Goal: Communication & Community: Answer question/provide support

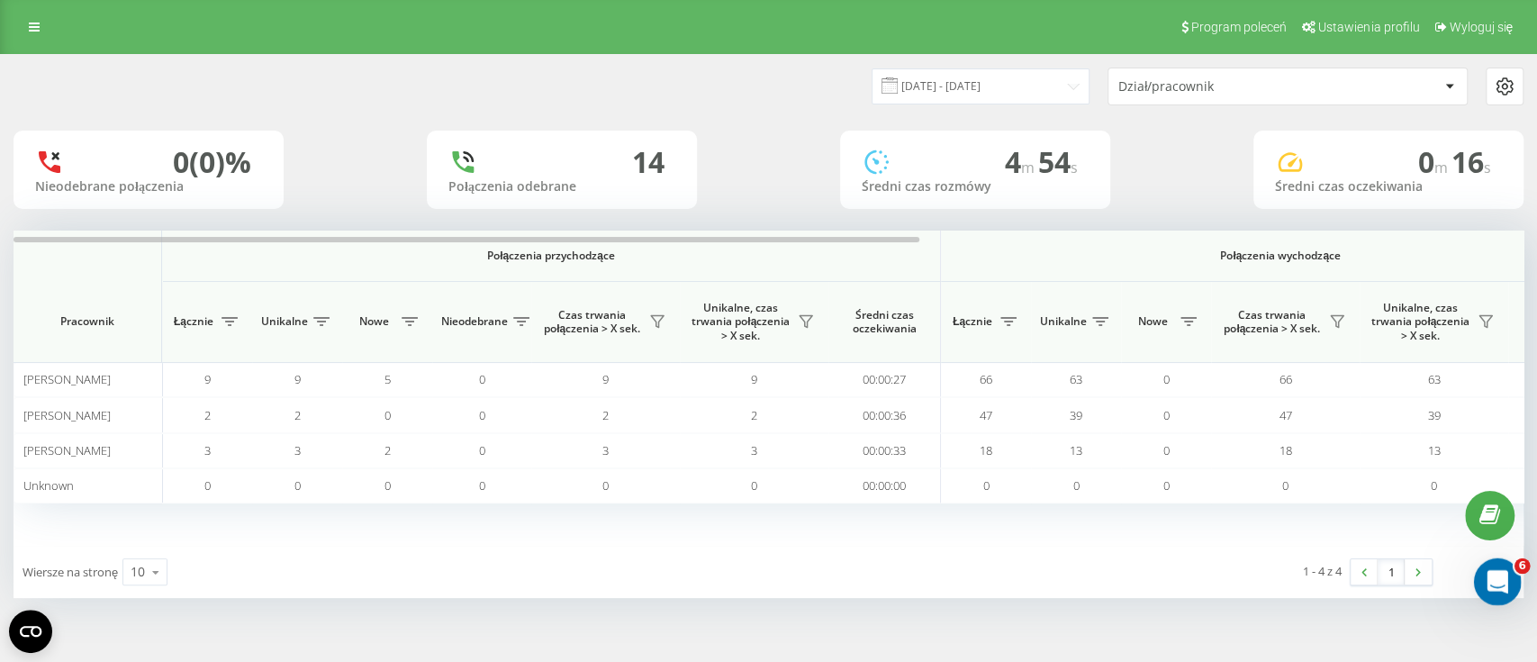
click at [1497, 575] on icon "Открыть службу сообщений Intercom" at bounding box center [1495, 580] width 30 height 30
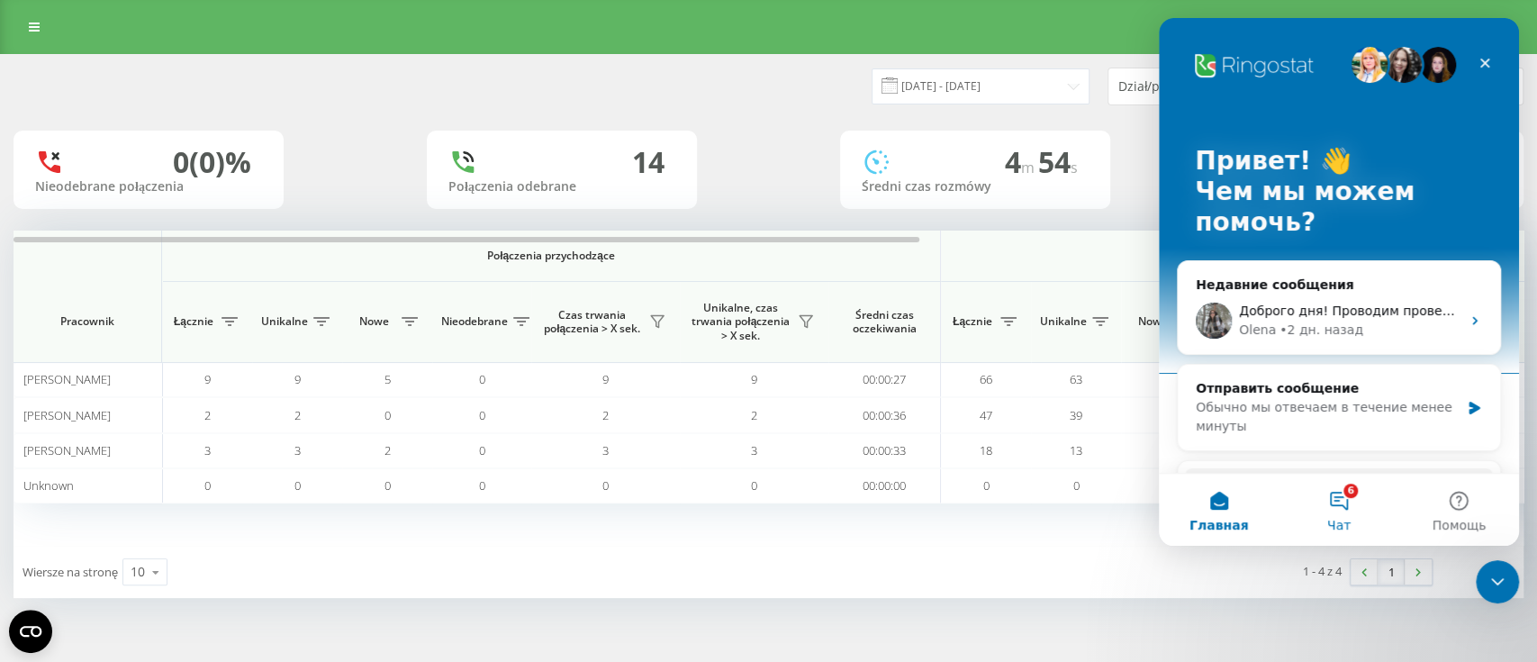
click at [1337, 505] on button "6 Чат" at bounding box center [1339, 510] width 120 height 72
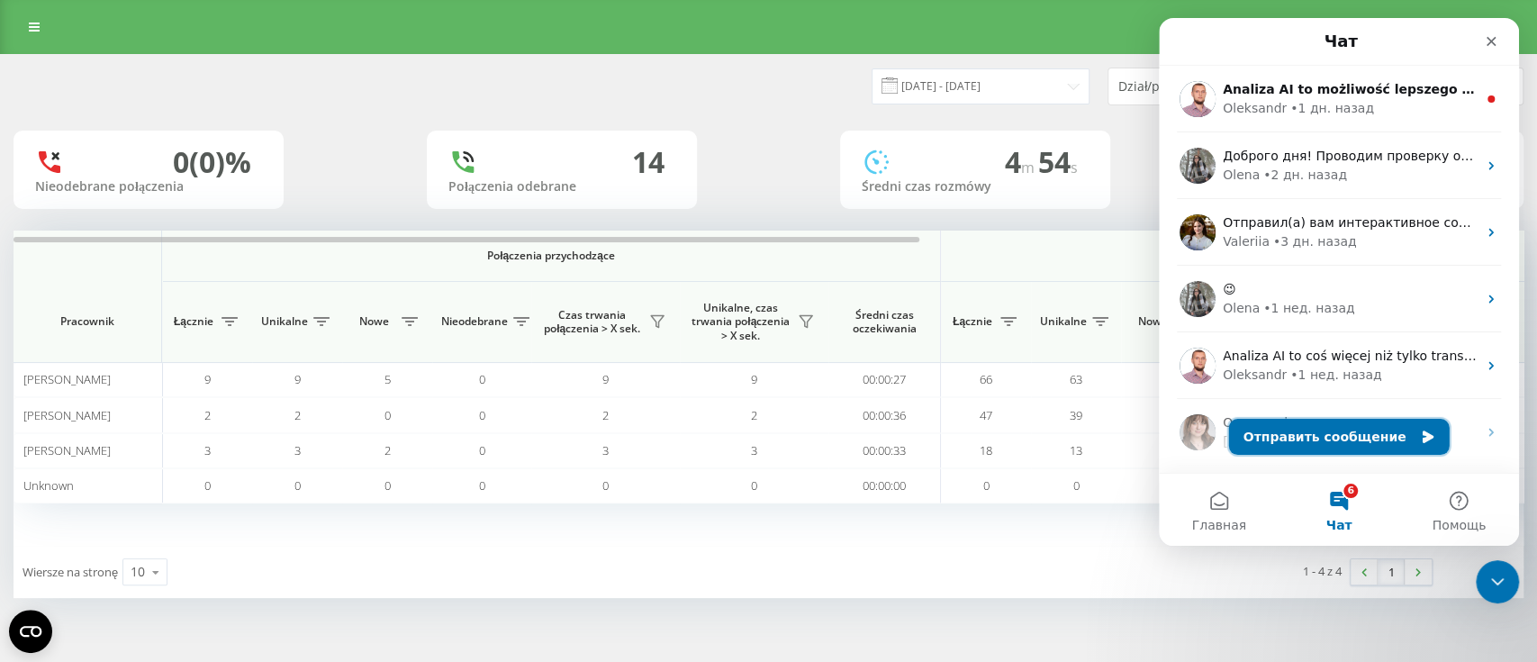
click at [1307, 441] on button "Отправить сообщение" at bounding box center [1339, 437] width 221 height 36
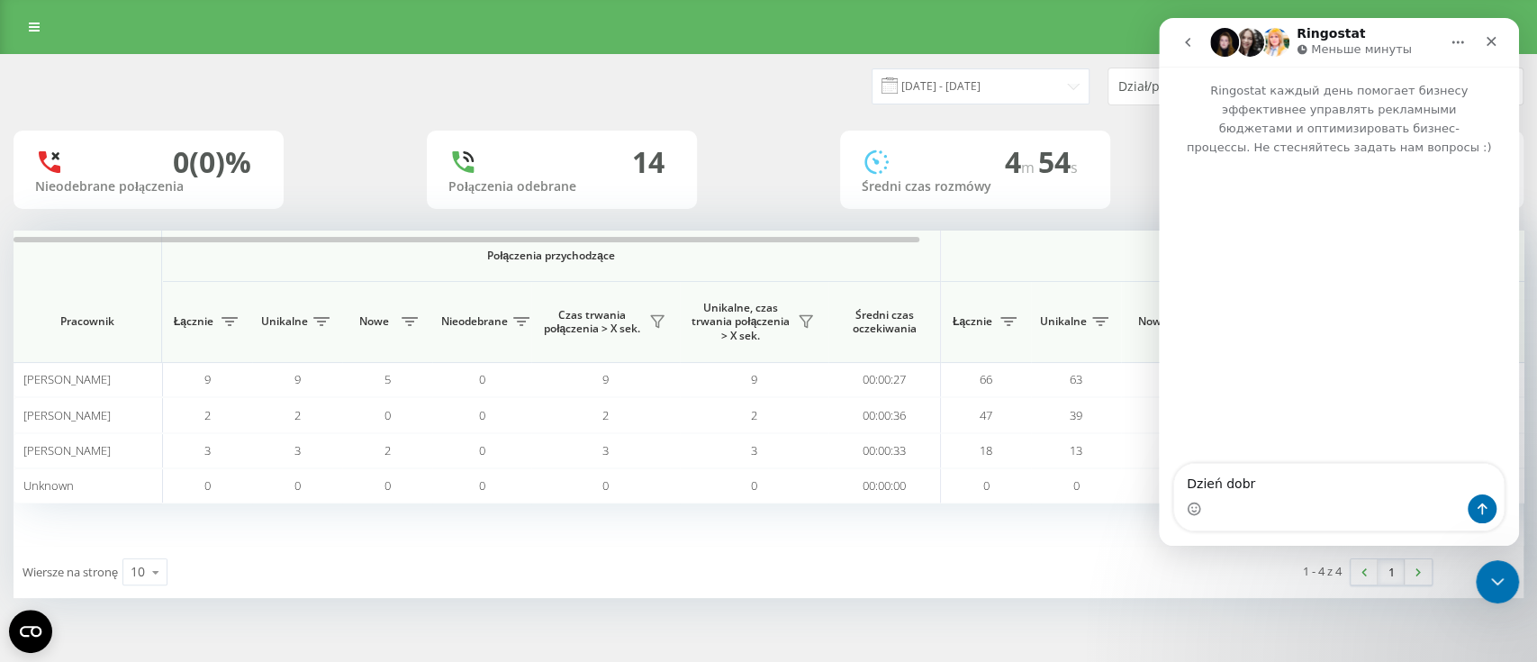
type textarea "Dzień dobry"
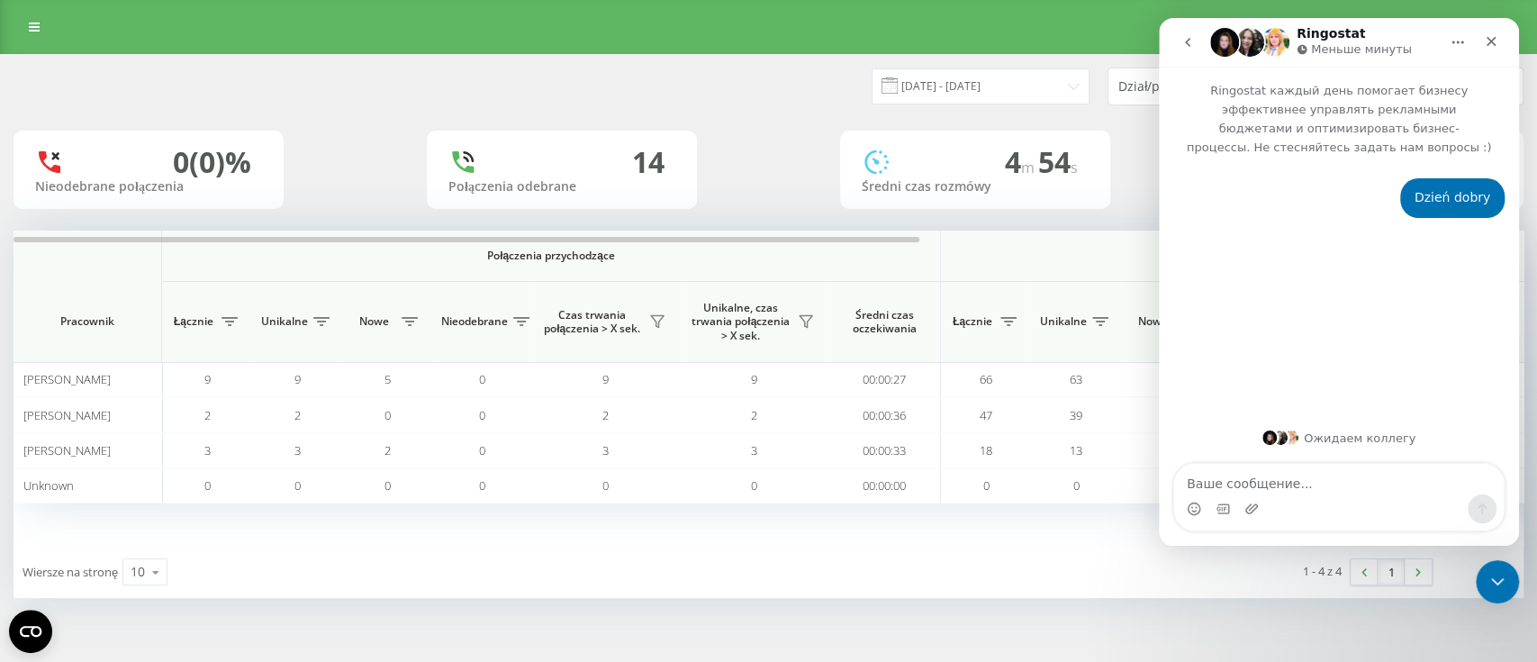
type textarea "Napisz mi pilnie proszę co jest potrzebne do skonfigurowania konta poza nr tel,…"
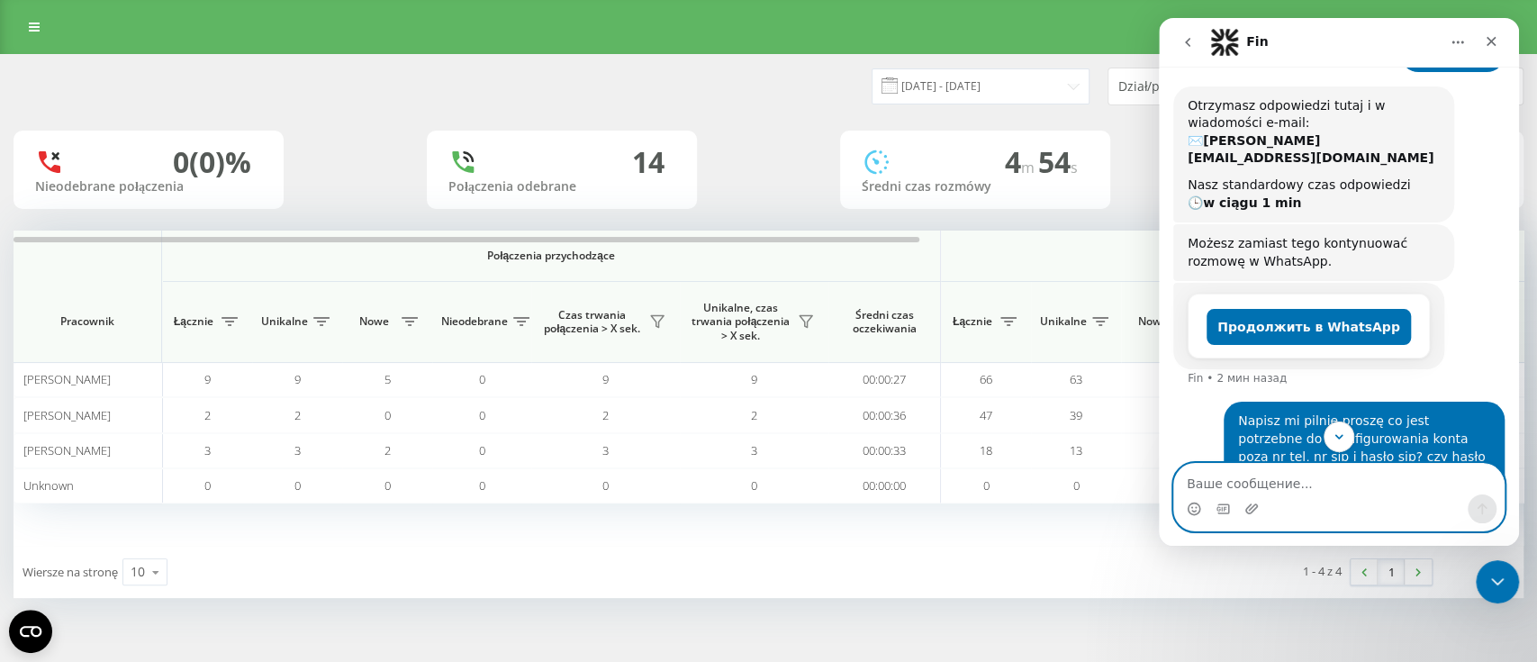
scroll to position [158, 0]
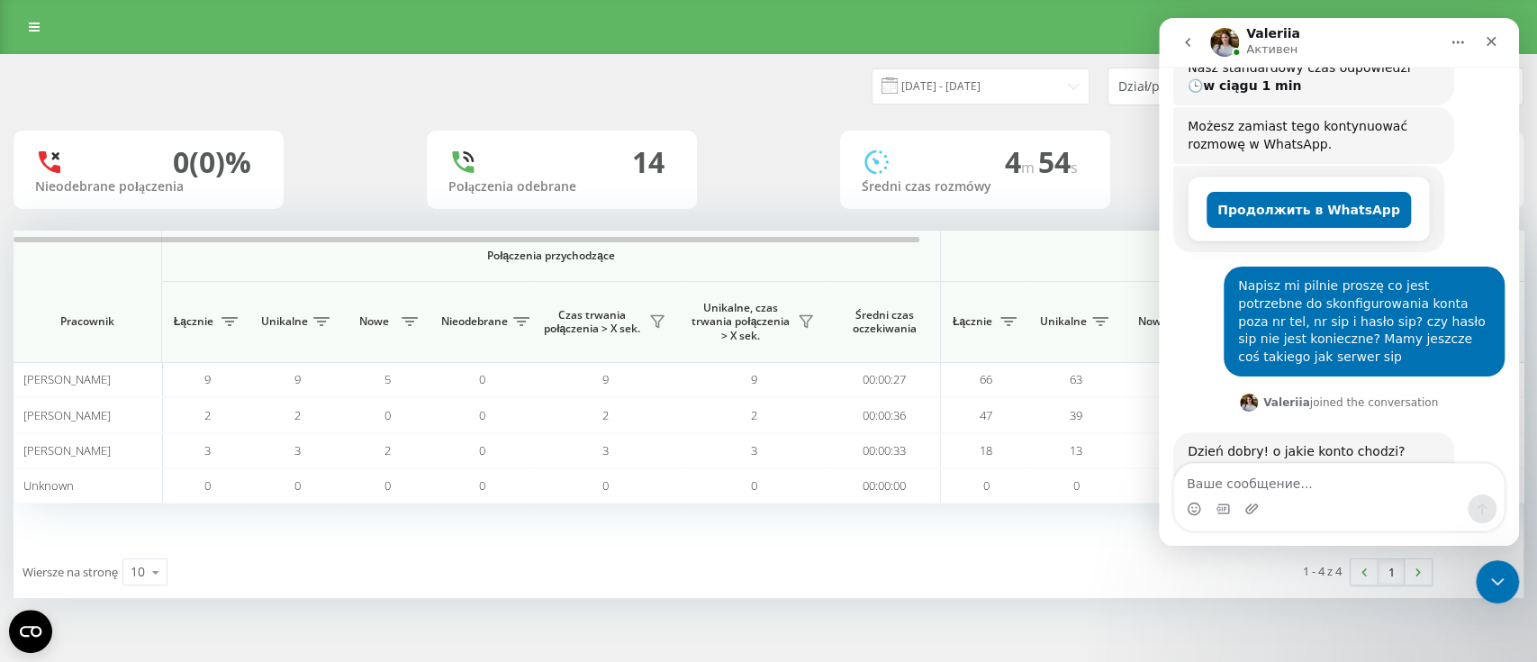
scroll to position [272, 0]
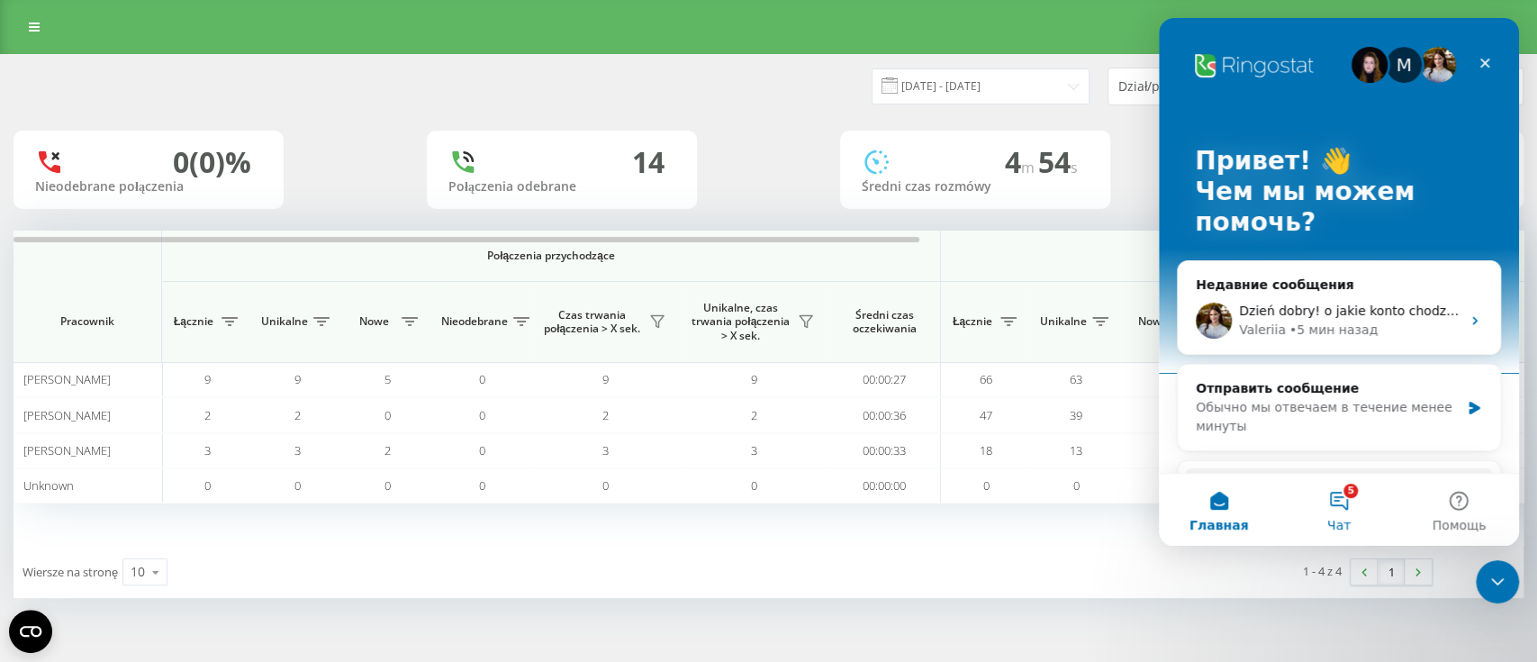
click at [1343, 499] on button "5 Чат" at bounding box center [1339, 510] width 120 height 72
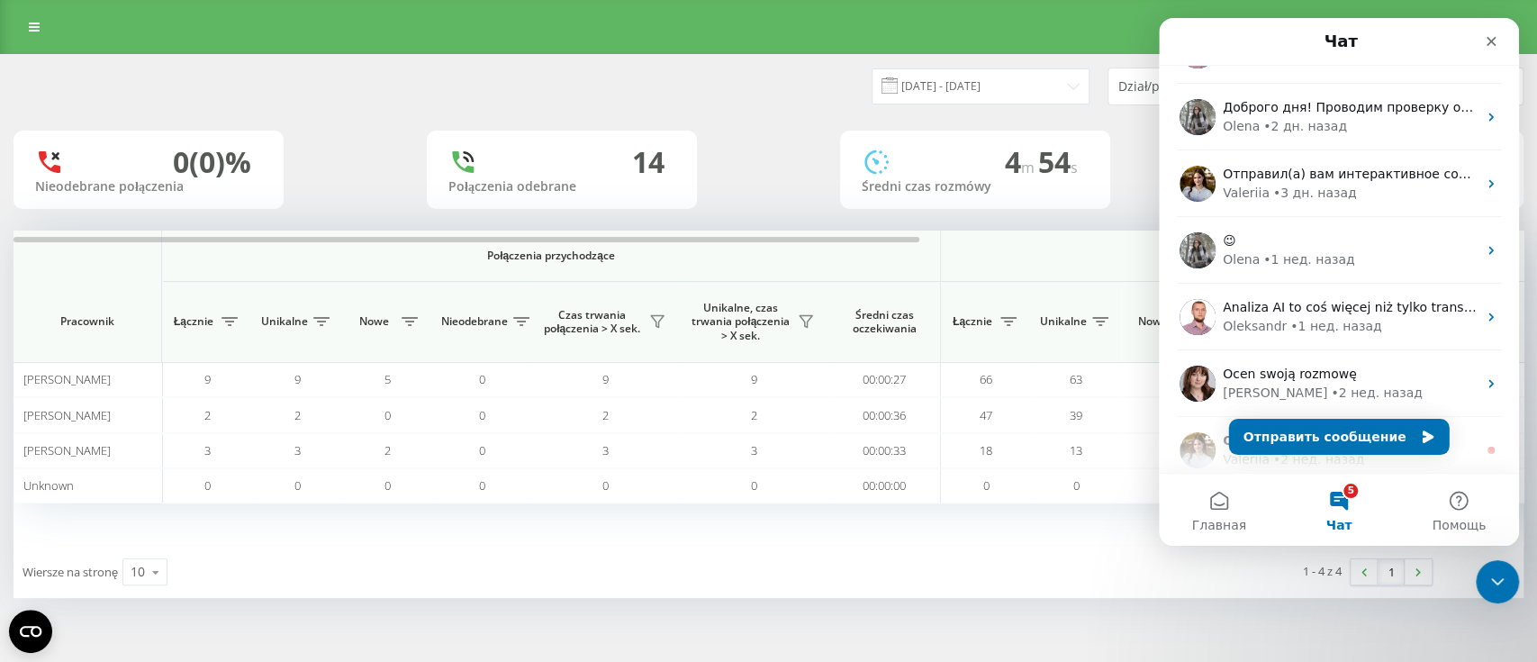
scroll to position [331, 0]
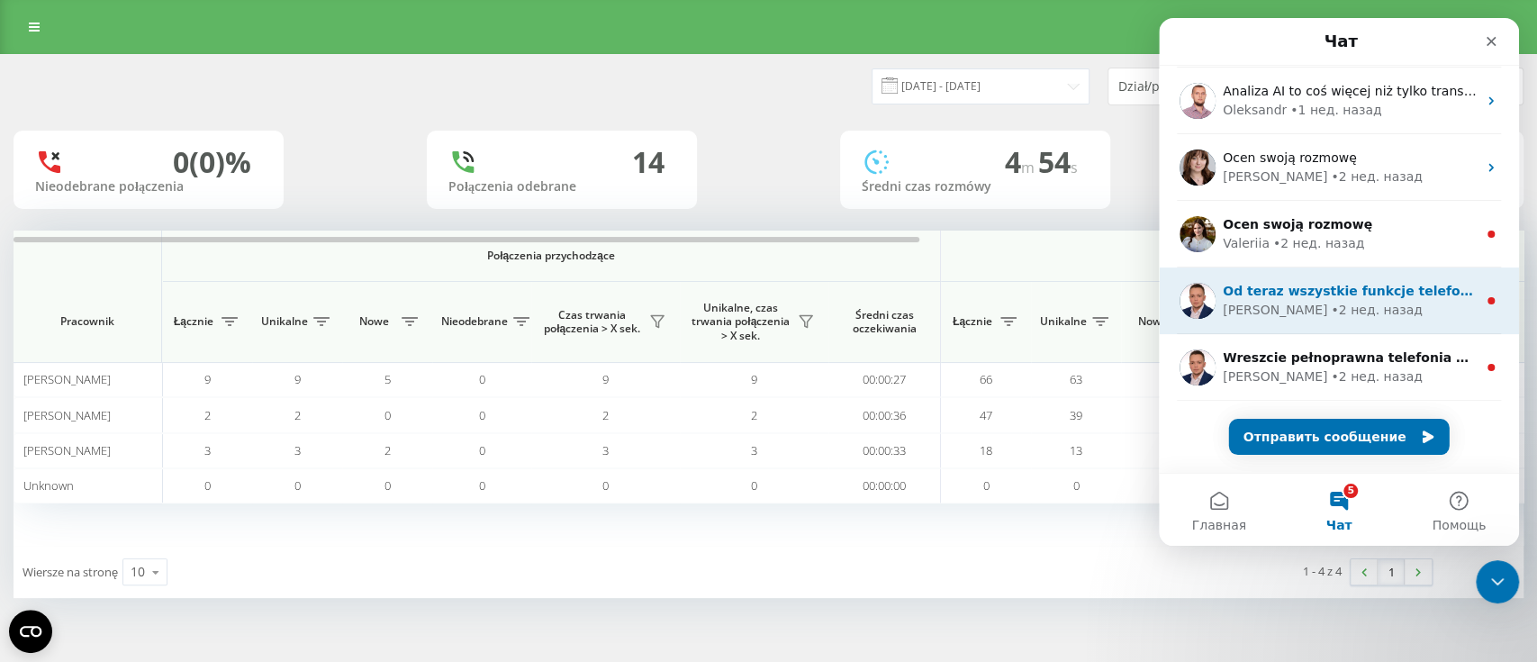
click at [1374, 313] on div "Arkadiusz • 2 нед. назад" at bounding box center [1350, 310] width 254 height 19
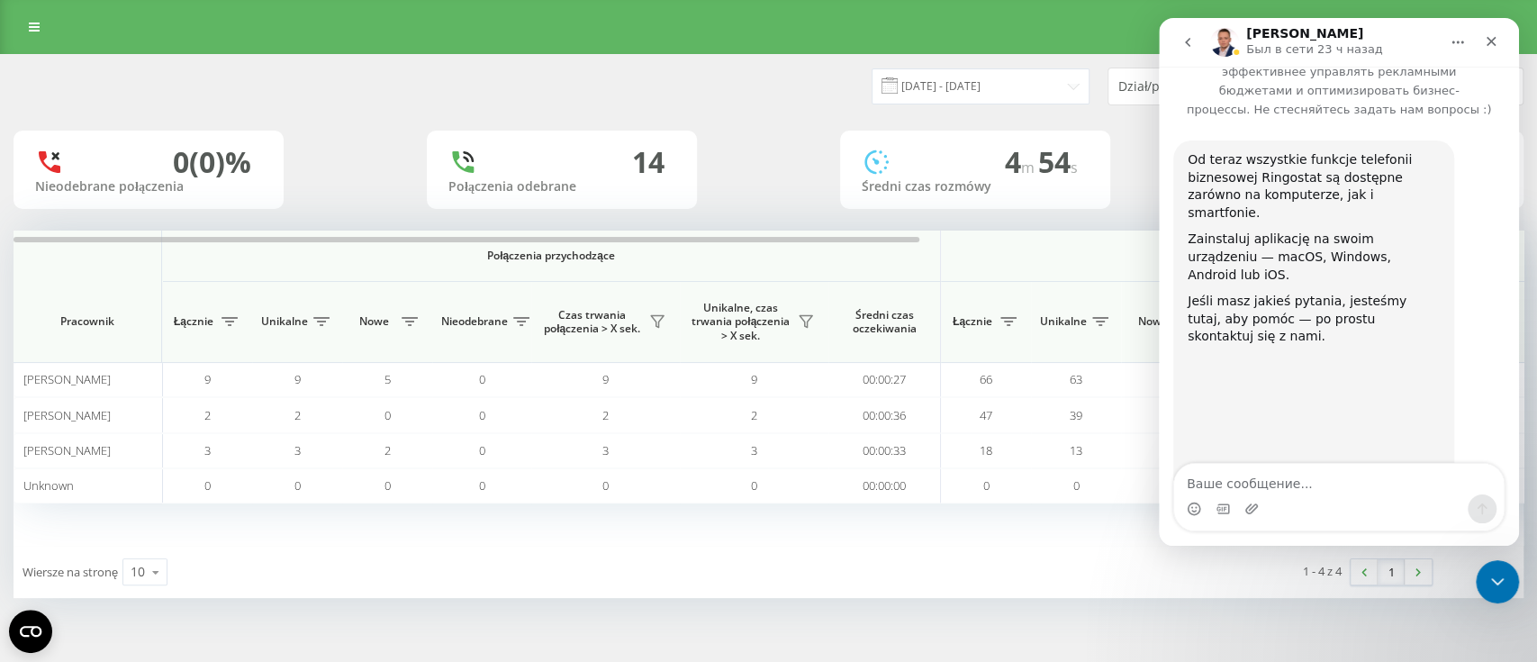
scroll to position [65, 0]
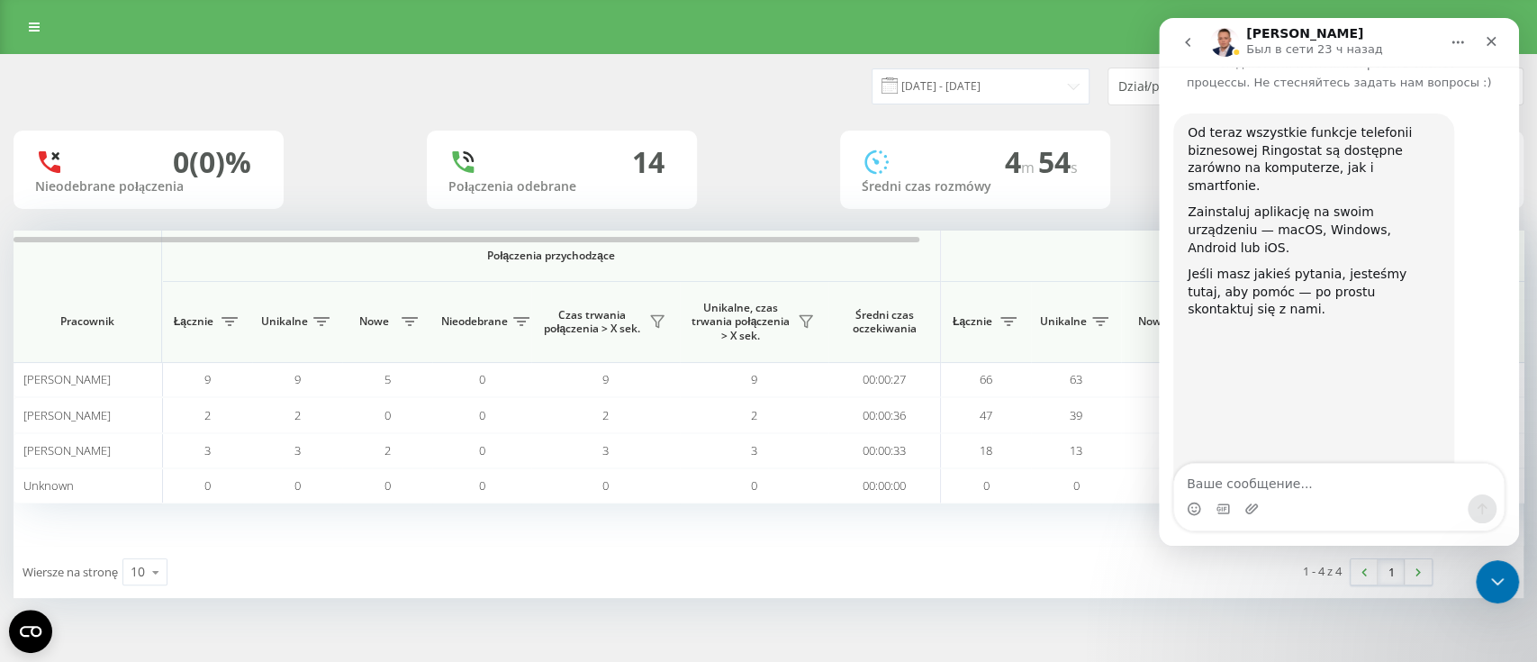
click at [1355, 328] on img "Arkadiusz говорит…" at bounding box center [1308, 407] width 241 height 159
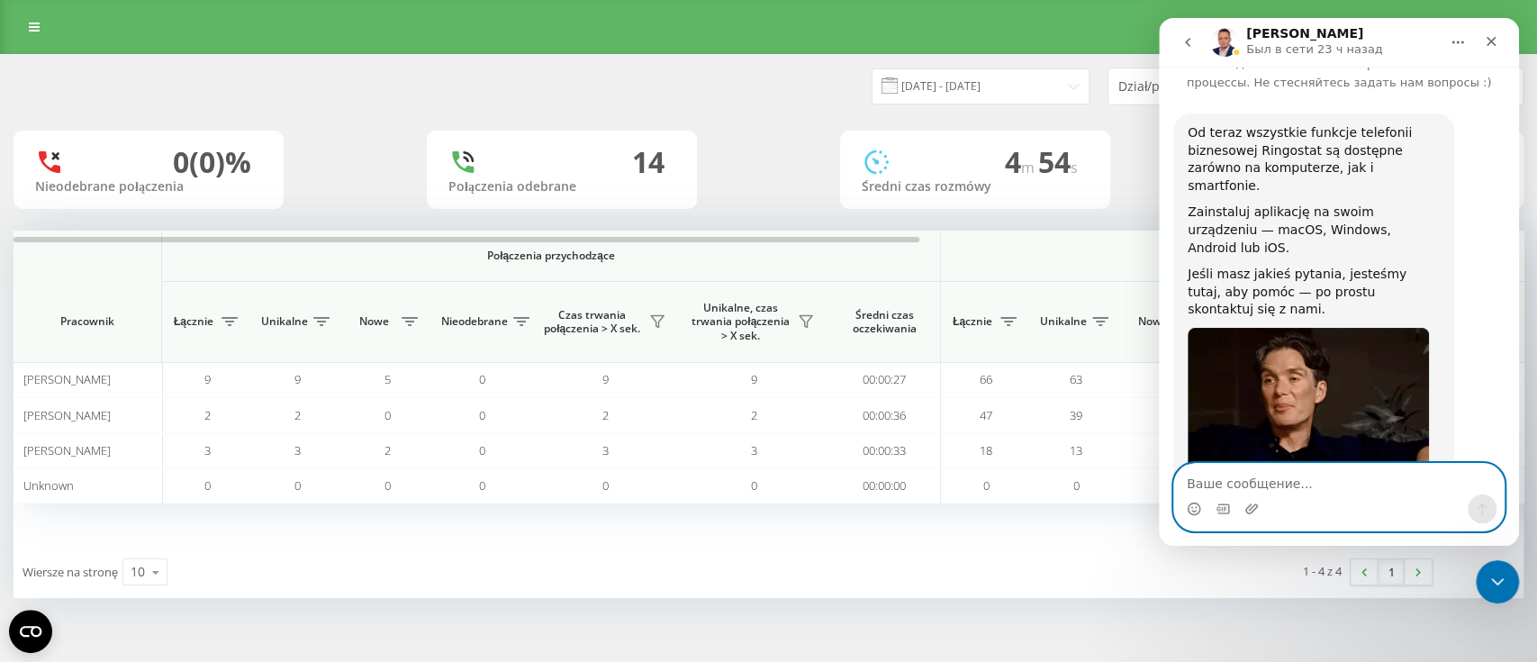
click at [1266, 476] on textarea "Ваше сообщение..." at bounding box center [1339, 479] width 330 height 31
paste textarea "Napisz mi pilnie proszę co jest potrzebne do skonfigurowania konta poza nr tel,…"
type textarea "Napisz mi pilnie proszę co jest potrzebne do skonfigurowania konta poza nr tel,…"
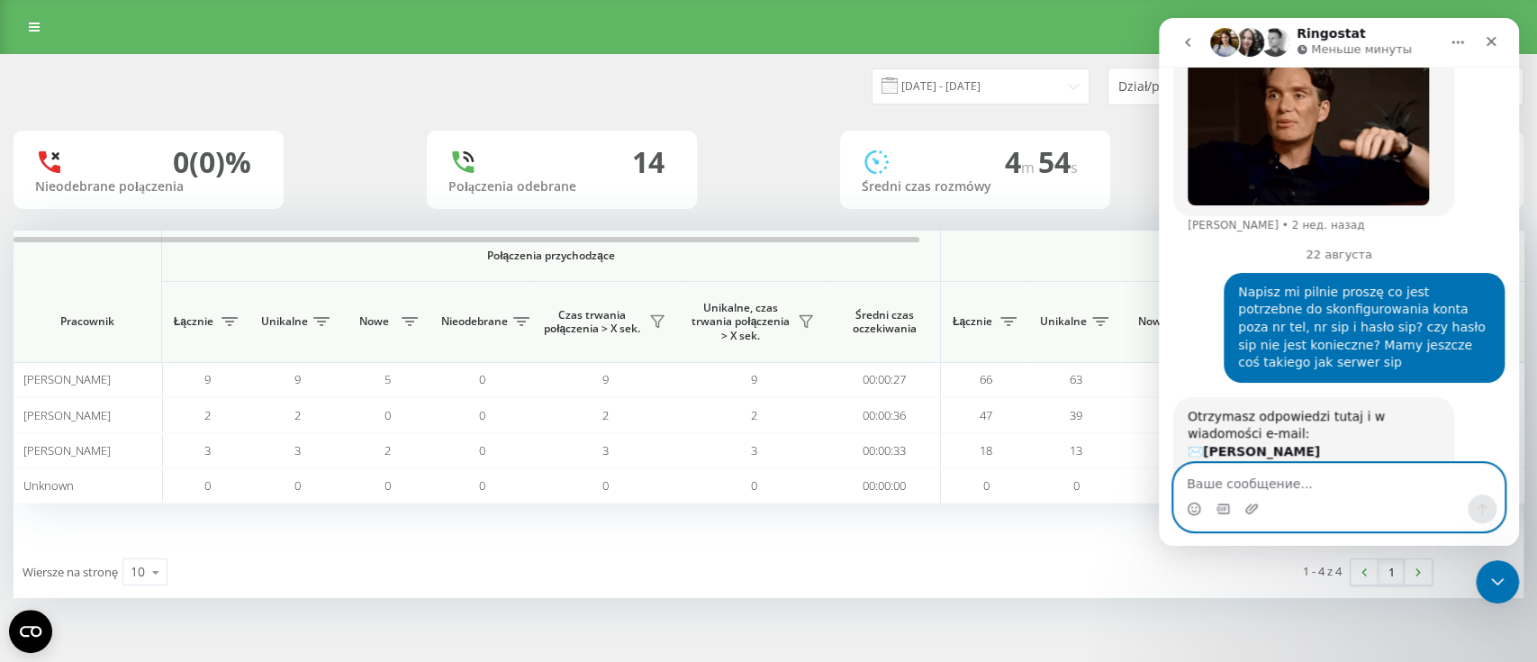
scroll to position [396, 0]
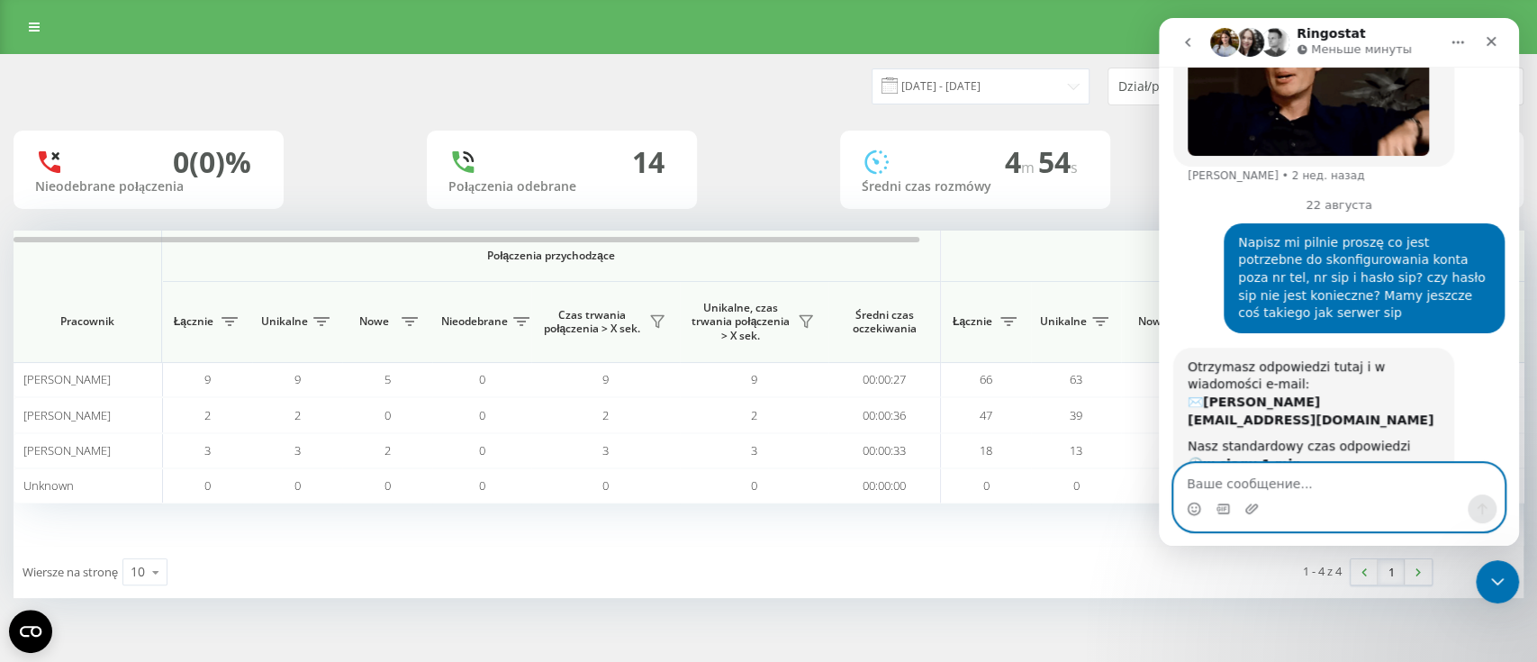
type textarea "N"
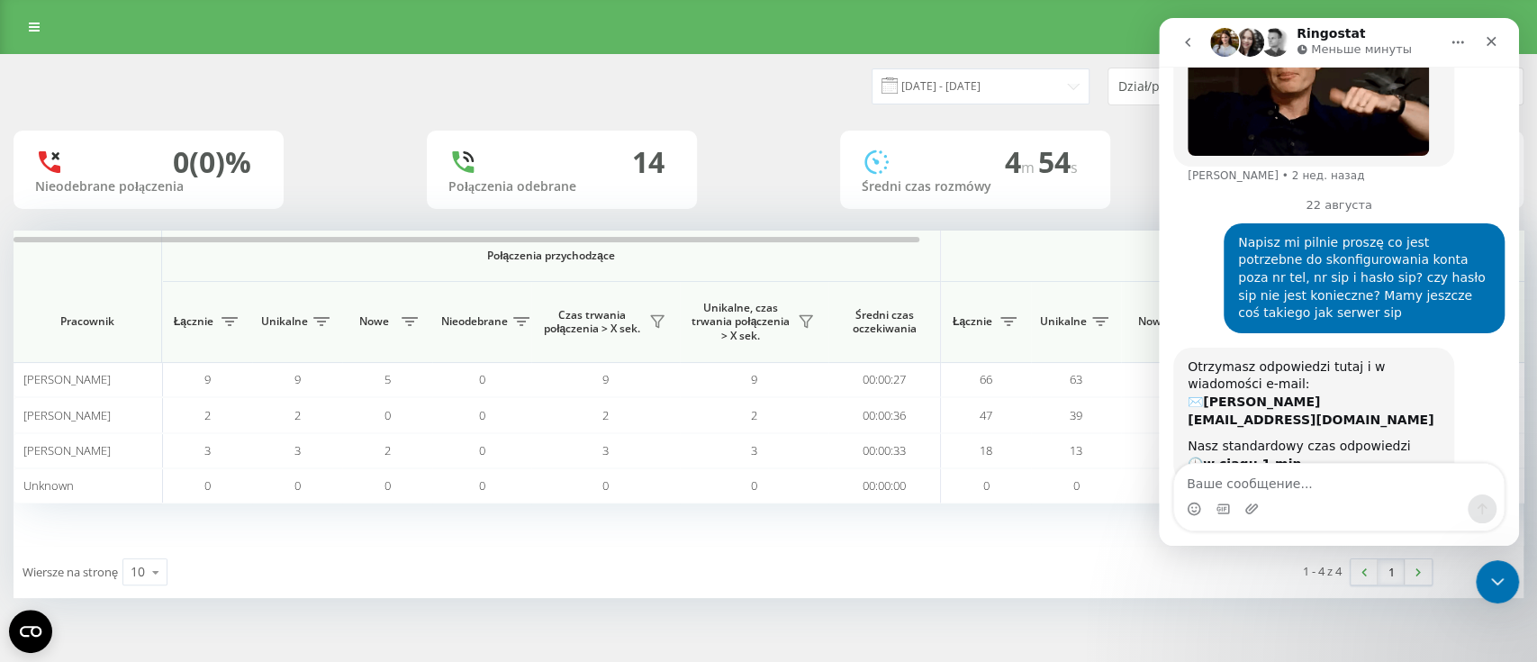
click at [928, 29] on div "Program poleceń Ustawienia profilu Wyloguj się" at bounding box center [768, 27] width 1537 height 54
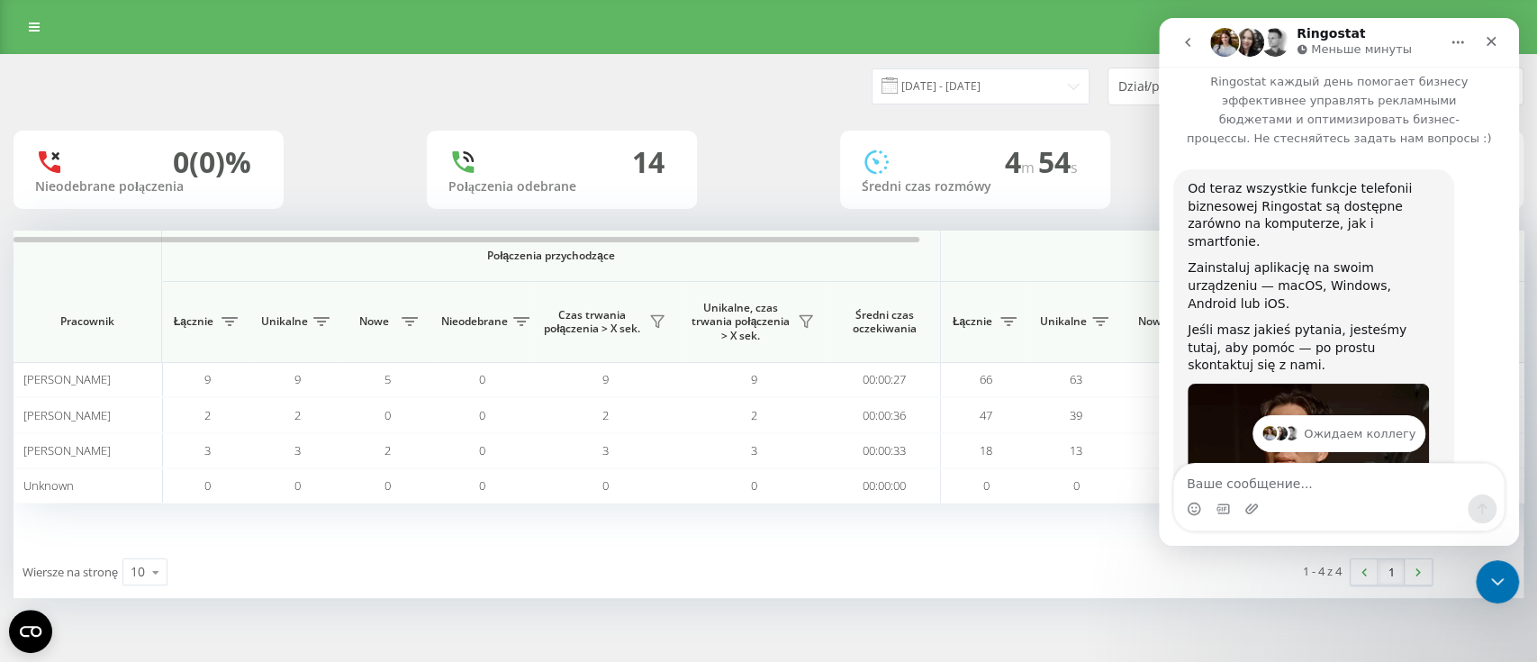
scroll to position [0, 0]
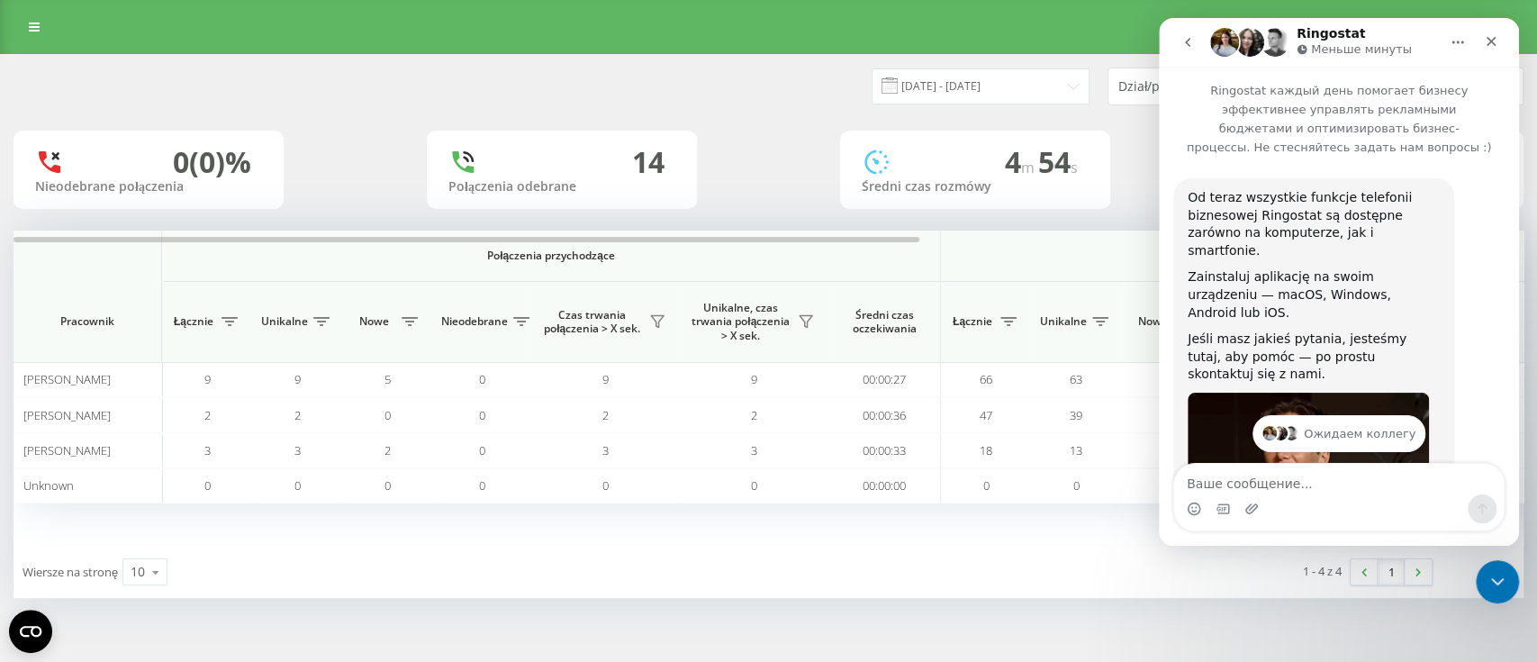
click at [1191, 41] on icon "go back" at bounding box center [1187, 42] width 14 height 14
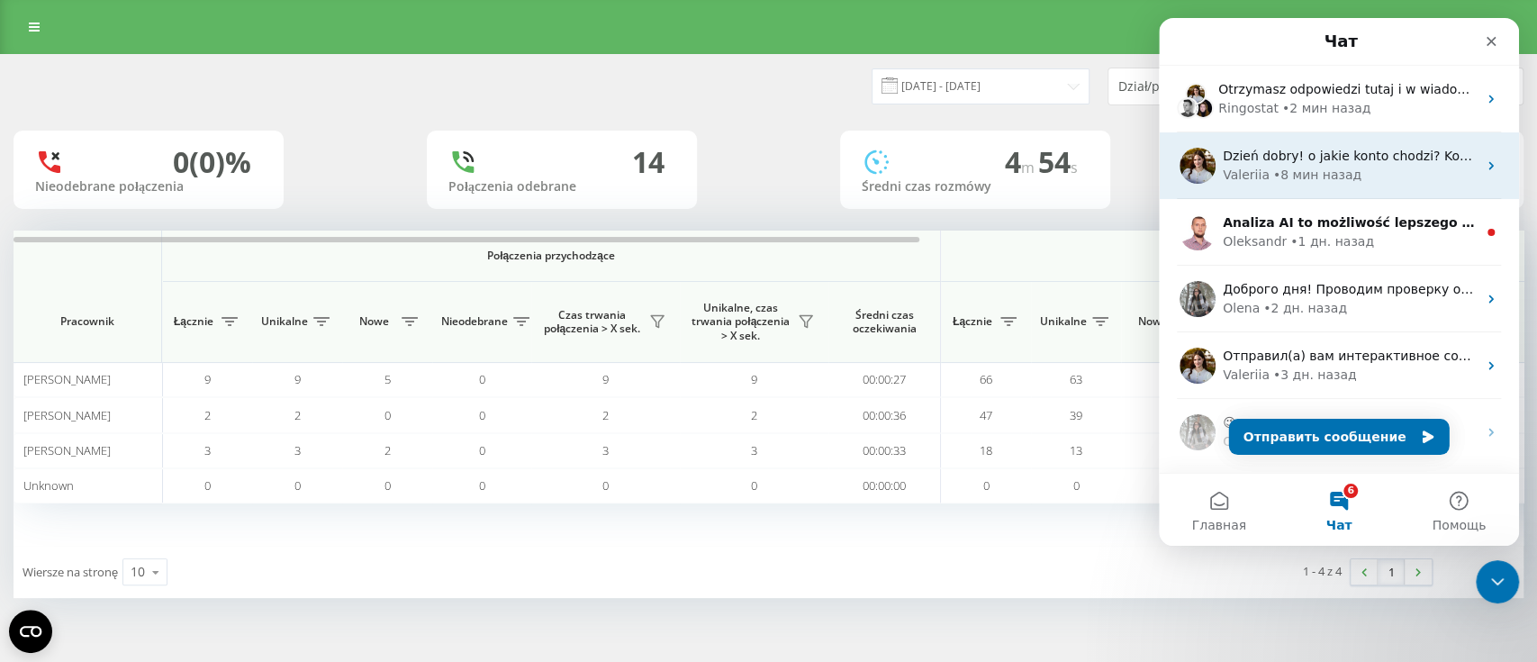
click at [1327, 158] on span "Dzień dobry! o jakie konto chodzi? Konto pracownika?" at bounding box center [1393, 156] width 340 height 14
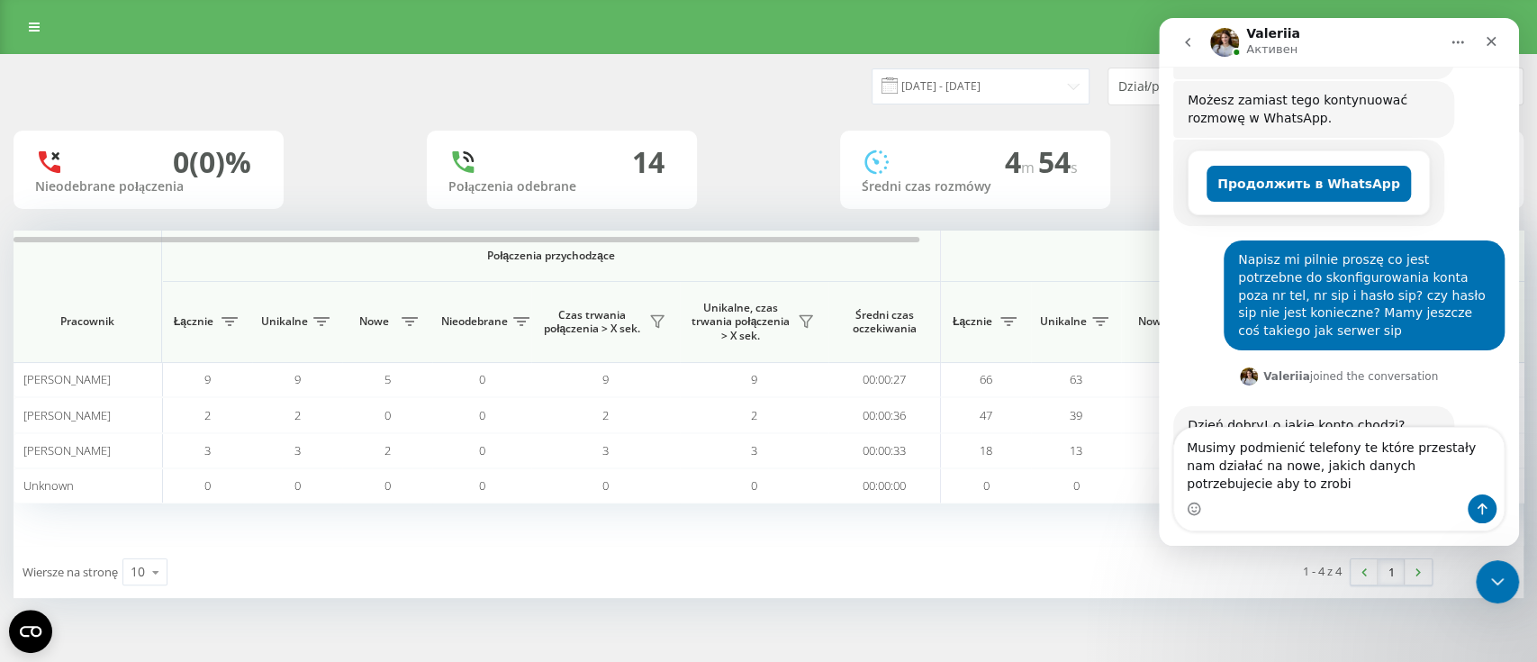
scroll to position [308, 0]
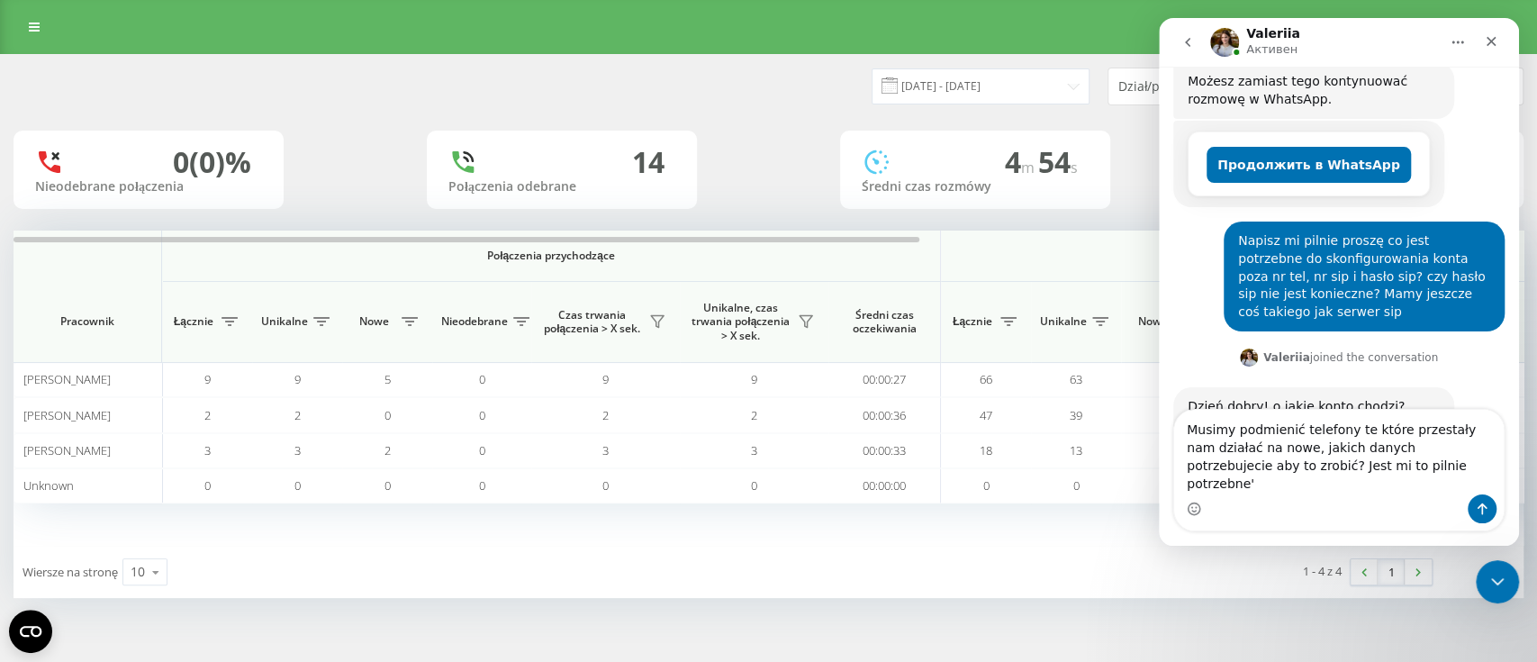
type textarea "Musimy podmienić telefony te które przestały nam działać na nowe, jakich danych…"
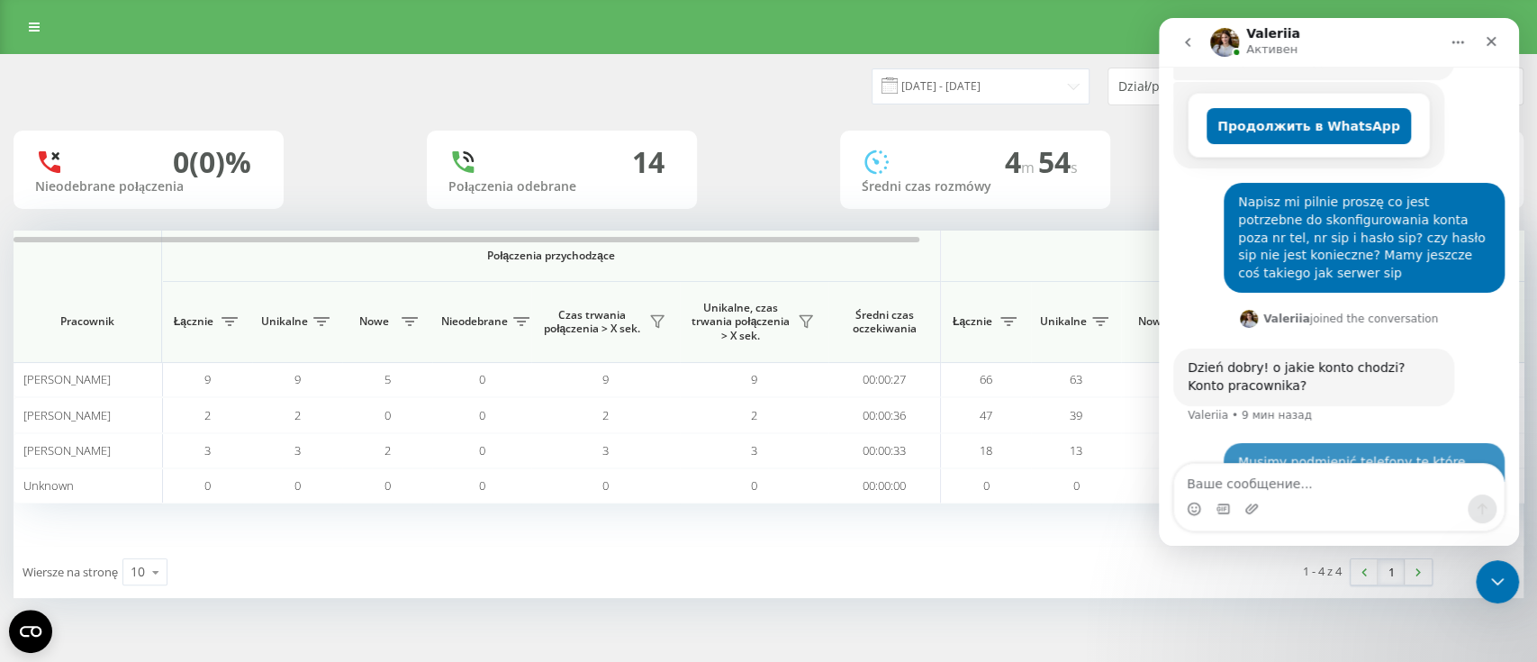
scroll to position [378, 0]
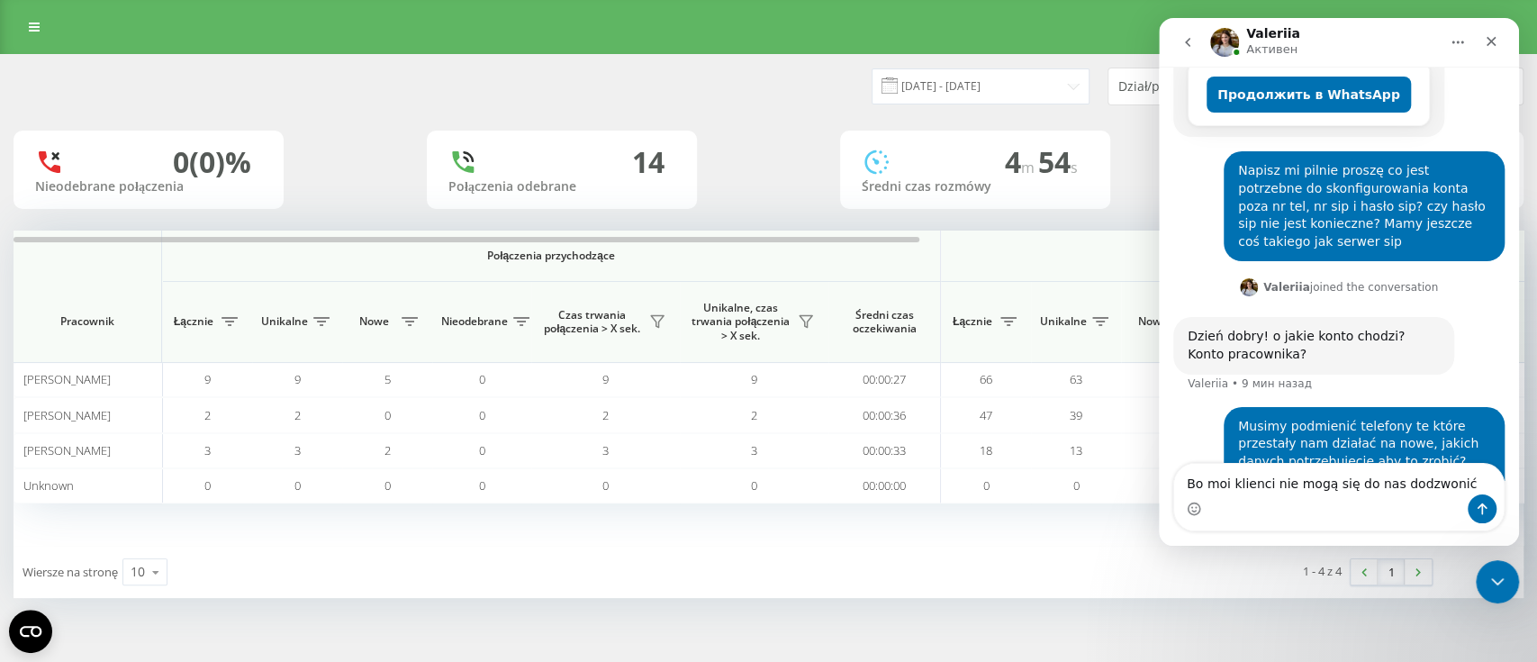
type textarea "Bo moi klienci nie mogą się do nas dodzwonić"
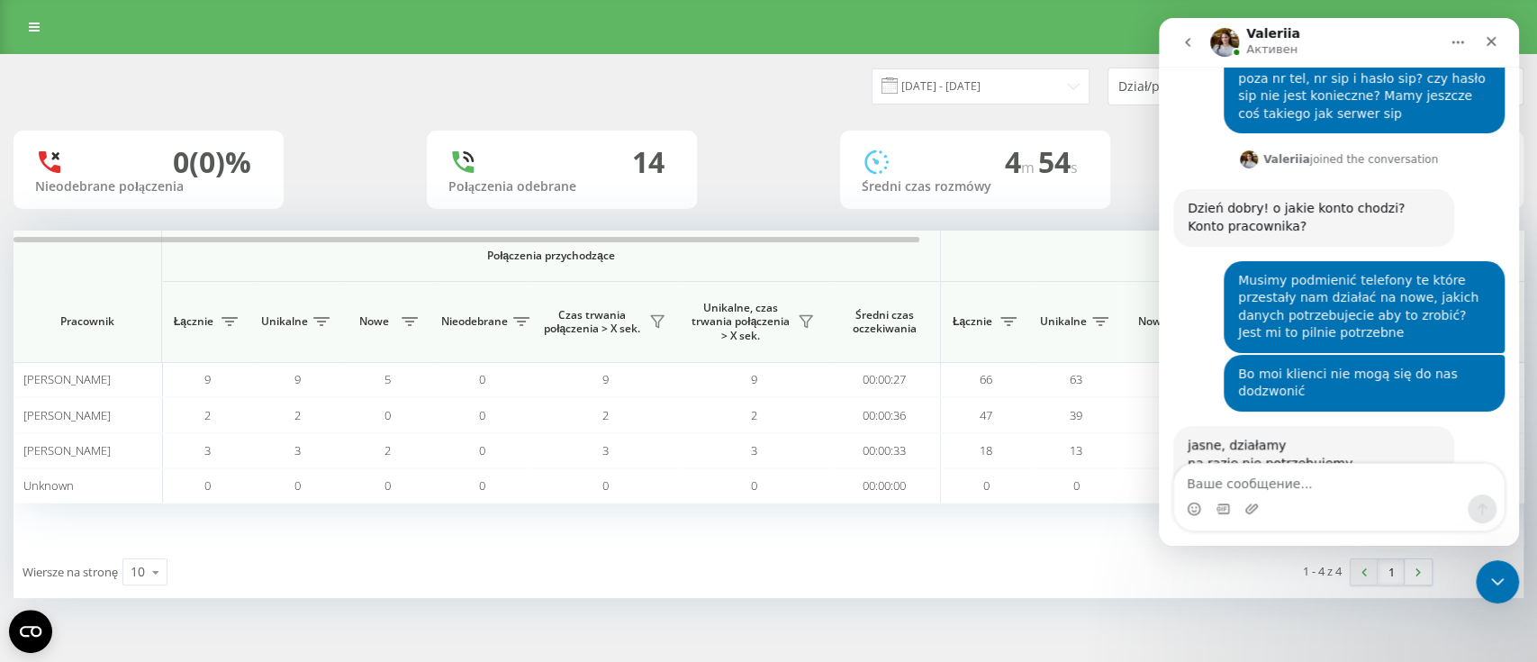
scroll to position [526, 0]
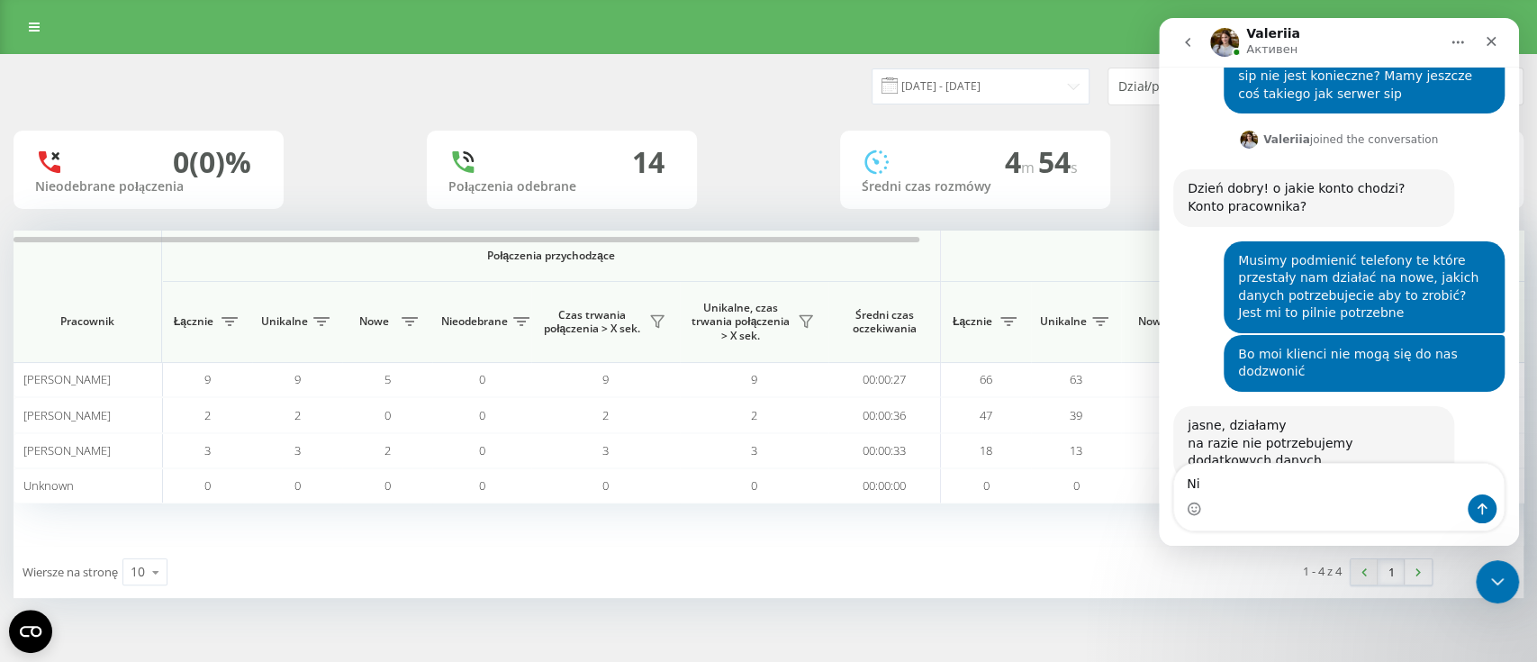
type textarea "N"
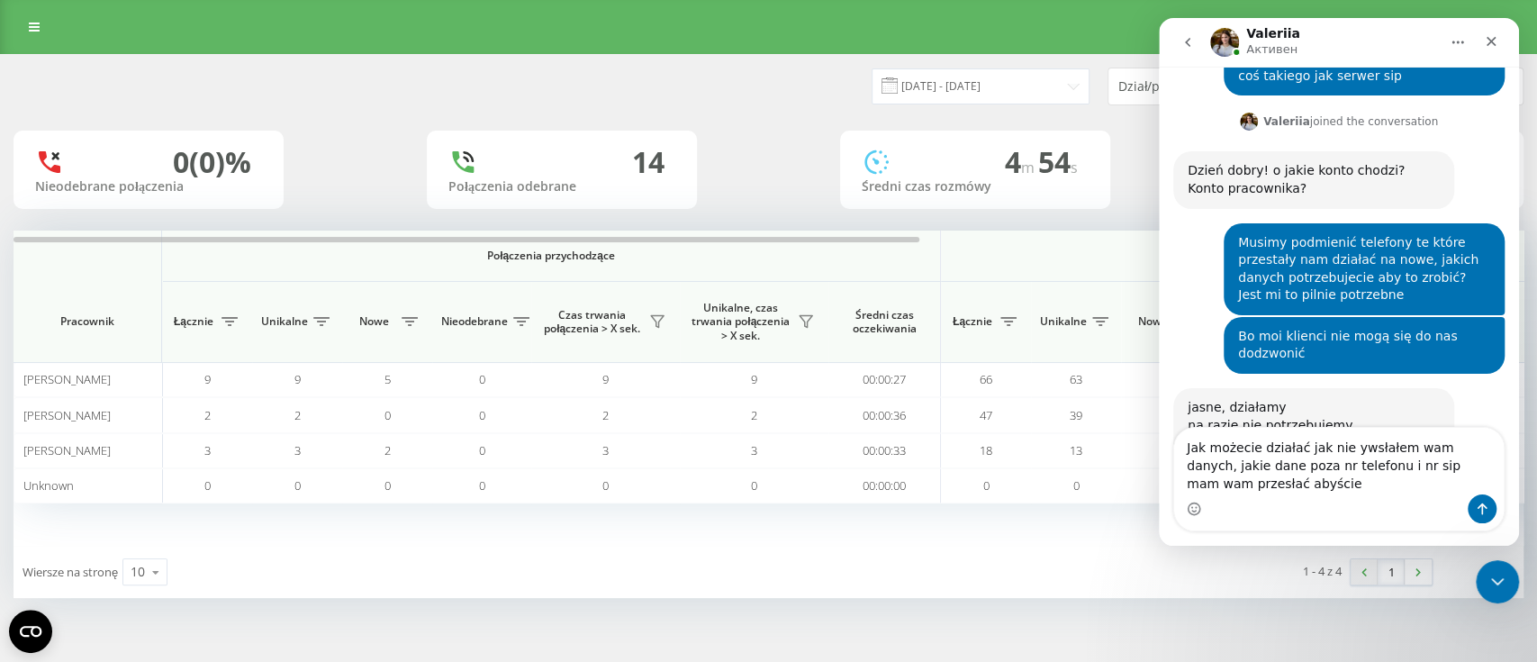
scroll to position [562, 0]
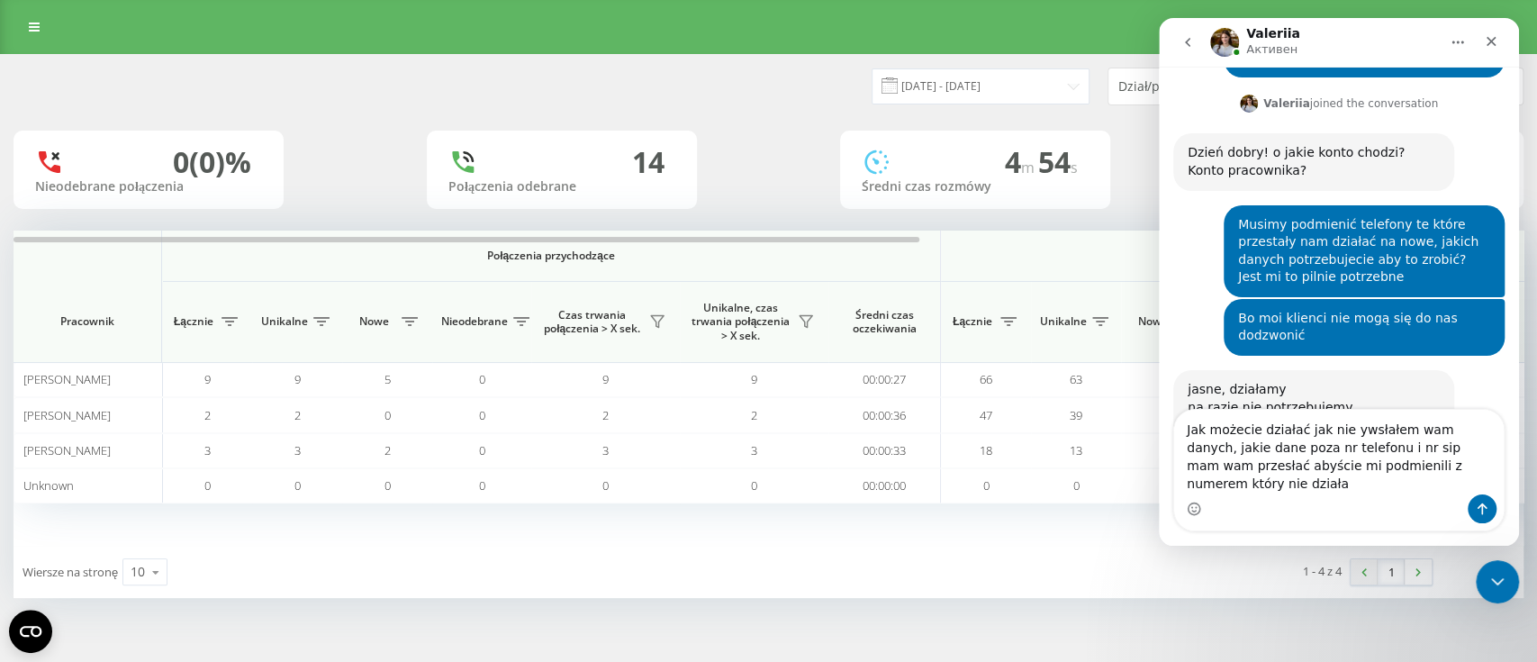
type textarea "Jak możecie działać jak nie ywsłałem wam danych, jakie dane poza nr telefonu i …"
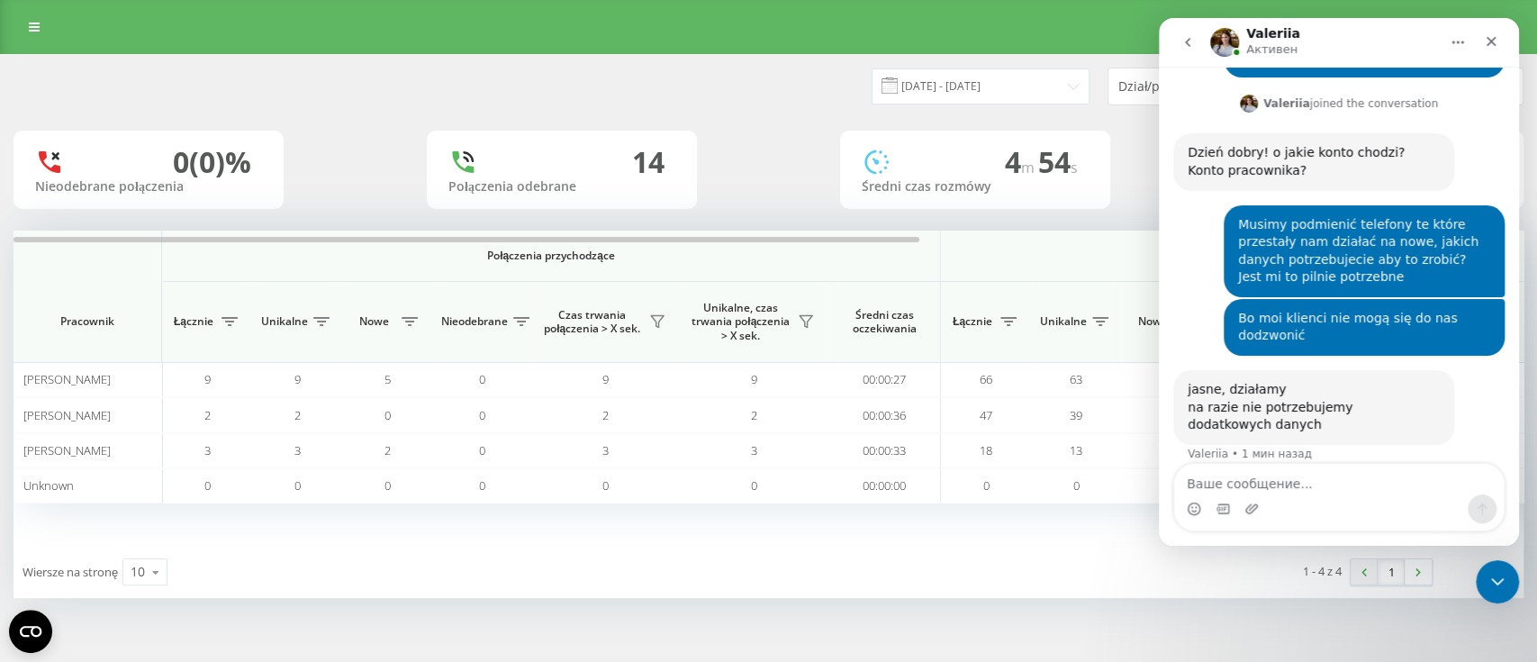
scroll to position [633, 0]
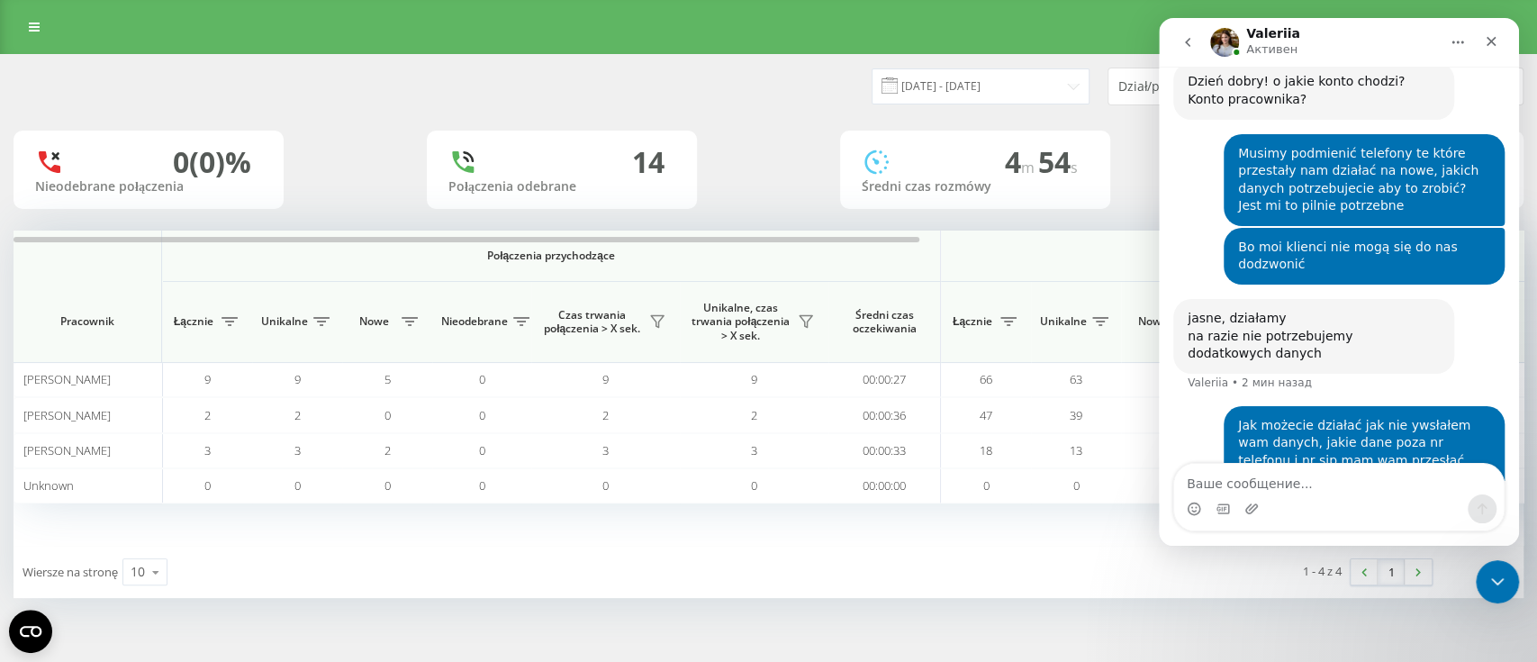
click at [1293, 494] on div "Мессенджер Intercom" at bounding box center [1339, 508] width 330 height 29
click at [1289, 483] on textarea "Ваше сообщение..." at bounding box center [1339, 479] width 330 height 31
paste textarea "Ile potrzeba kanałów wychodzących do konta sip?"
type textarea "Ile potrzeba kanałów wychodzących do konta sip?"
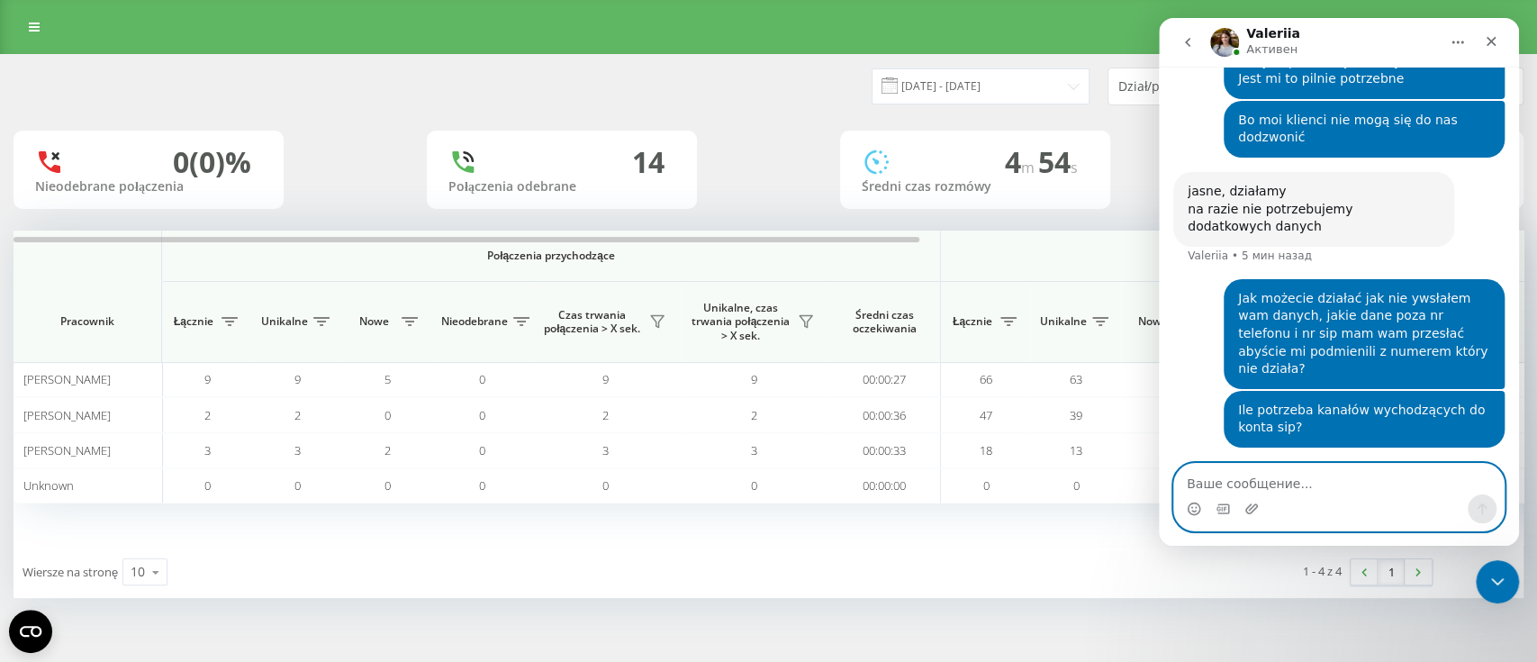
scroll to position [692, 0]
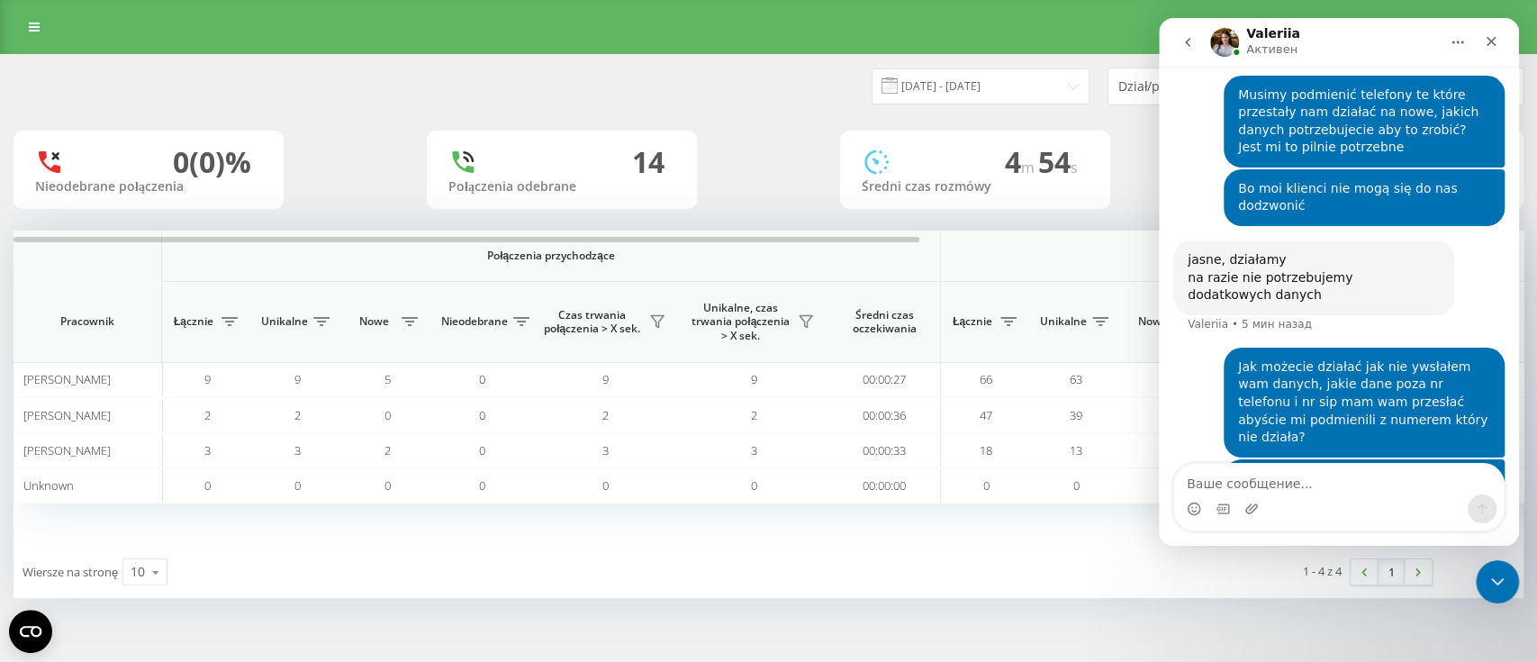
click at [1294, 498] on div "Мессенджер Intercom" at bounding box center [1339, 508] width 330 height 29
click at [1297, 484] on textarea "Ваше сообщение..." at bounding box center [1339, 479] width 330 height 31
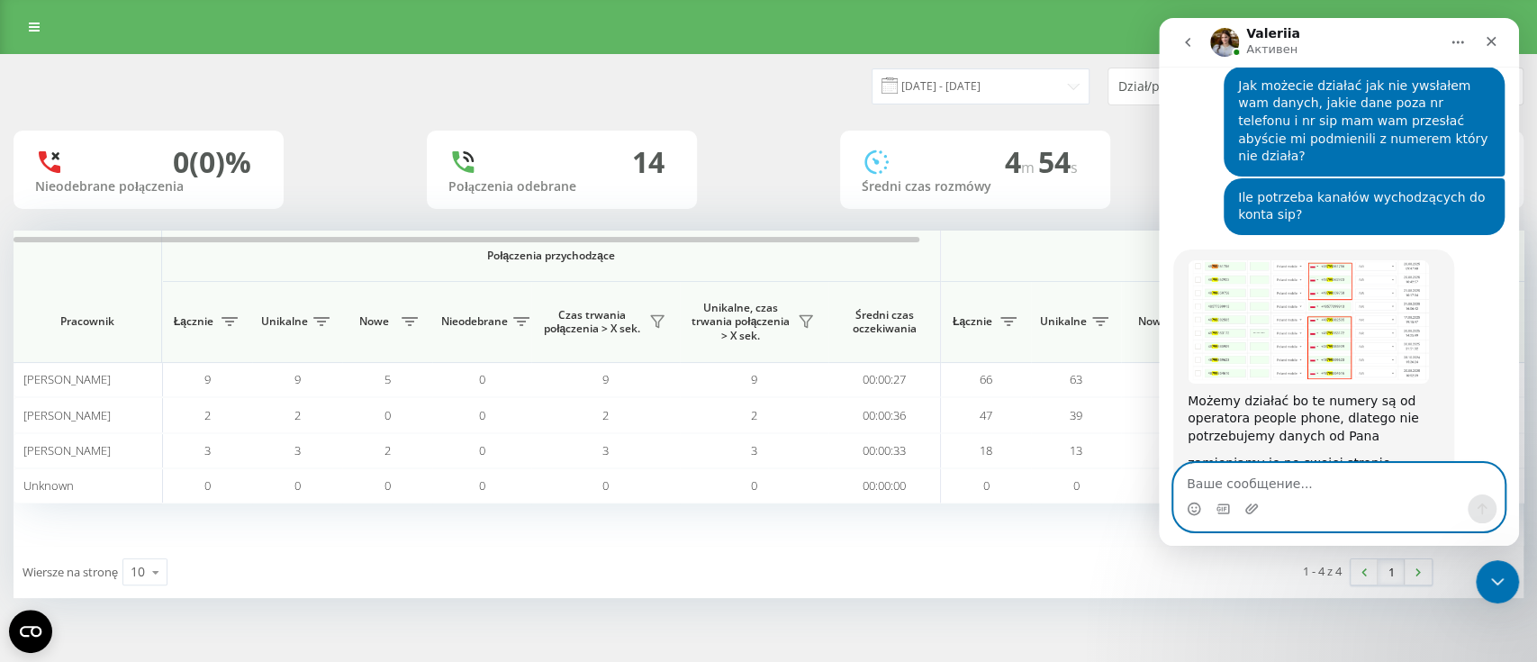
scroll to position [956, 0]
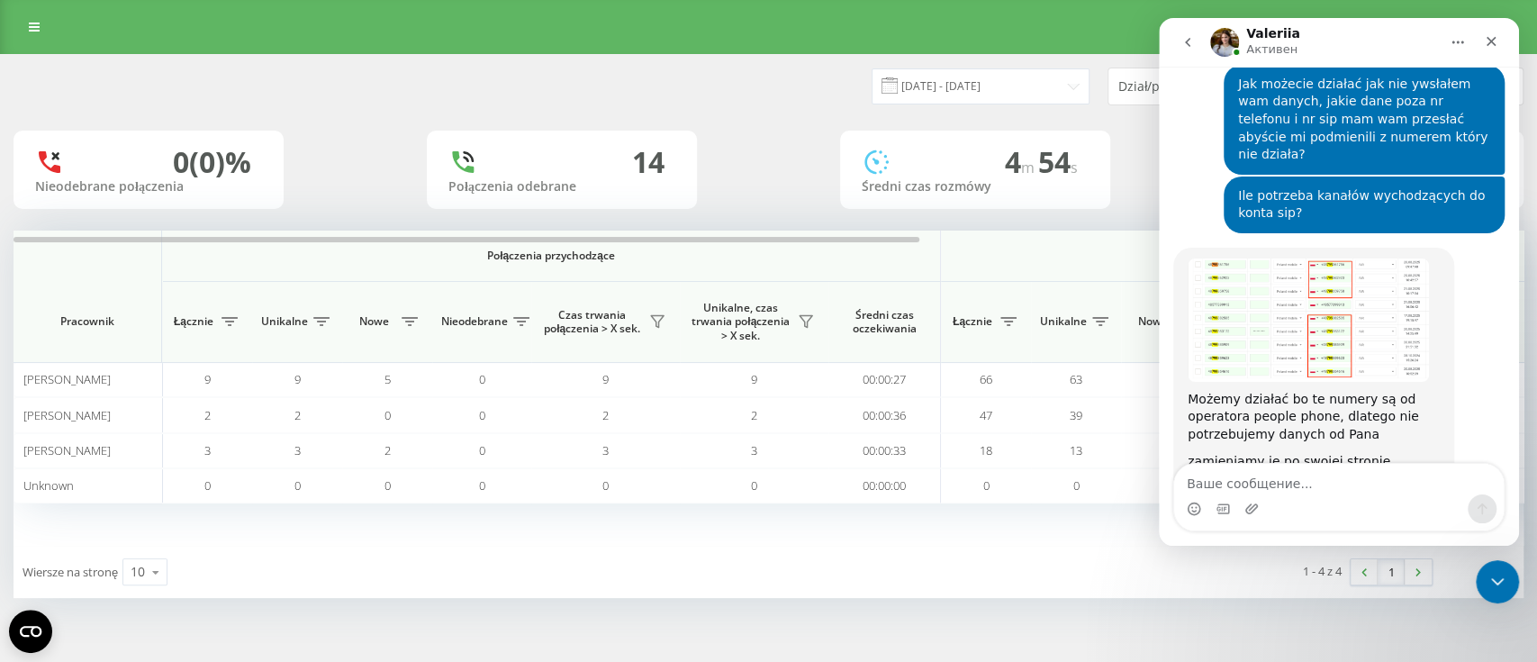
click at [1354, 304] on img "Valeriia говорит…" at bounding box center [1308, 319] width 241 height 123
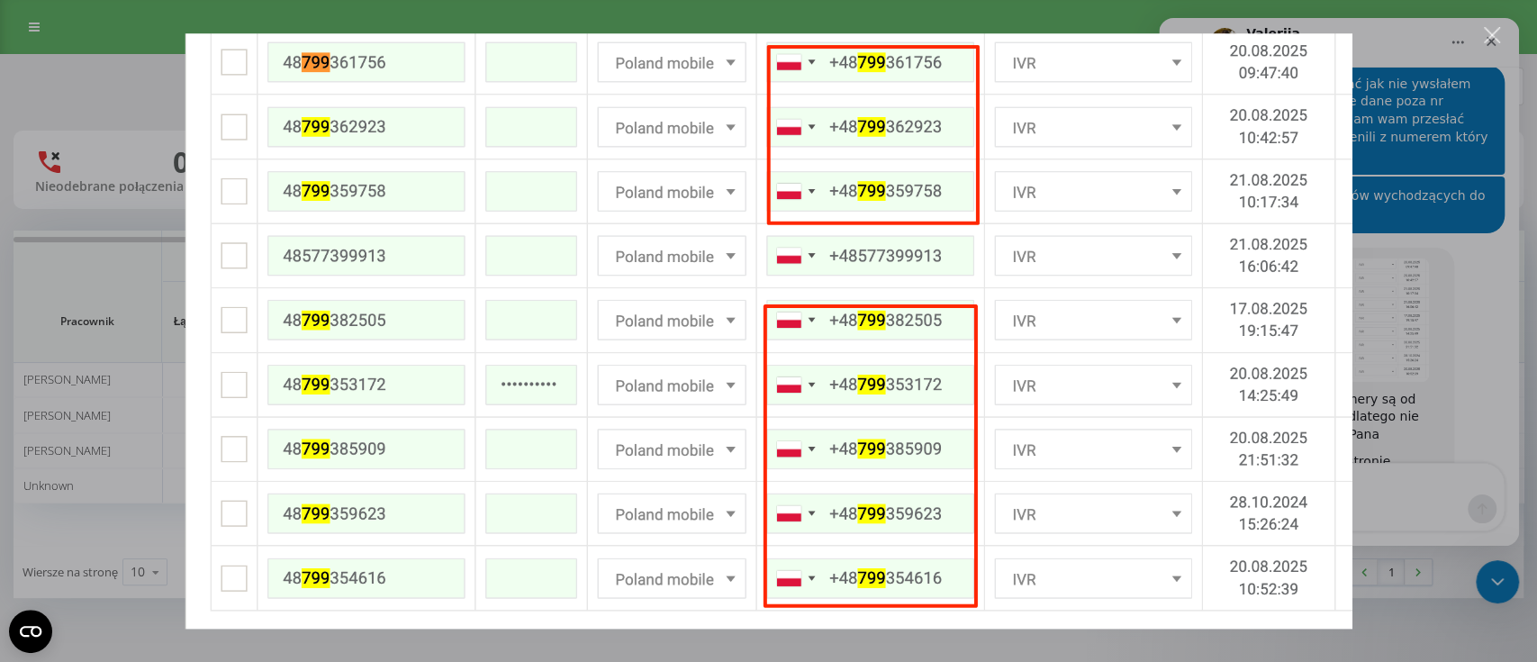
click at [1485, 32] on div "Закрыть" at bounding box center [1492, 35] width 17 height 17
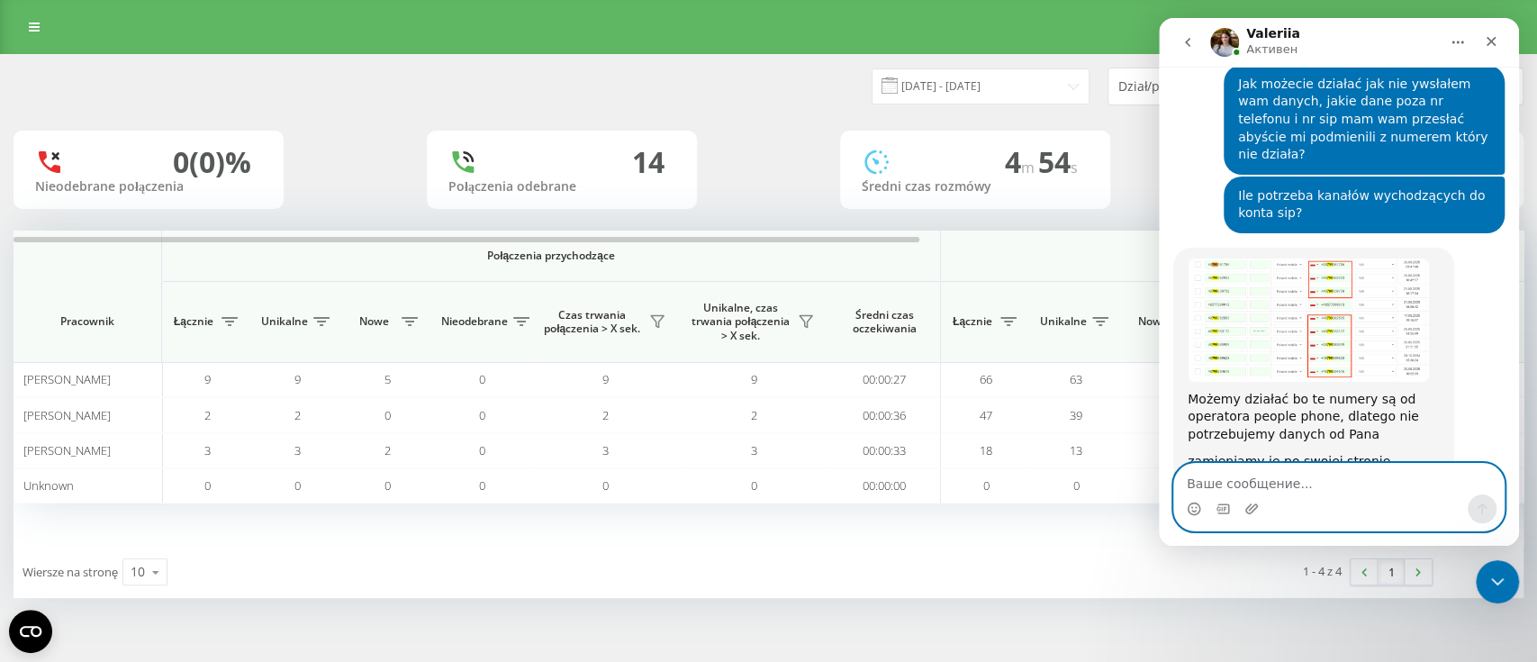
click at [1295, 488] on textarea "Ваше сообщение..." at bounding box center [1339, 479] width 330 height 31
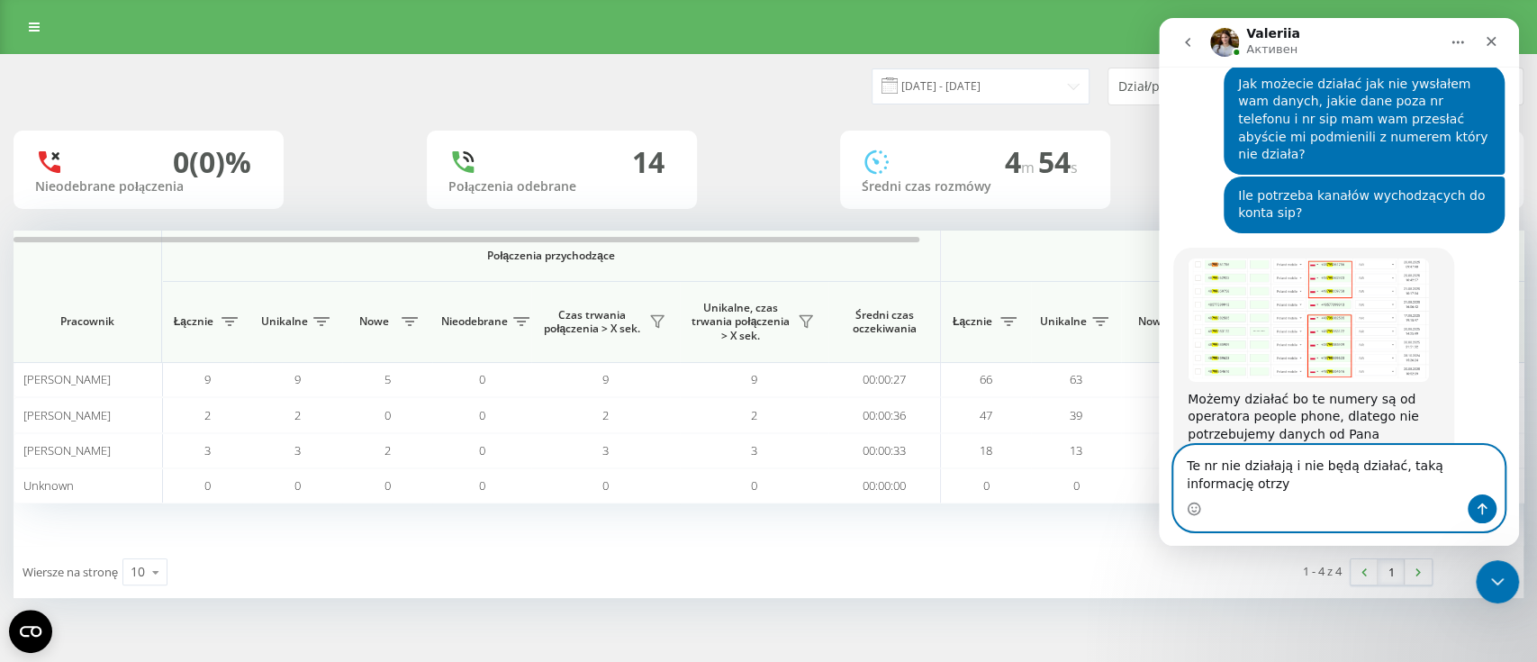
scroll to position [974, 0]
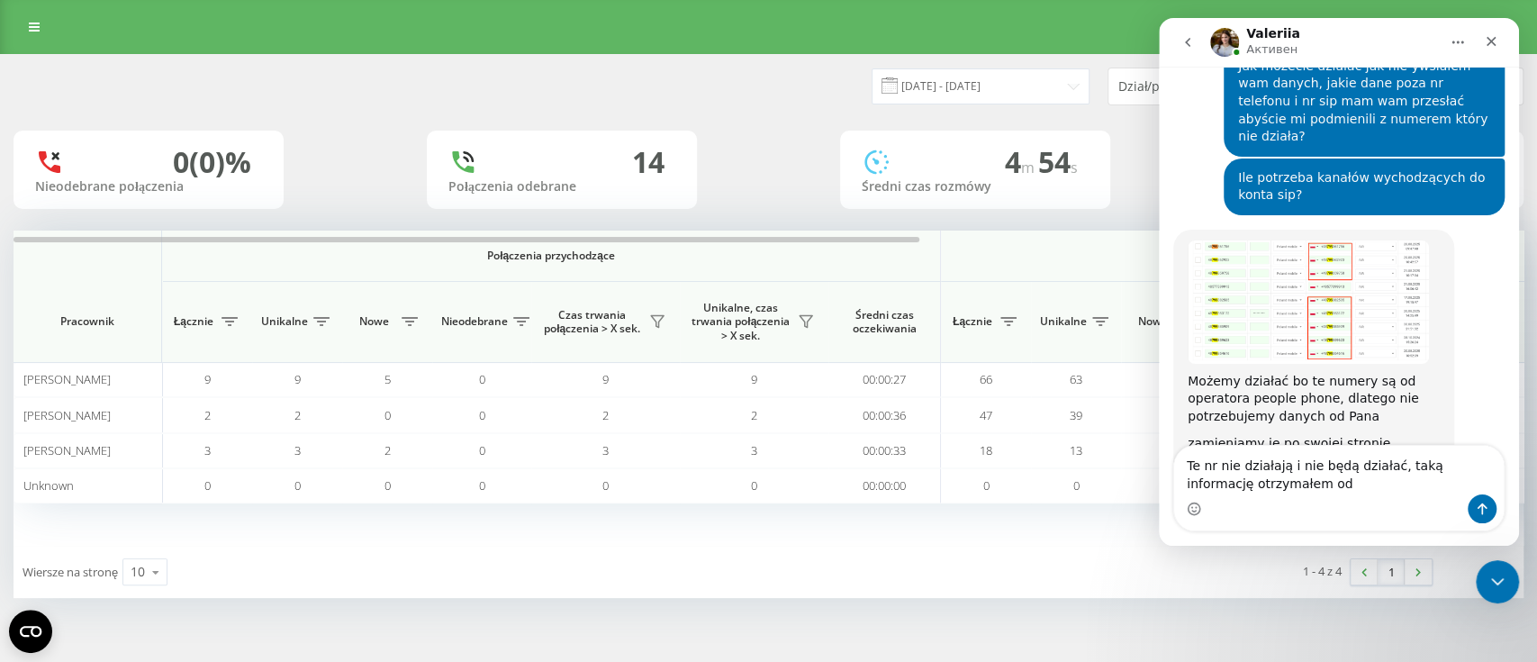
click at [1305, 498] on div "Мессенджер Intercom" at bounding box center [1339, 508] width 330 height 29
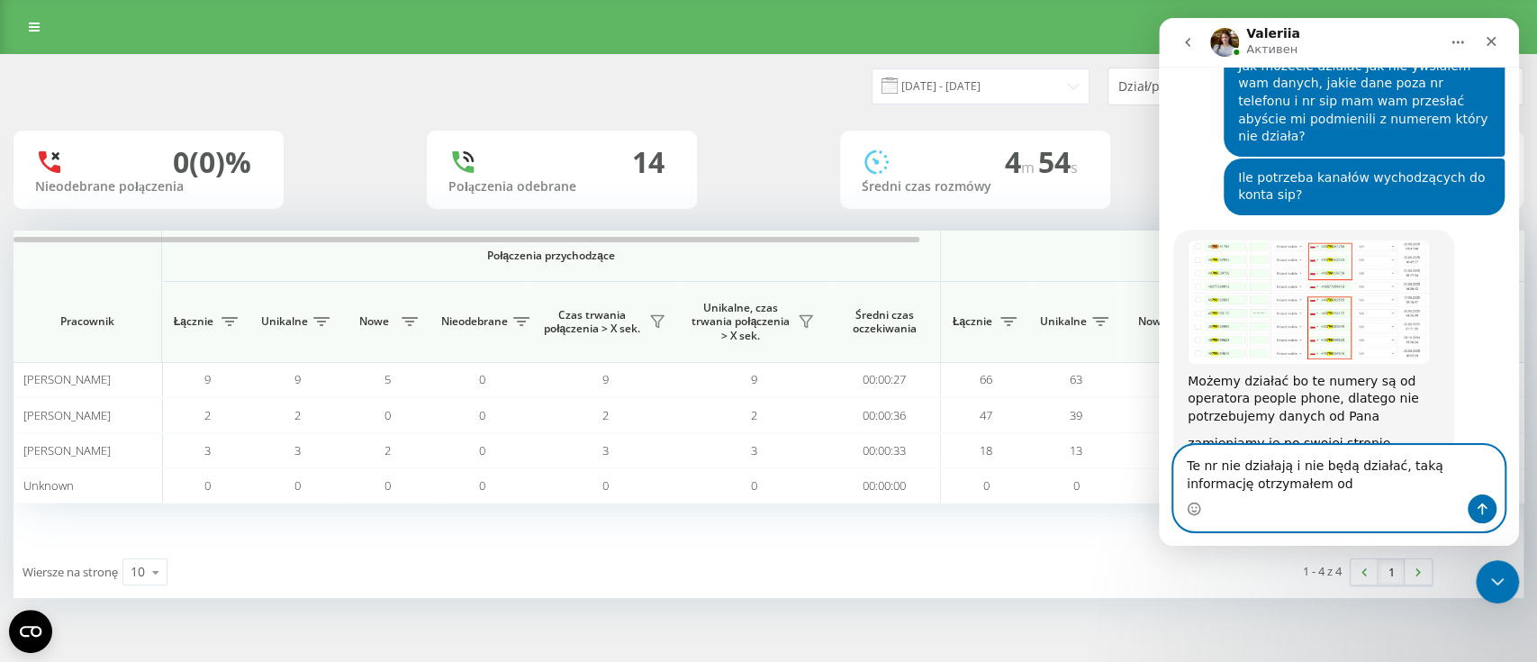
click at [1297, 482] on textarea "Te nr nie działają i nie będą działać, taką informację otrzymałem od" at bounding box center [1339, 470] width 330 height 49
click at [1379, 467] on textarea "Te nr nie działają i nie będą działać, taką informację otrzymałem od waszego op…" at bounding box center [1339, 470] width 330 height 49
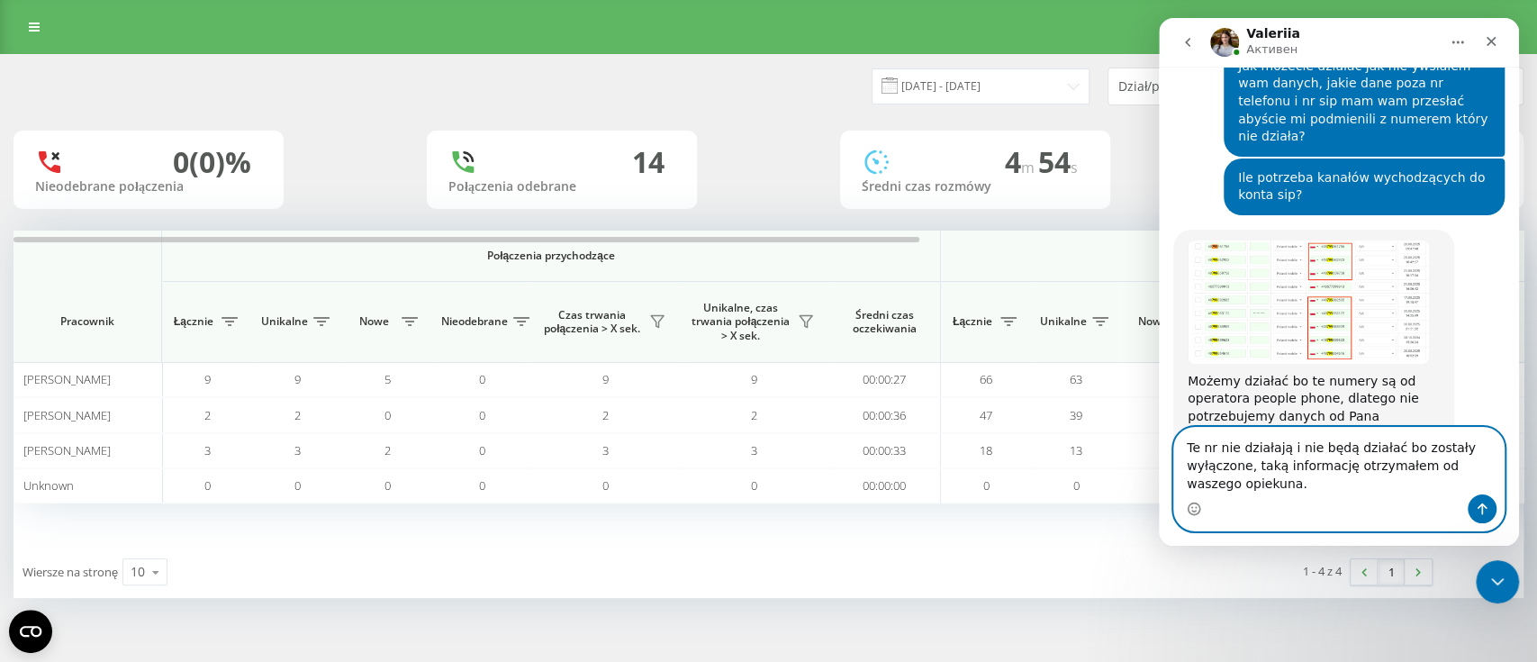
scroll to position [992, 0]
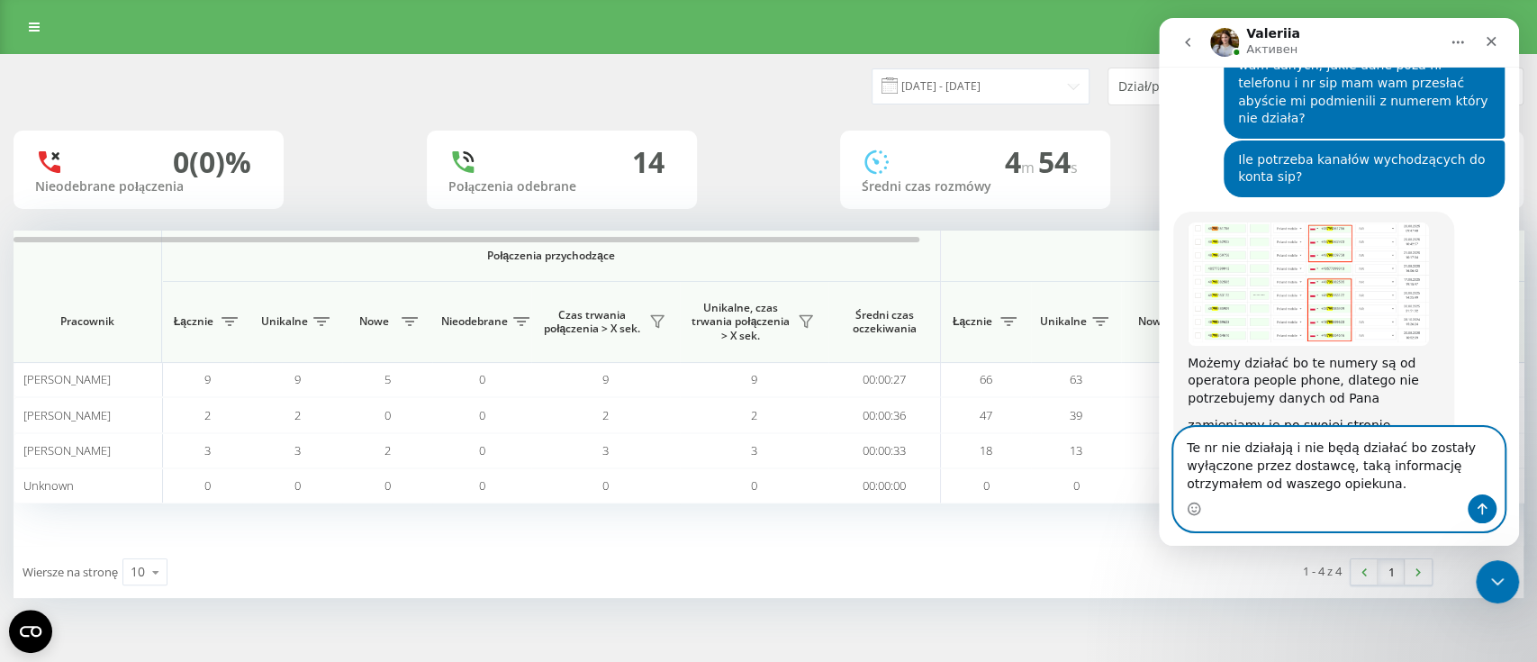
click at [1351, 493] on textarea "Te nr nie działają i nie będą działać bo zostały wyłączone przez dostawcę, taką…" at bounding box center [1339, 461] width 330 height 67
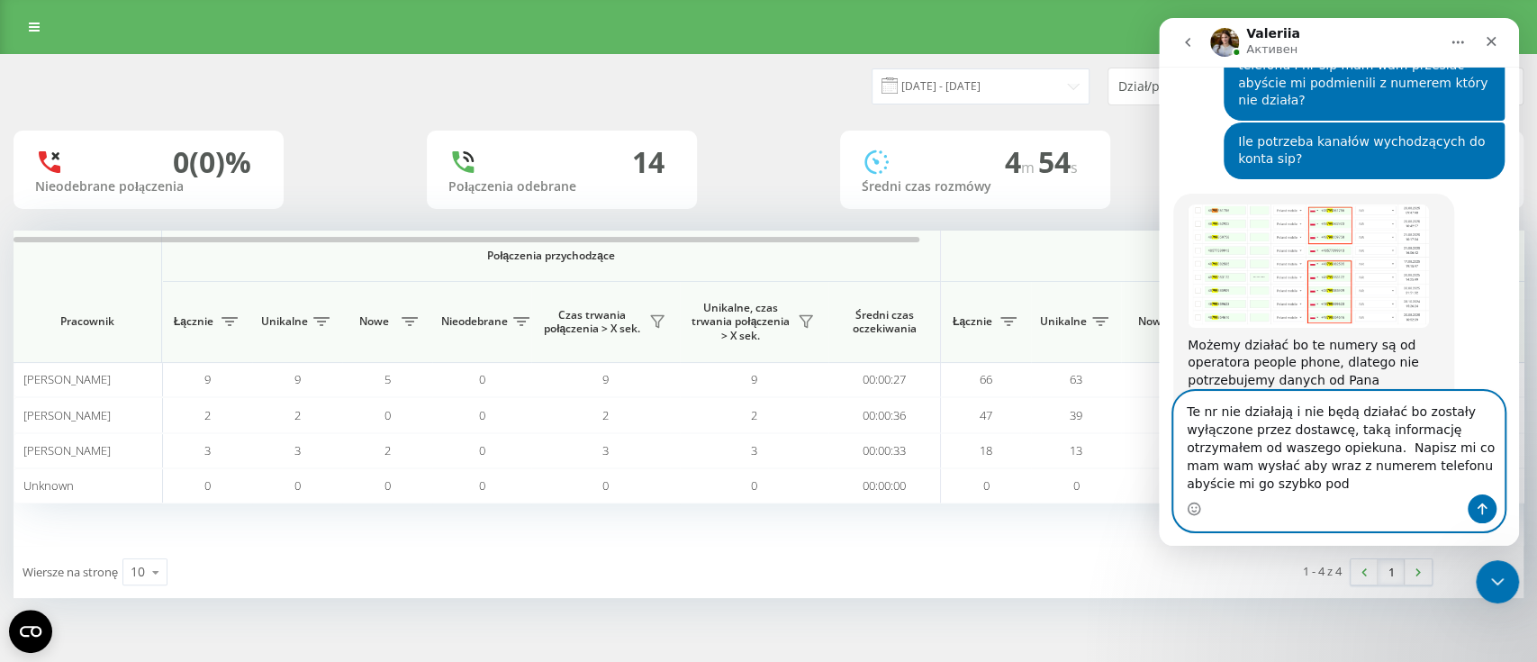
scroll to position [1028, 0]
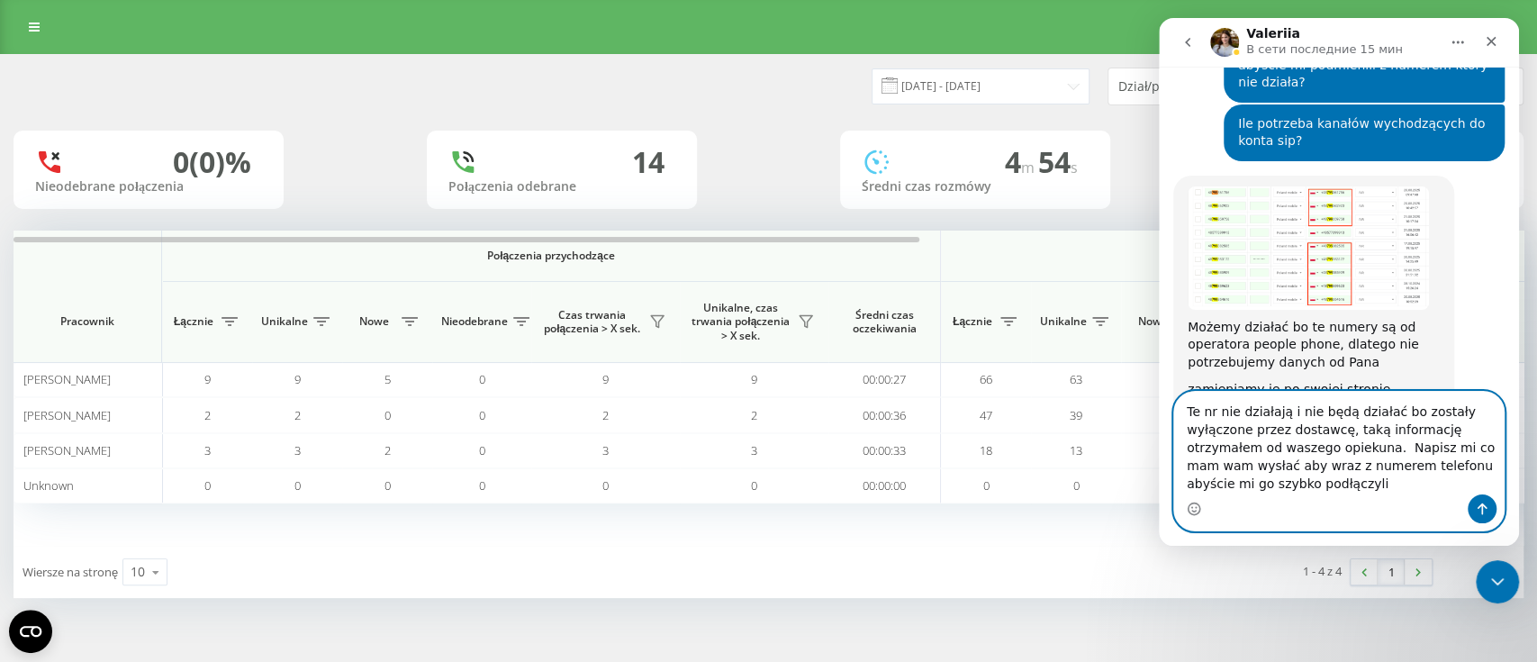
type textarea "Te nr nie działają i nie będą działać bo zostały wyłączone przez dostawcę, taką…"
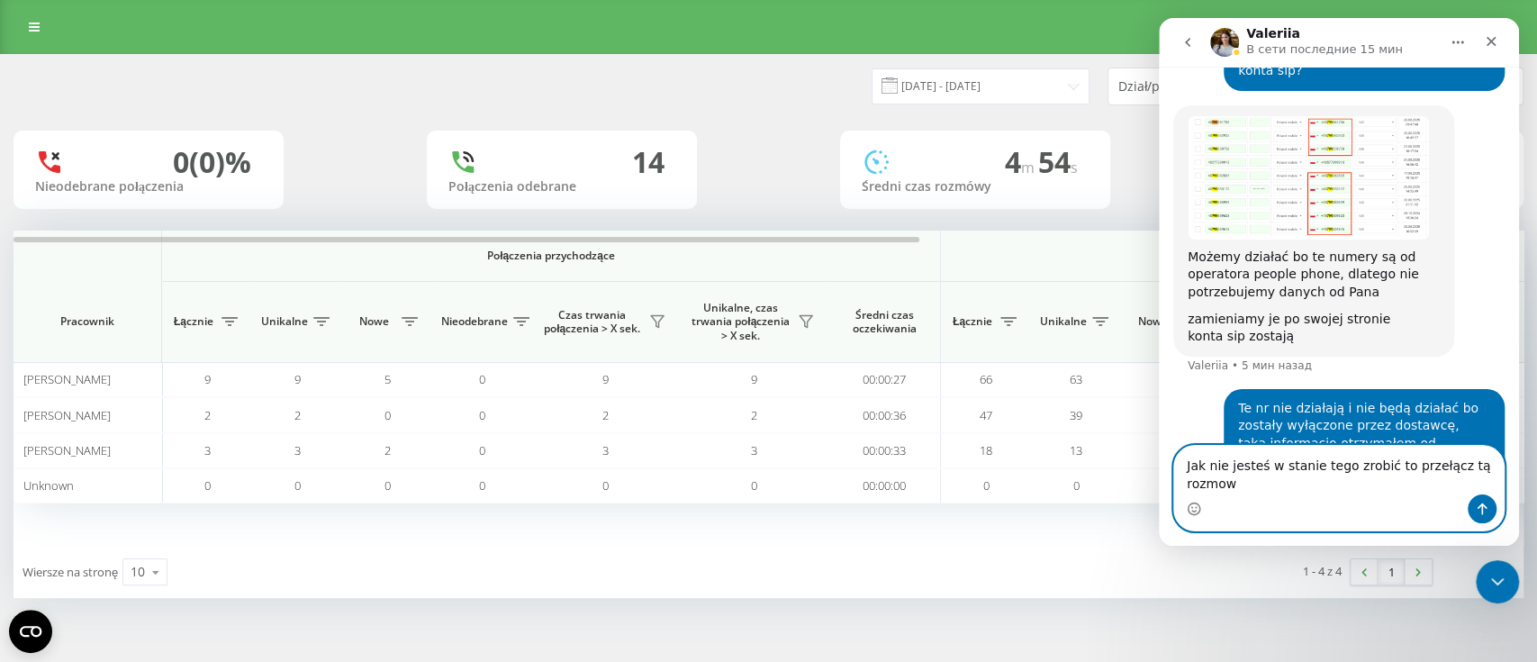
scroll to position [1117, 0]
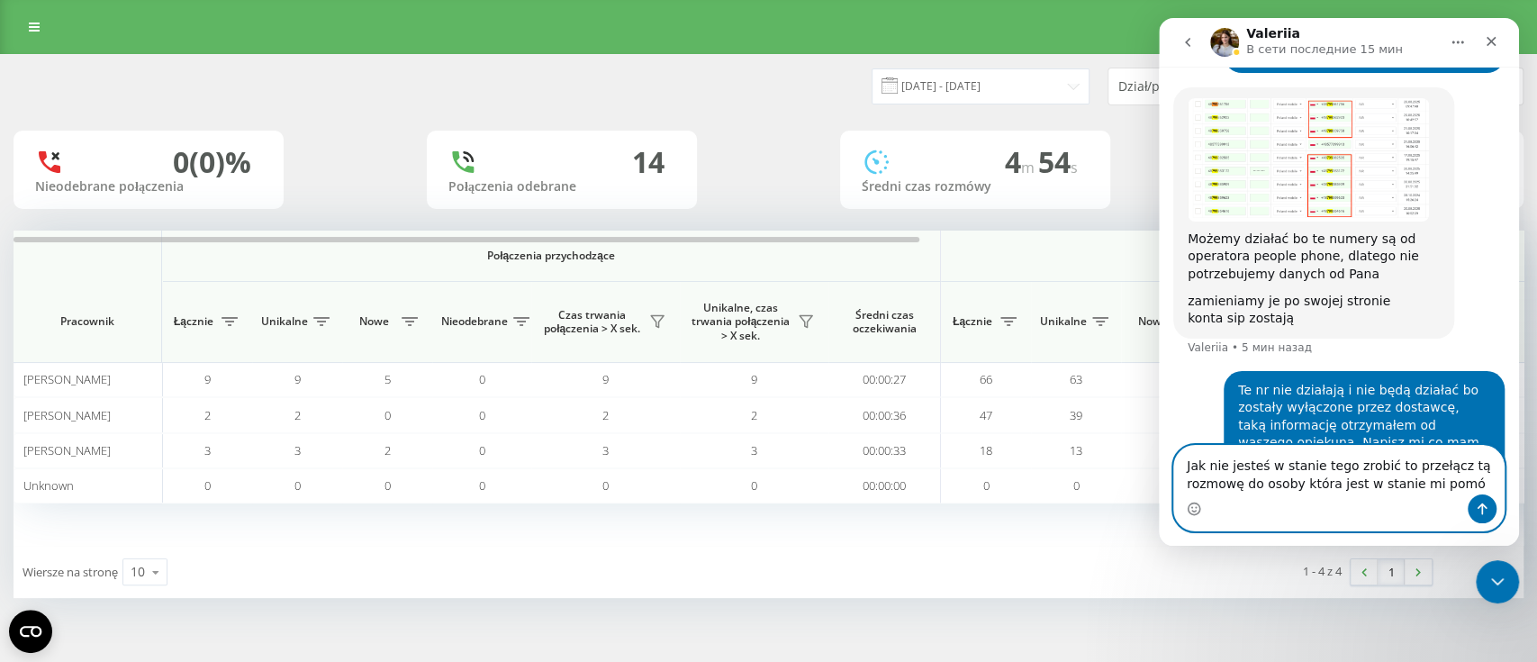
type textarea "Jak nie jesteś w stanie tego zrobić to przełącz tą rozmowę do osoby która jest …"
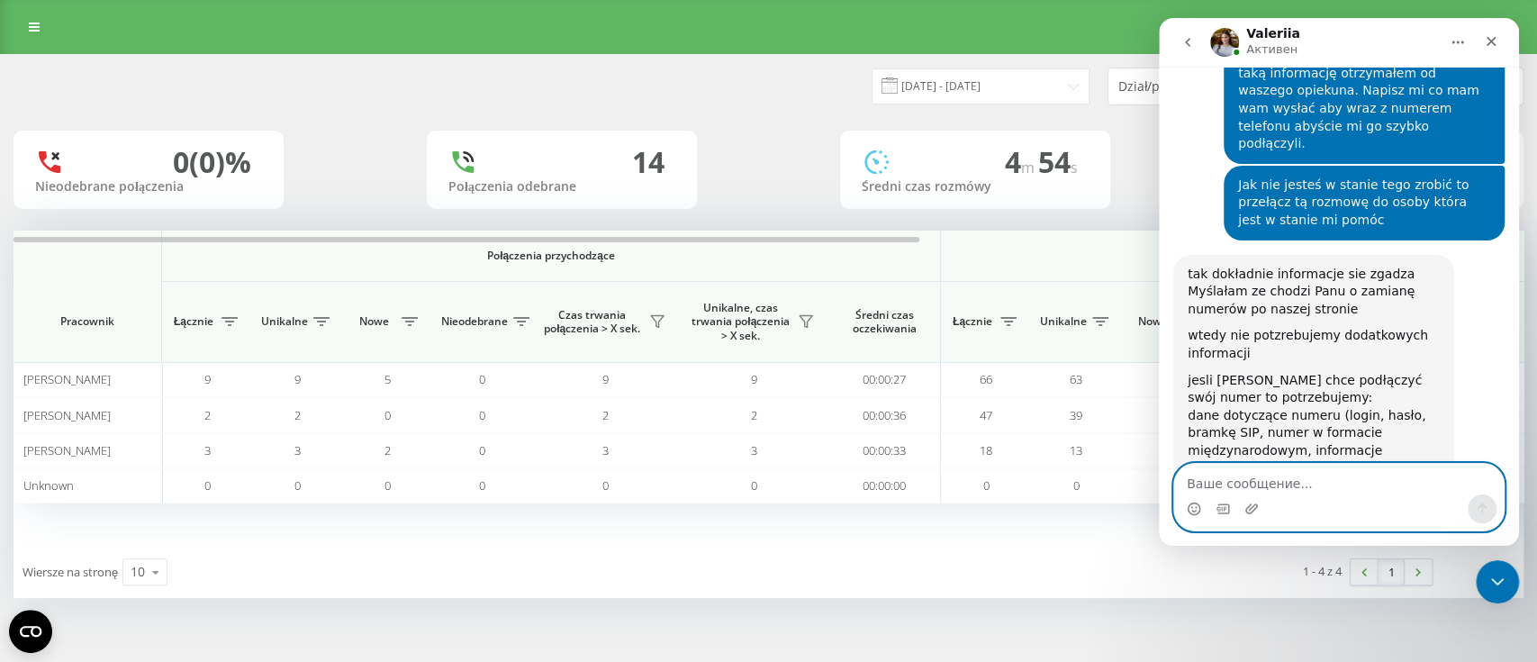
scroll to position [1458, 0]
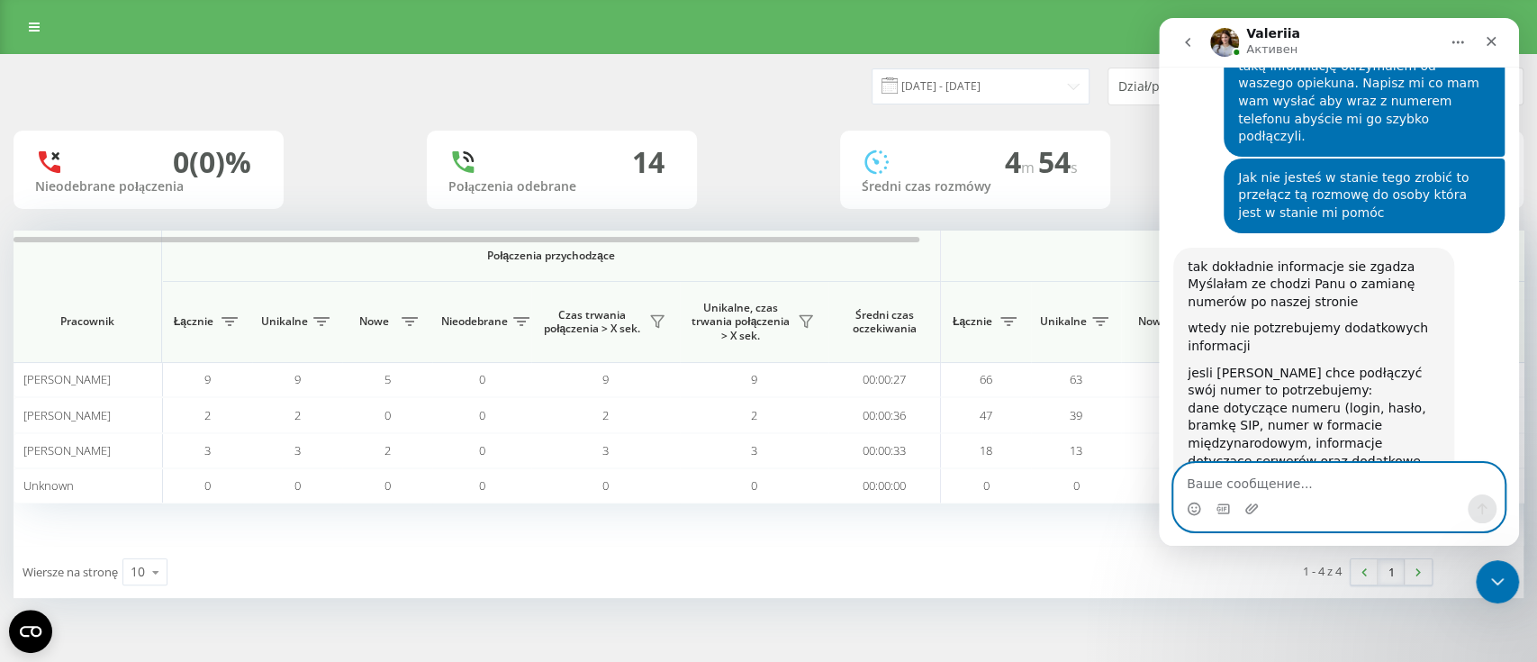
paste textarea "https://panel.supervoip.pl/ login: botanicsc pass: BotanicSC123 Dane konta SIP:…"
type textarea "https://panel.supervoip.pl/ login: botanicsc pass: BotanicSC123 Dane konta SIP:…"
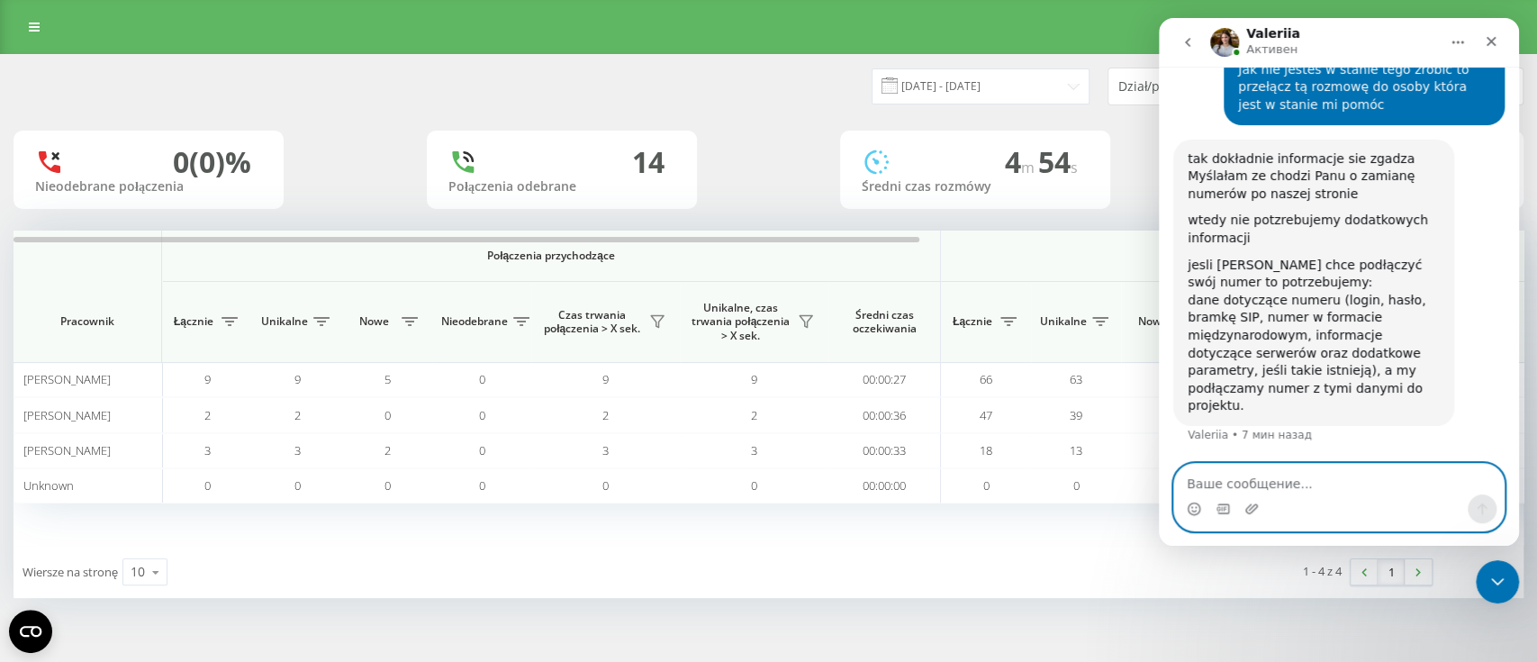
scroll to position [1609, 0]
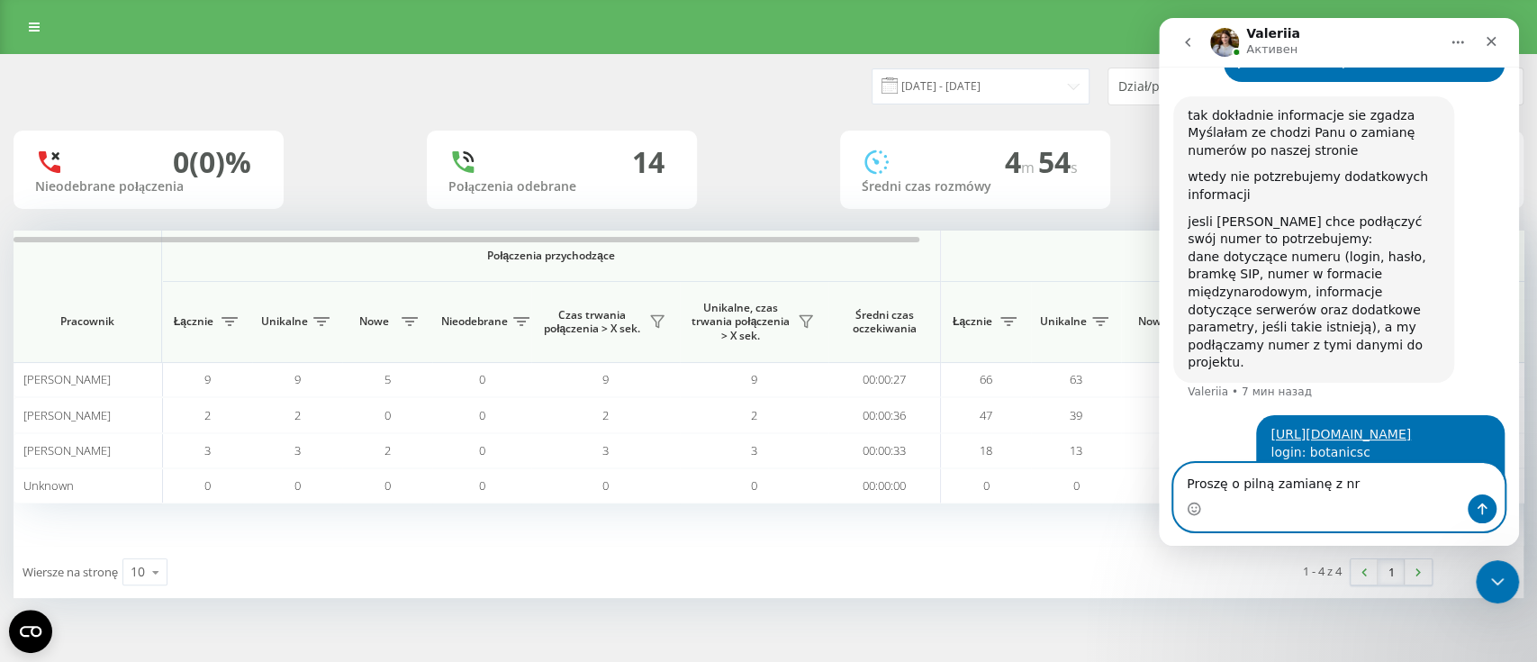
paste textarea "48799361756"
type textarea "Proszę o pilną zamianę z nr 48799361756"
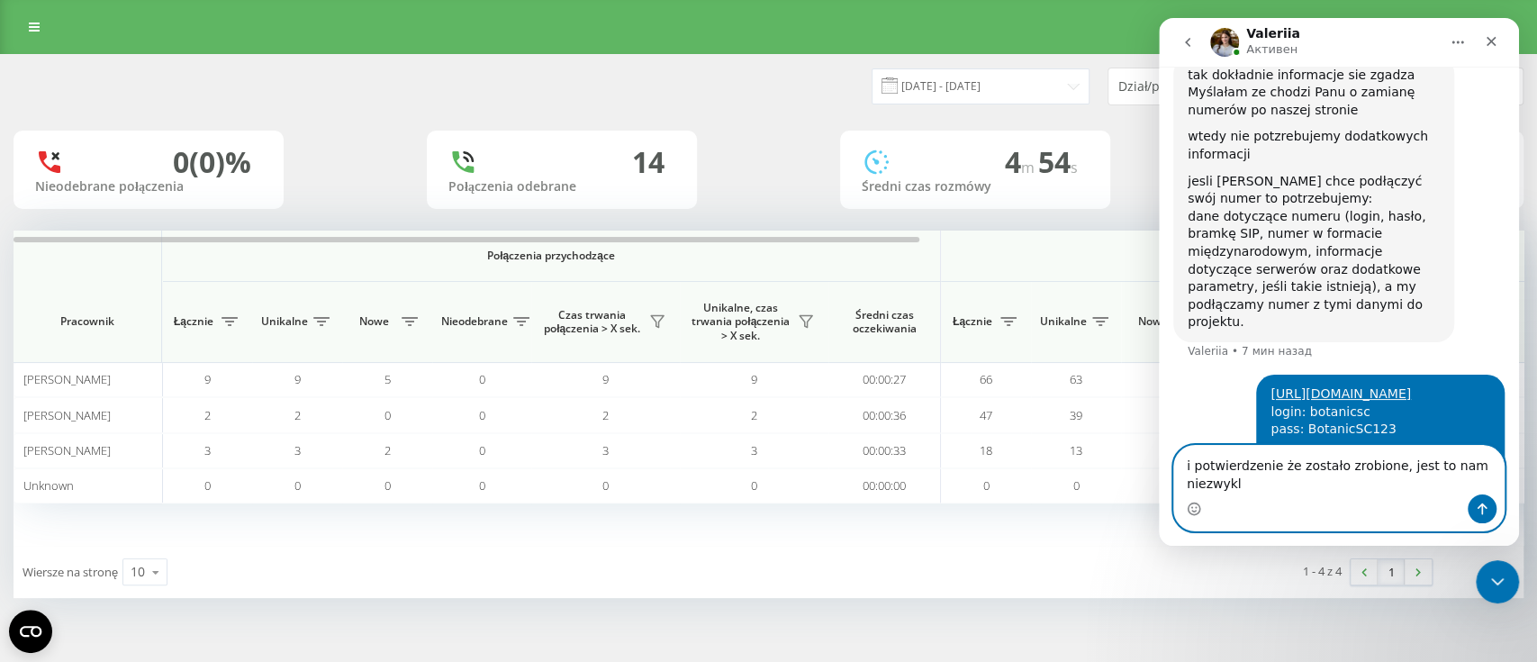
scroll to position [1668, 0]
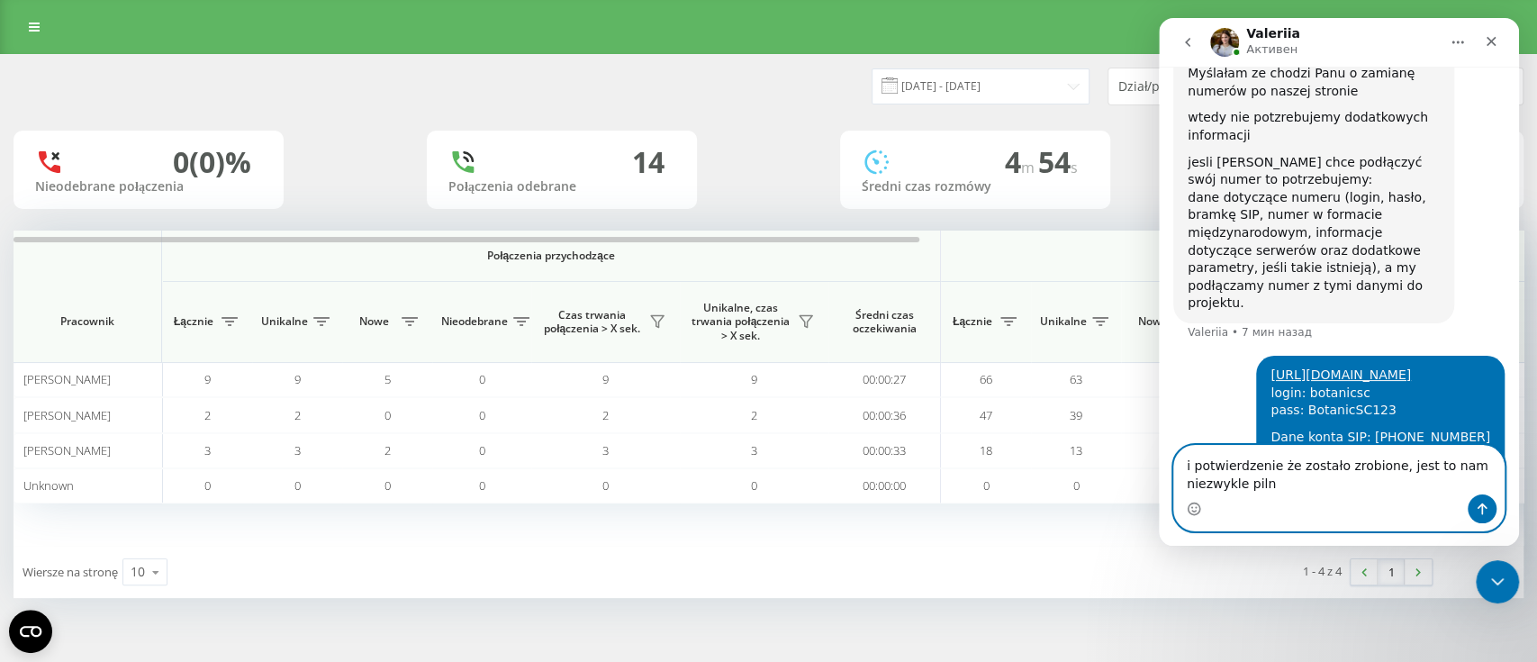
type textarea "i potwierdzenie że zostało zrobione, jest to nam niezwykle pilne"
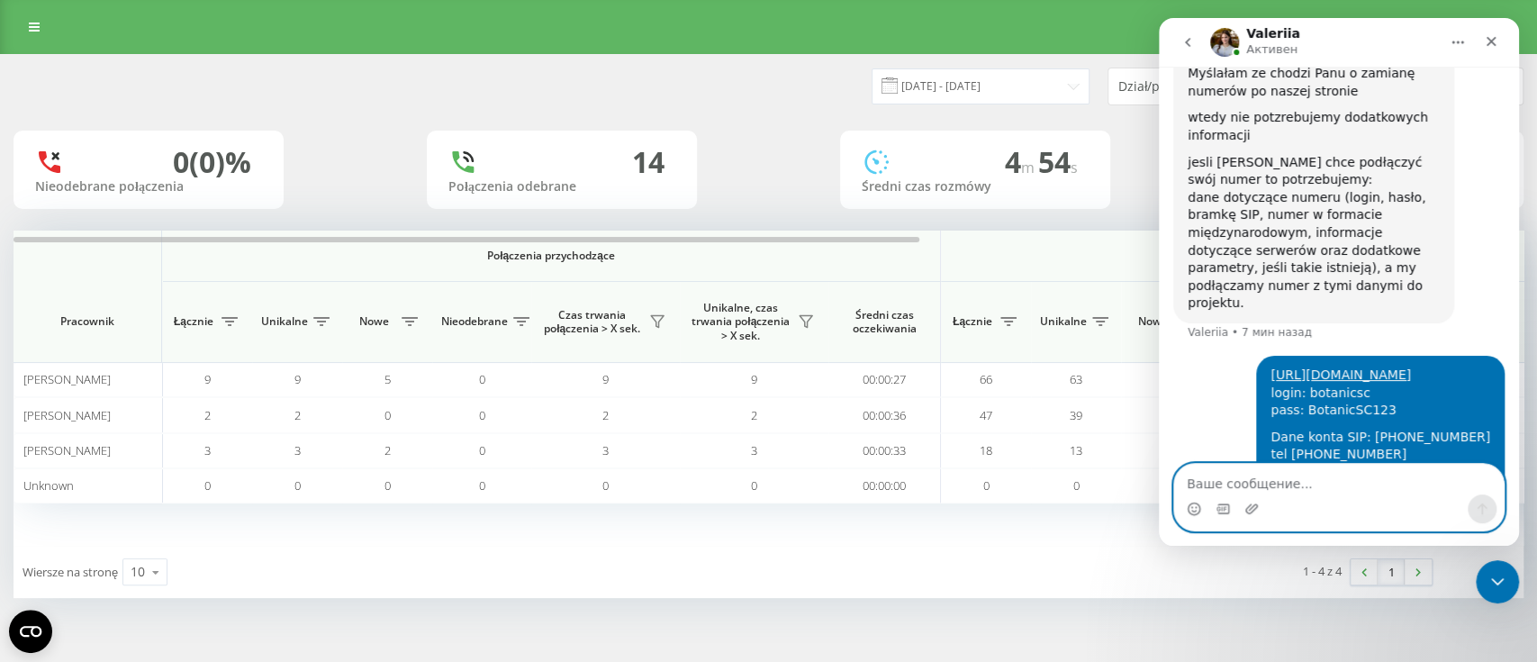
scroll to position [1708, 0]
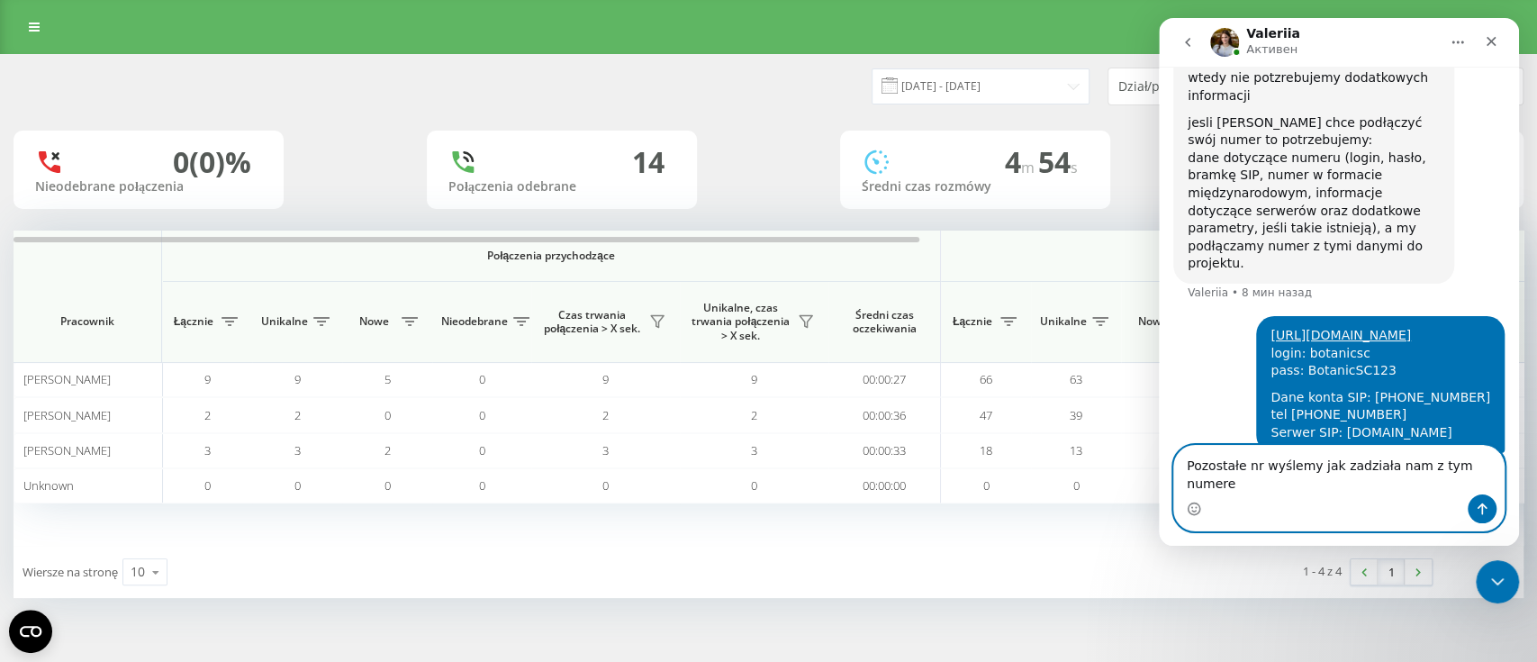
type textarea "Pozostałe nr wyślemy jak zadziała nam z tym numerem"
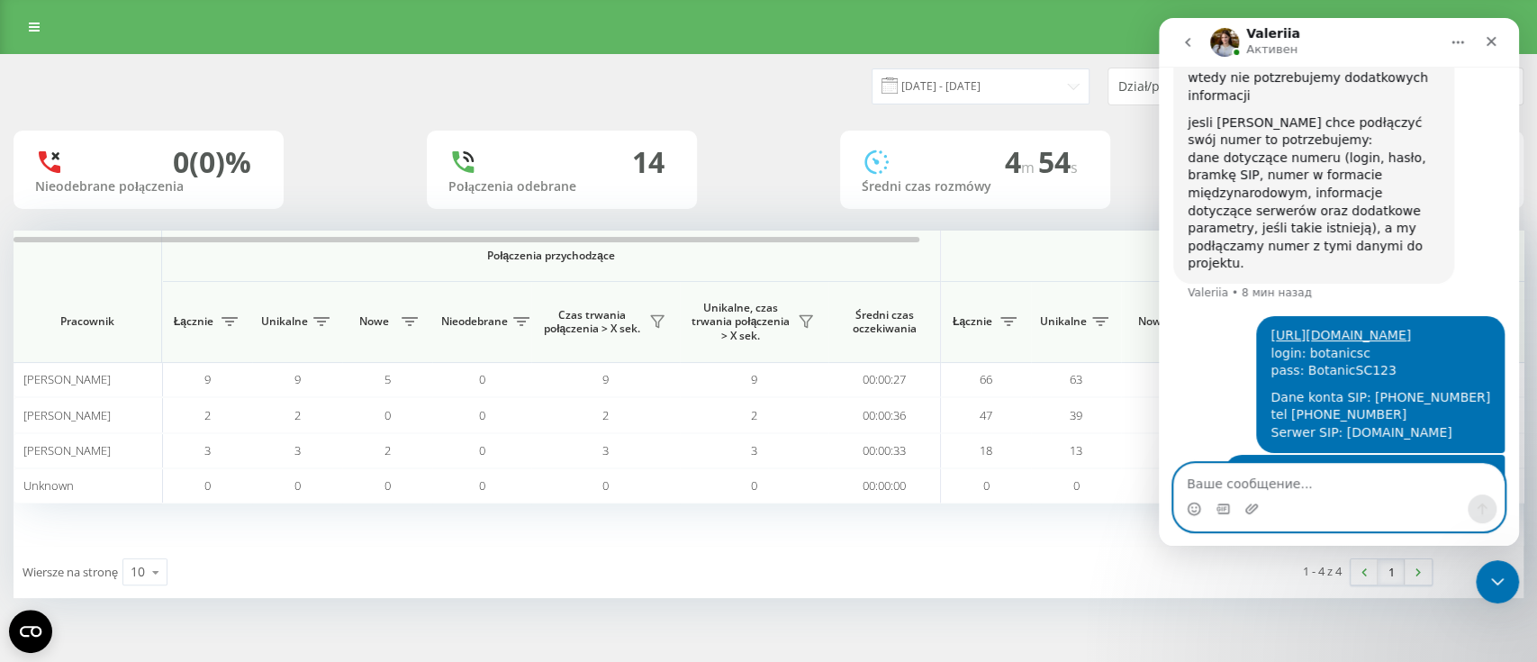
scroll to position [1768, 0]
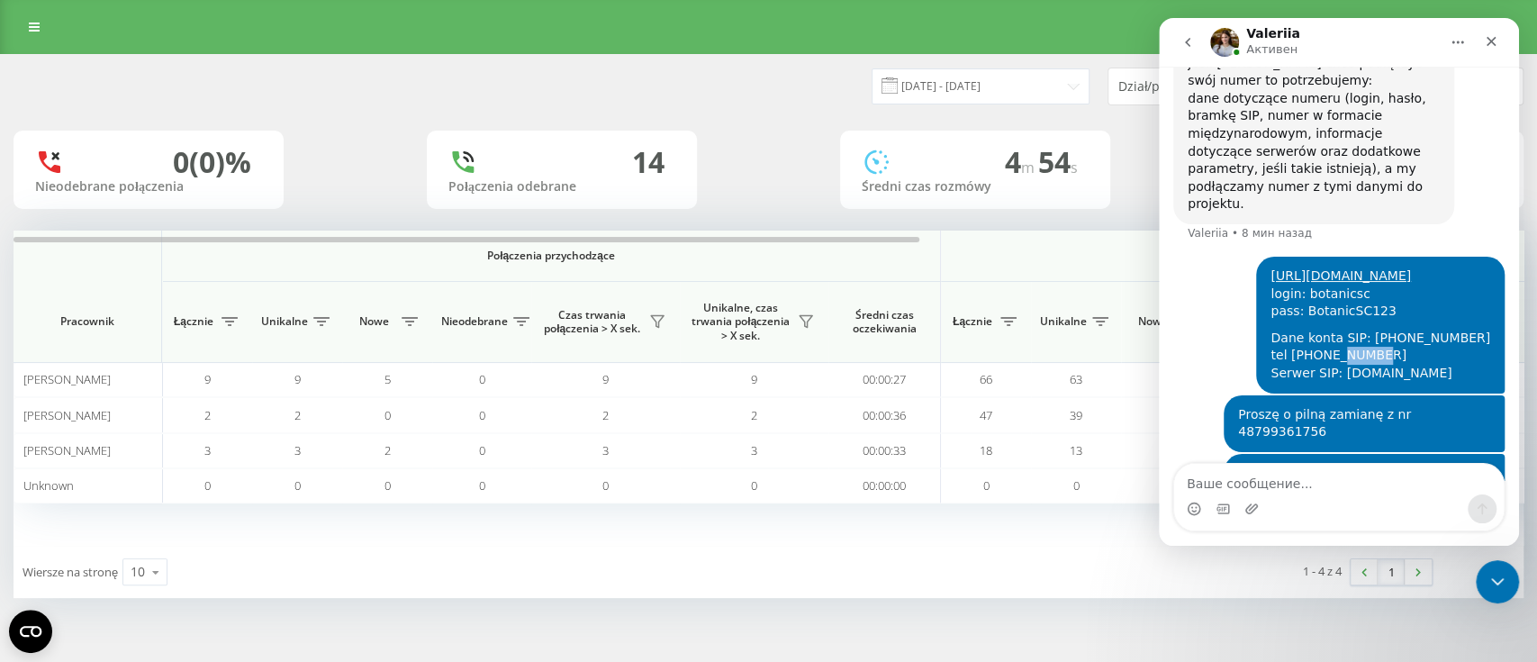
drag, startPoint x: 1427, startPoint y: 248, endPoint x: 1393, endPoint y: 251, distance: 34.4
click at [1393, 330] on div "Dane konta SIP: 1288876 tel +48858119014 Serwer SIP: sip.supervoip.pl" at bounding box center [1380, 356] width 220 height 53
click at [1428, 330] on div "Dane konta SIP: 1288876 tel +48858119014 Serwer SIP: sip.supervoip.pl" at bounding box center [1380, 356] width 220 height 53
drag, startPoint x: 1424, startPoint y: 249, endPoint x: 1346, endPoint y: 249, distance: 78.3
click at [1346, 330] on div "Dane konta SIP: 1288876 tel +48858119014 Serwer SIP: sip.supervoip.pl" at bounding box center [1380, 356] width 220 height 53
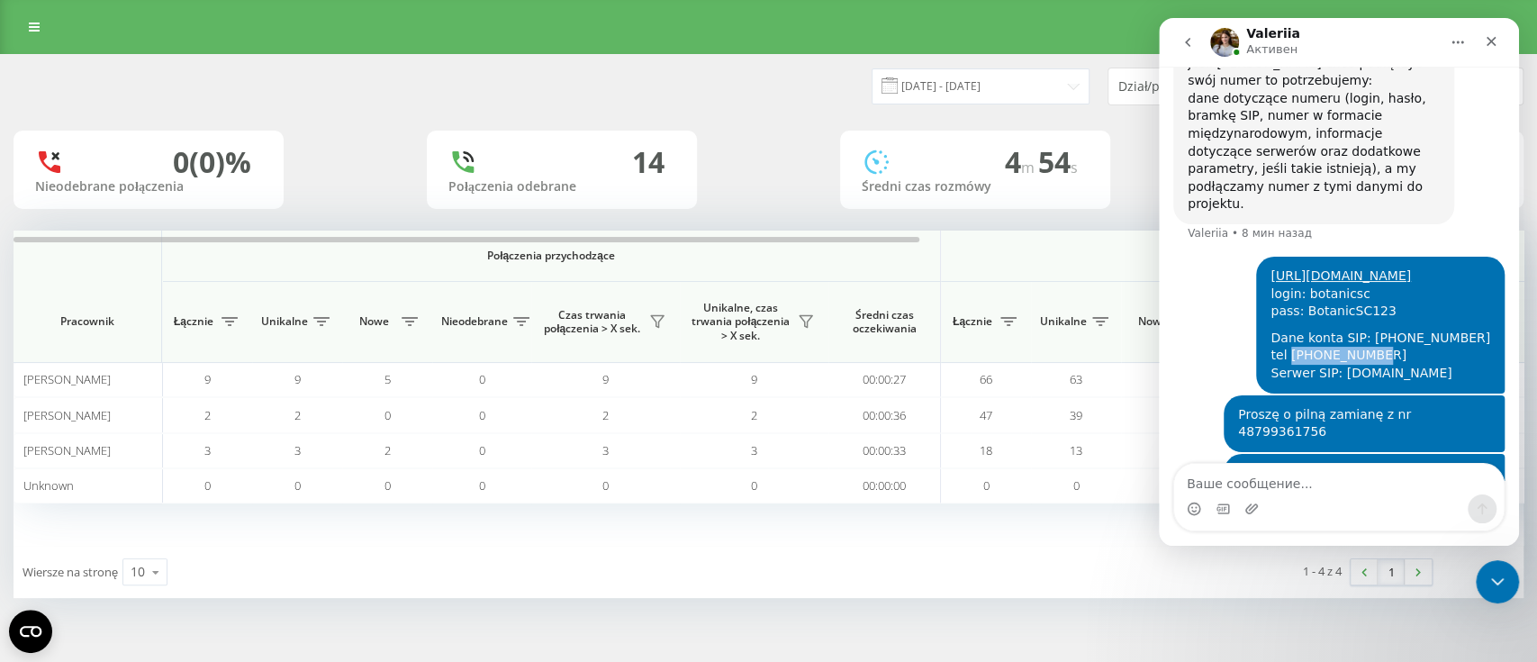
copy div "+48858119014"
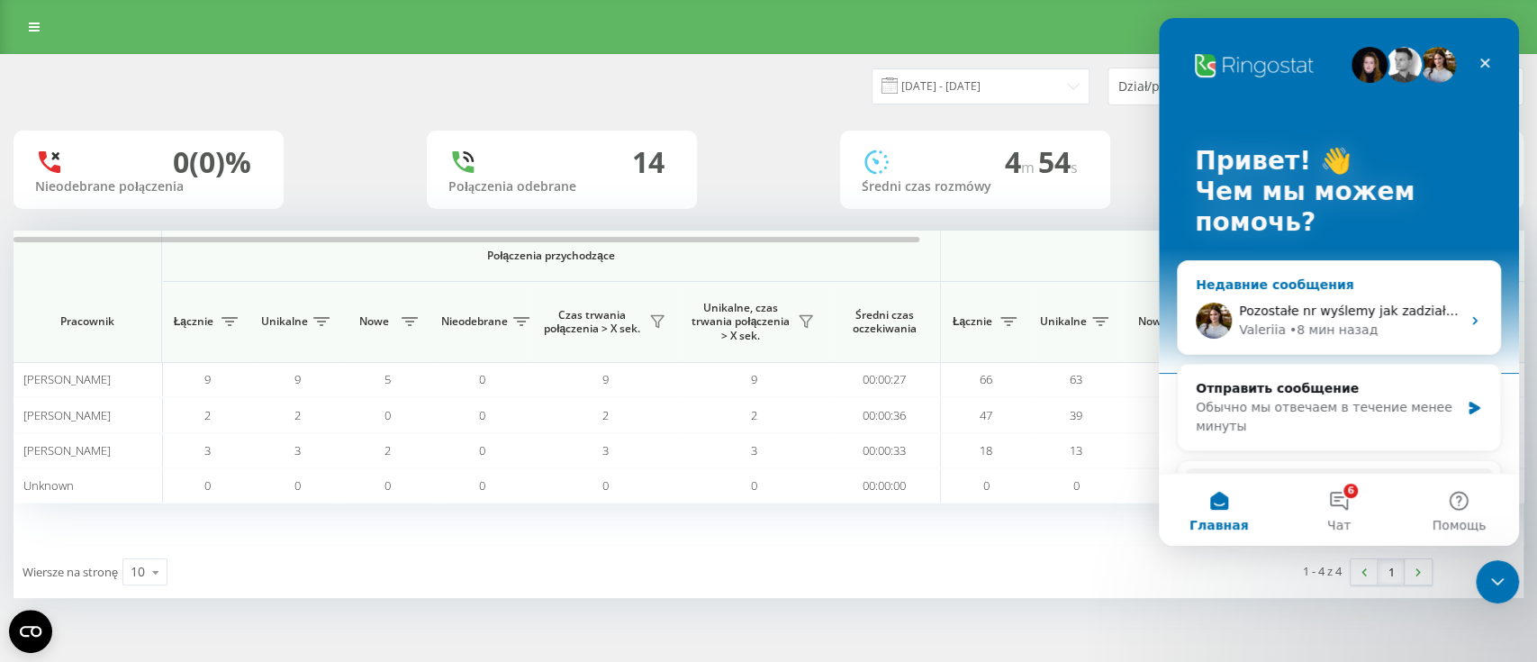
click at [1348, 312] on span "Pozostałe nr wyślemy jak zadziała nam z tym numerem" at bounding box center [1414, 310] width 350 height 14
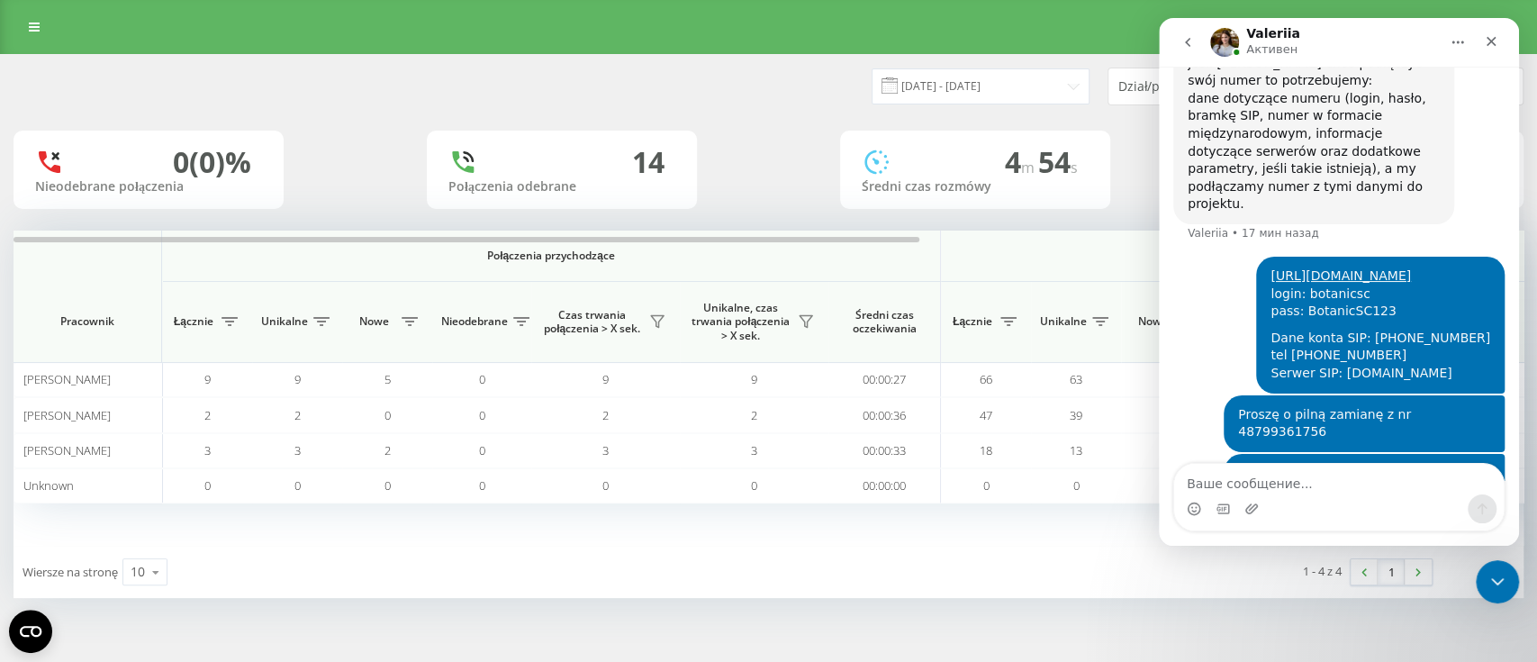
click at [1335, 471] on textarea "Ваше сообщение..." at bounding box center [1339, 479] width 330 height 31
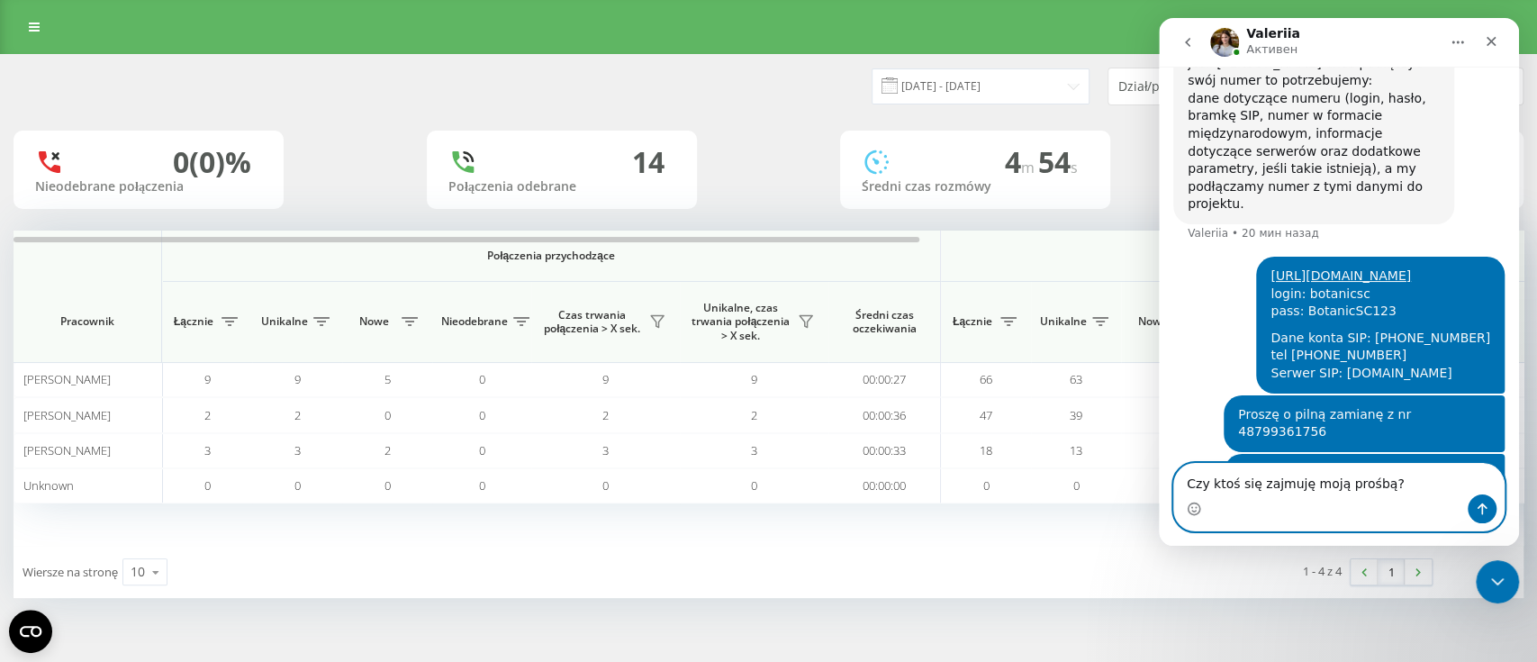
scroll to position [1837, 0]
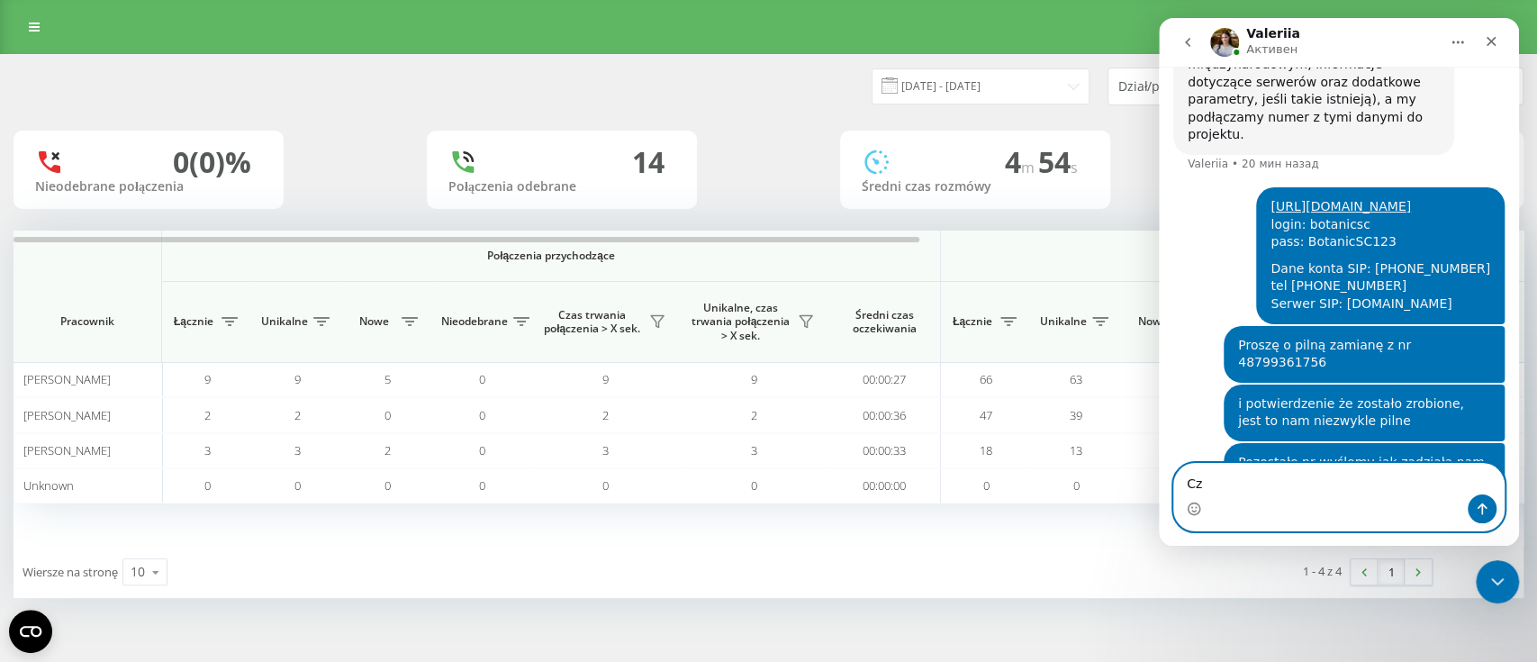
type textarea "C"
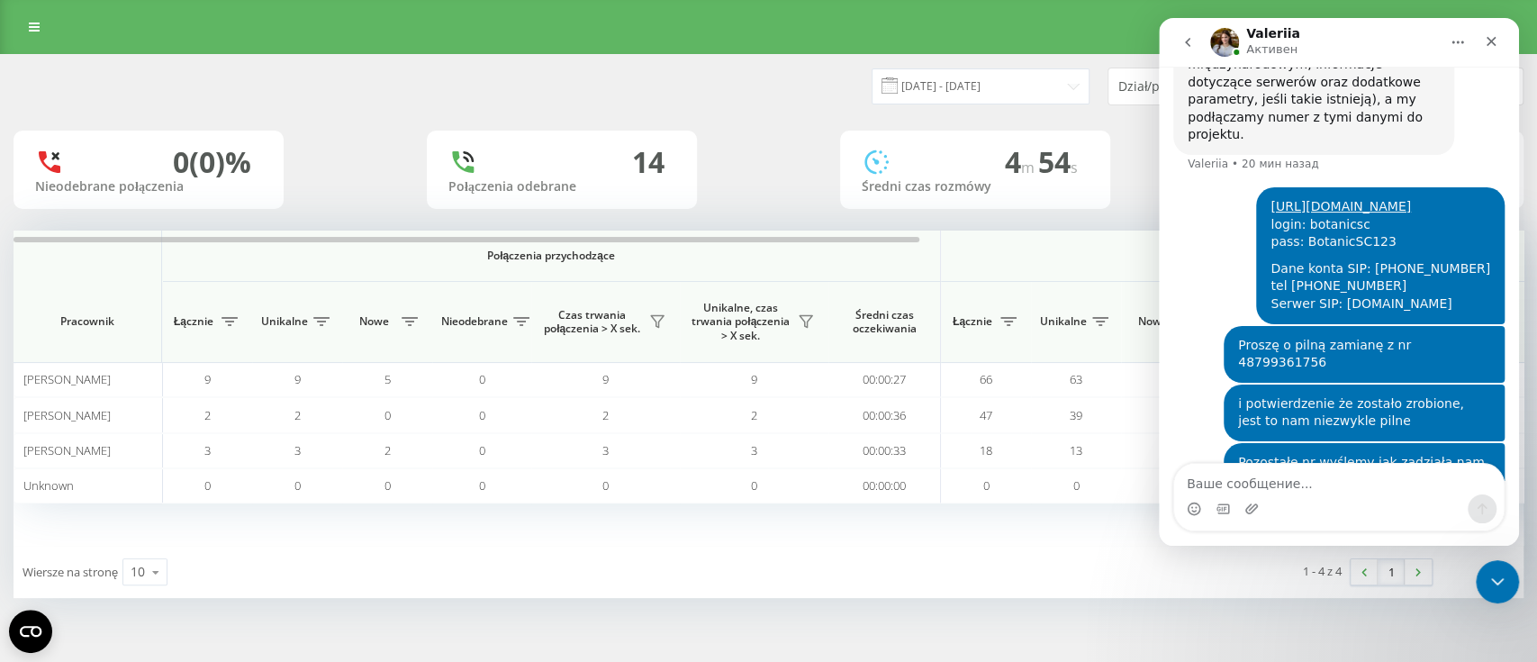
click at [565, 555] on div "Wiersze na stronę 10 10 25 50 100" at bounding box center [391, 572] width 755 height 52
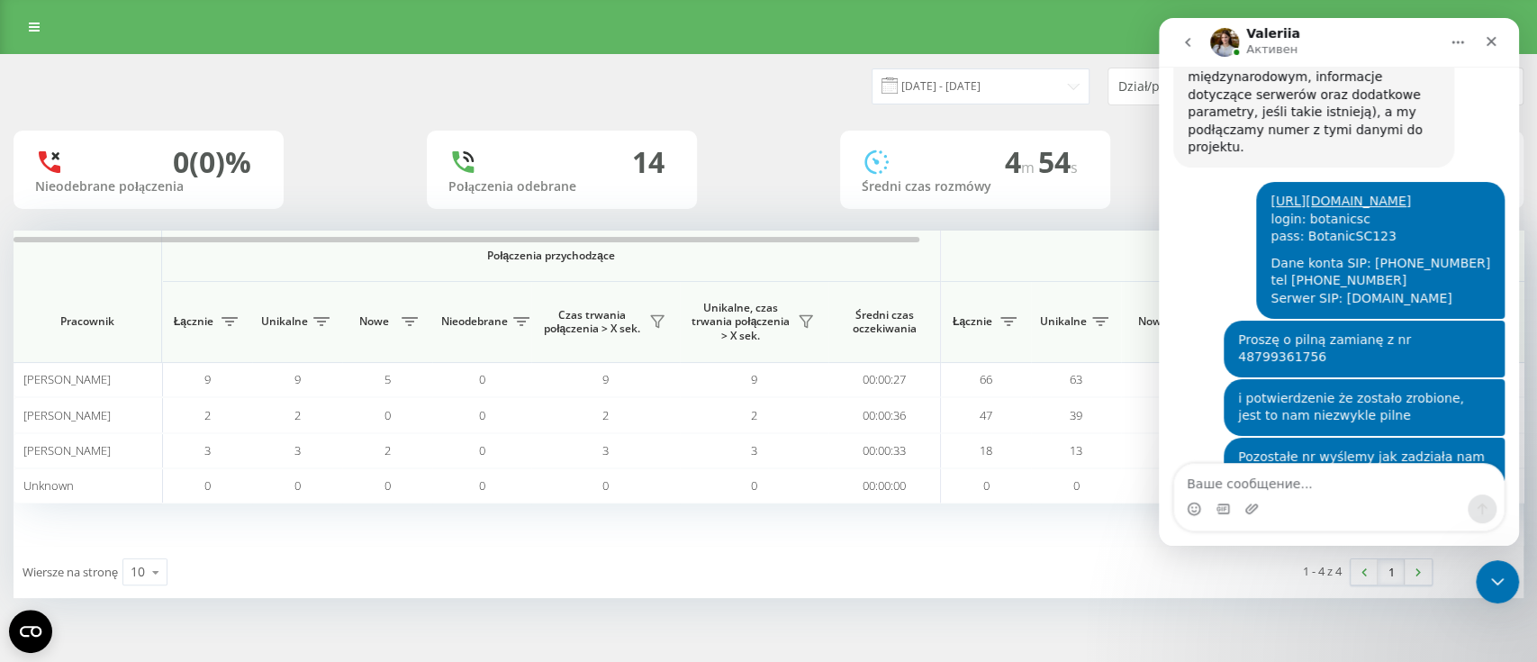
scroll to position [1822, 0]
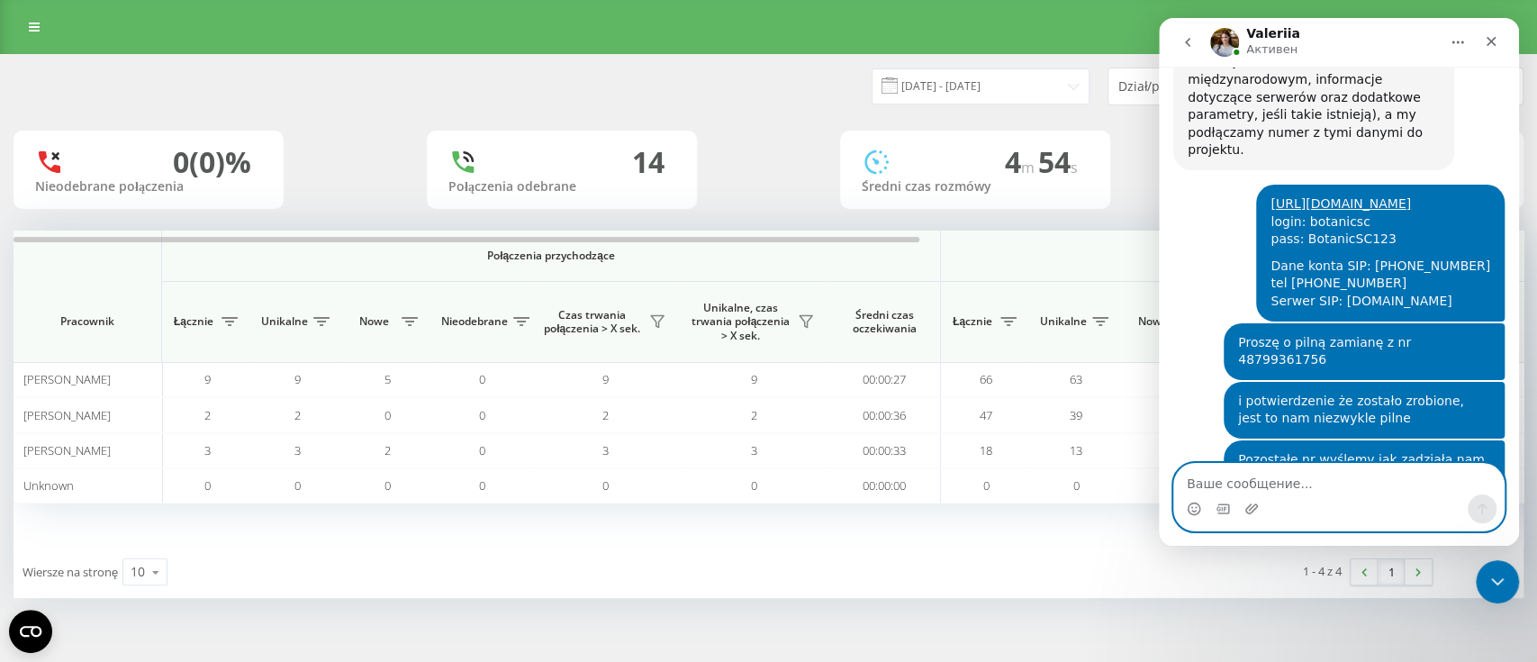
click at [1226, 480] on textarea "Ваше сообщение..." at bounding box center [1339, 479] width 330 height 31
type textarea "Prosiłbym o pilne potrakjtowanie prośby"
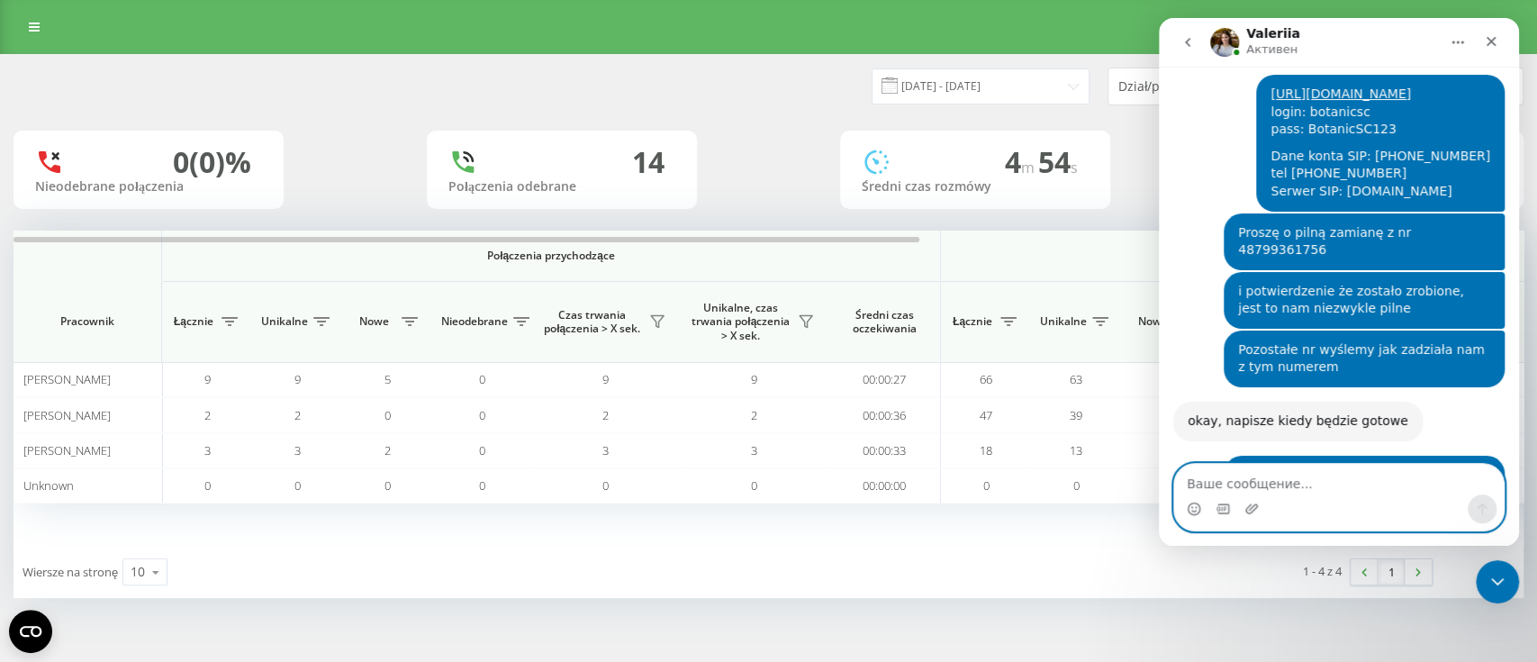
scroll to position [1929, 0]
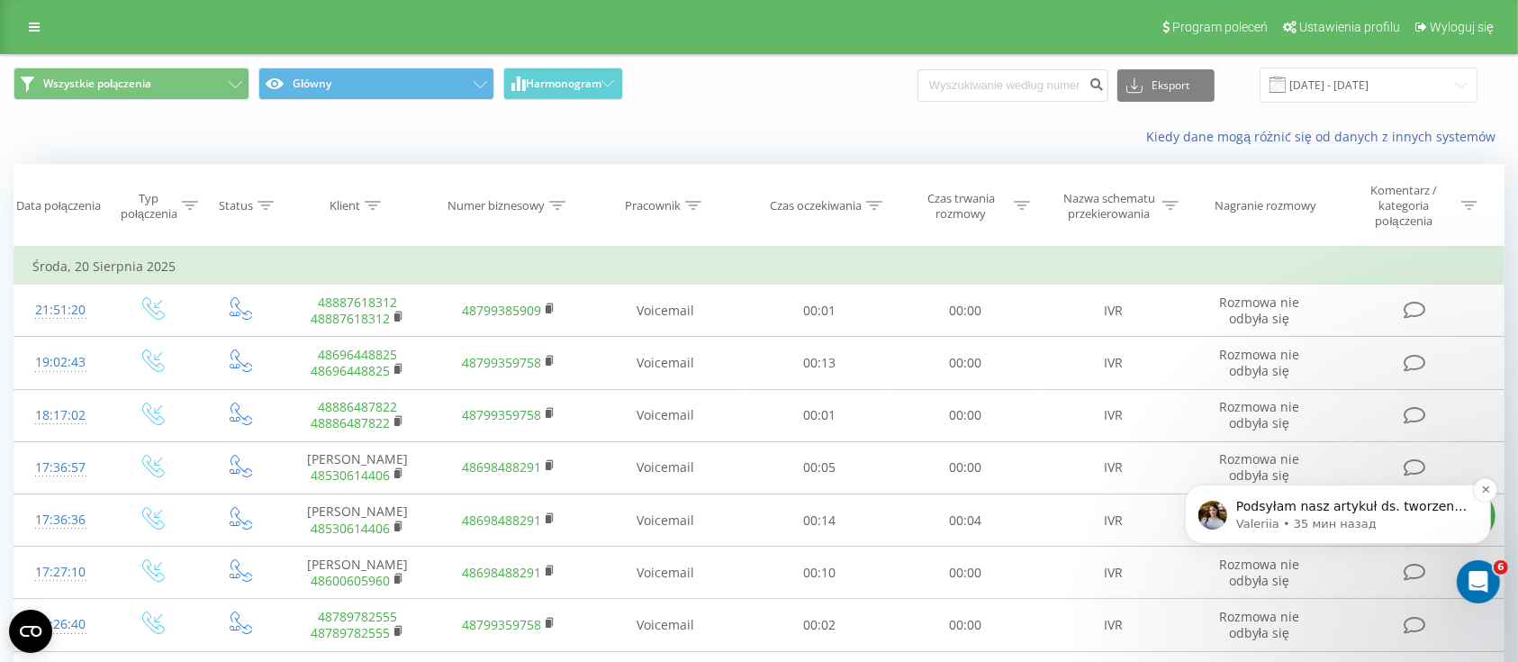
click at [1349, 511] on p "Podsyłam nasz artykuł ds. tworzenia konta pracownika https://help.ringostat.com…" at bounding box center [1351, 506] width 232 height 18
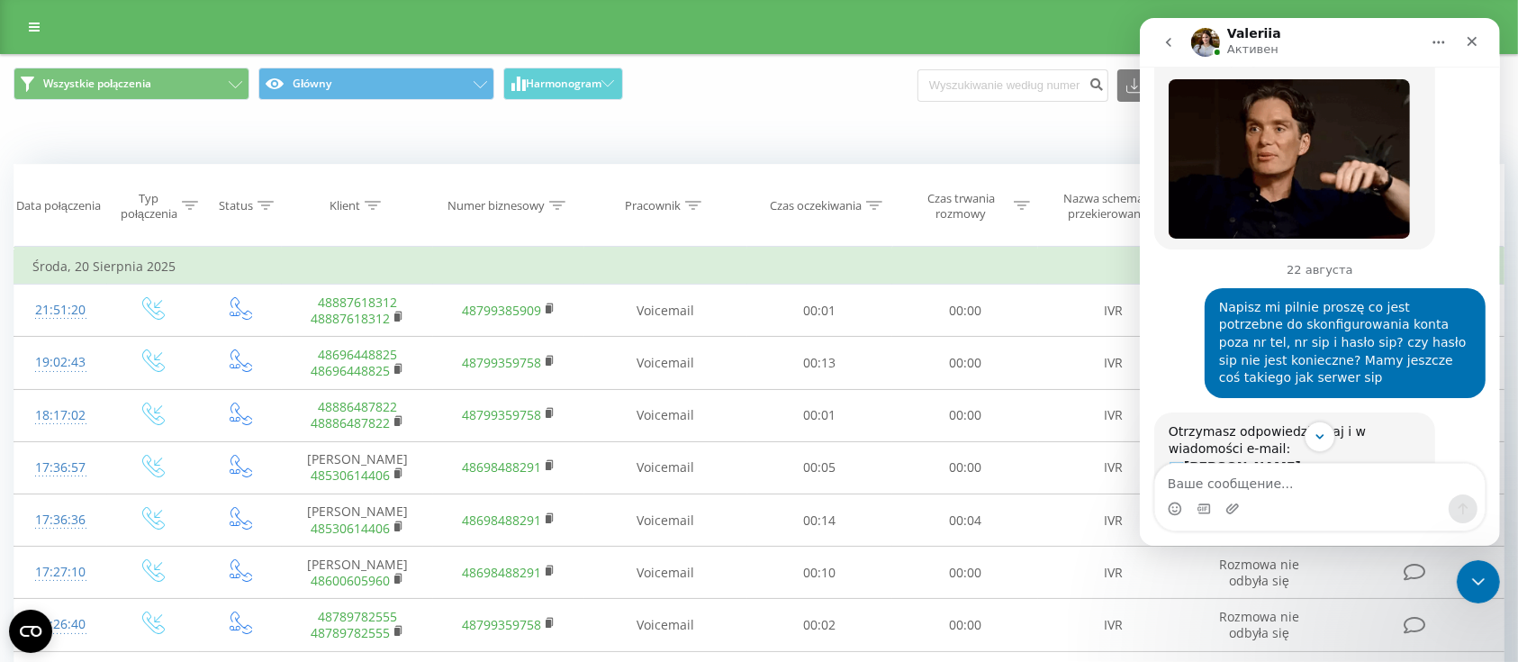
scroll to position [445, 0]
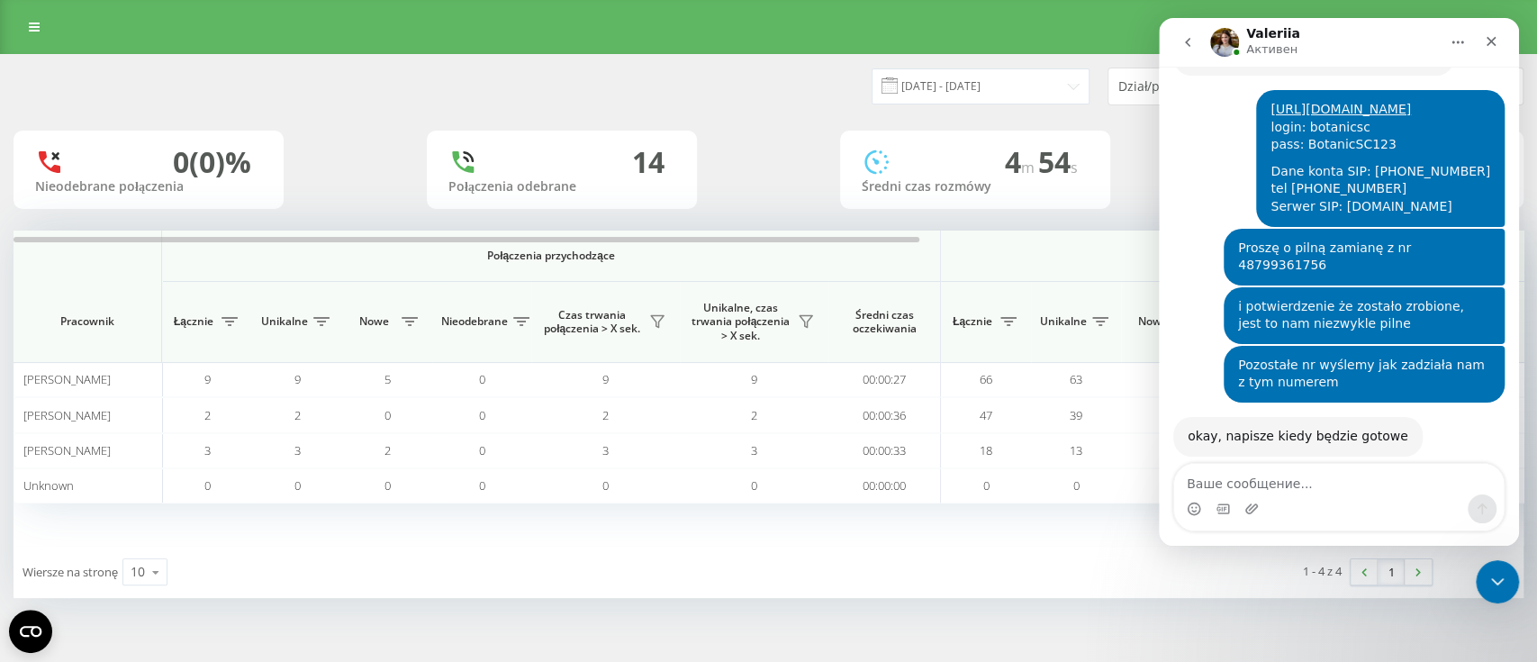
scroll to position [1929, 0]
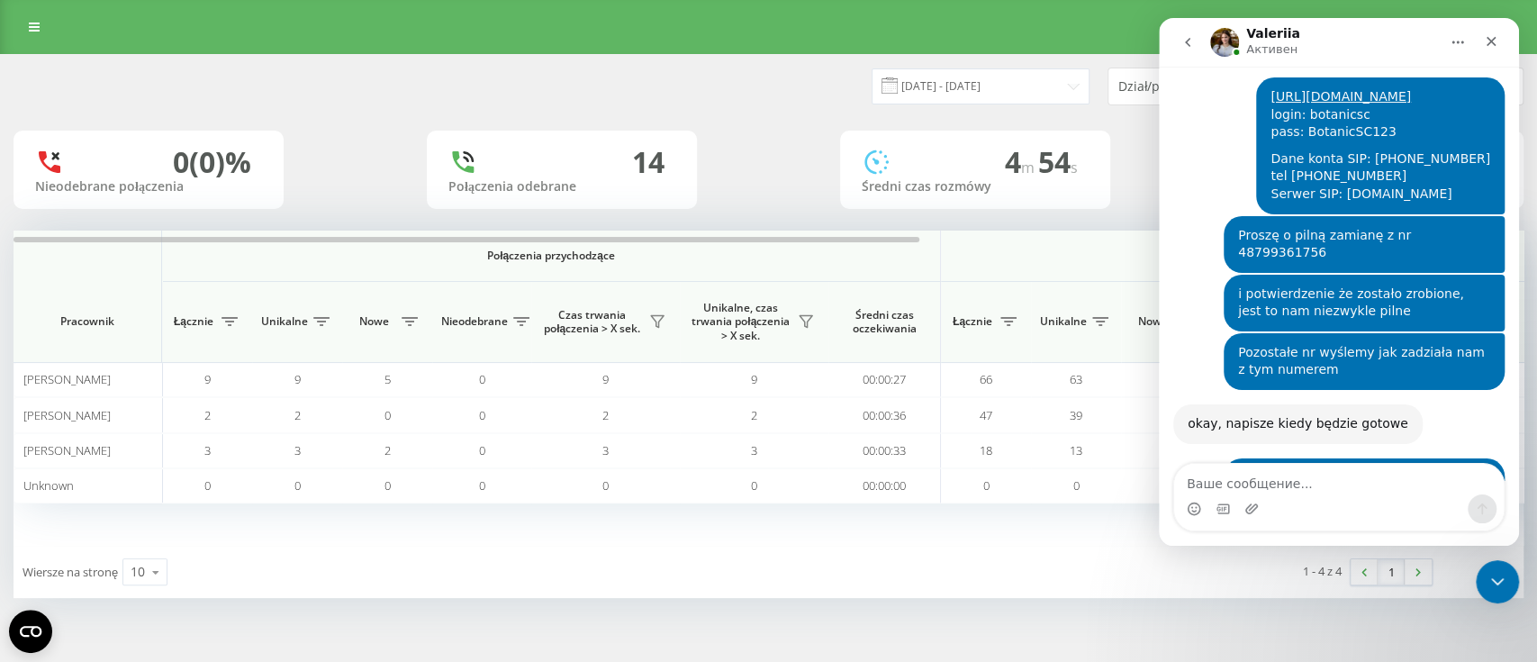
click at [379, 17] on div "Program poleceń Ustawienia profilu Wyloguj się" at bounding box center [768, 27] width 1537 height 54
click at [1307, 492] on textarea "Ваше сообщение..." at bounding box center [1339, 479] width 330 height 31
paste textarea "Konto SIP: [PHONE_NUMBER] Hasło: qqbeF3YHJsLz serwer: [DOMAIN_NAME]"
type textarea "Konto SIP: [PHONE_NUMBER] Hasło: qqbeF3YHJsLz serwer: [DOMAIN_NAME]"
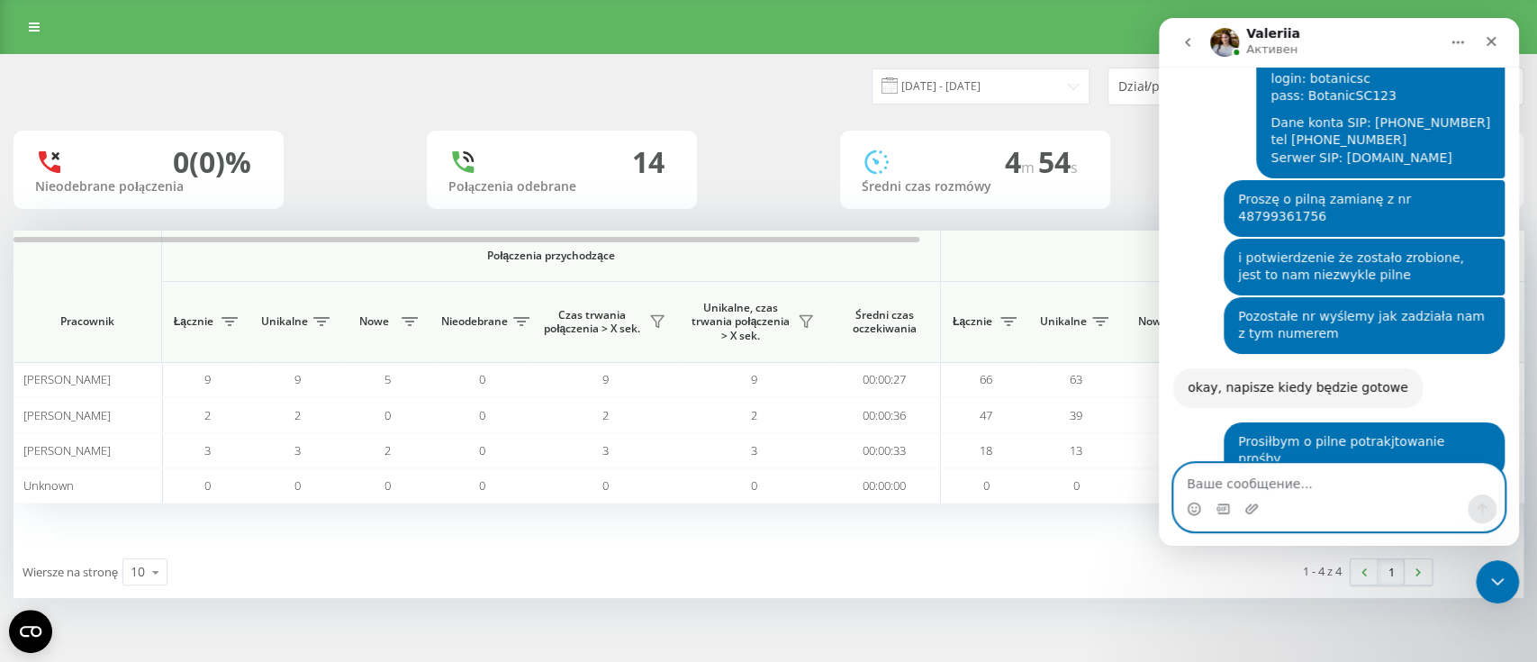
scroll to position [2017, 0]
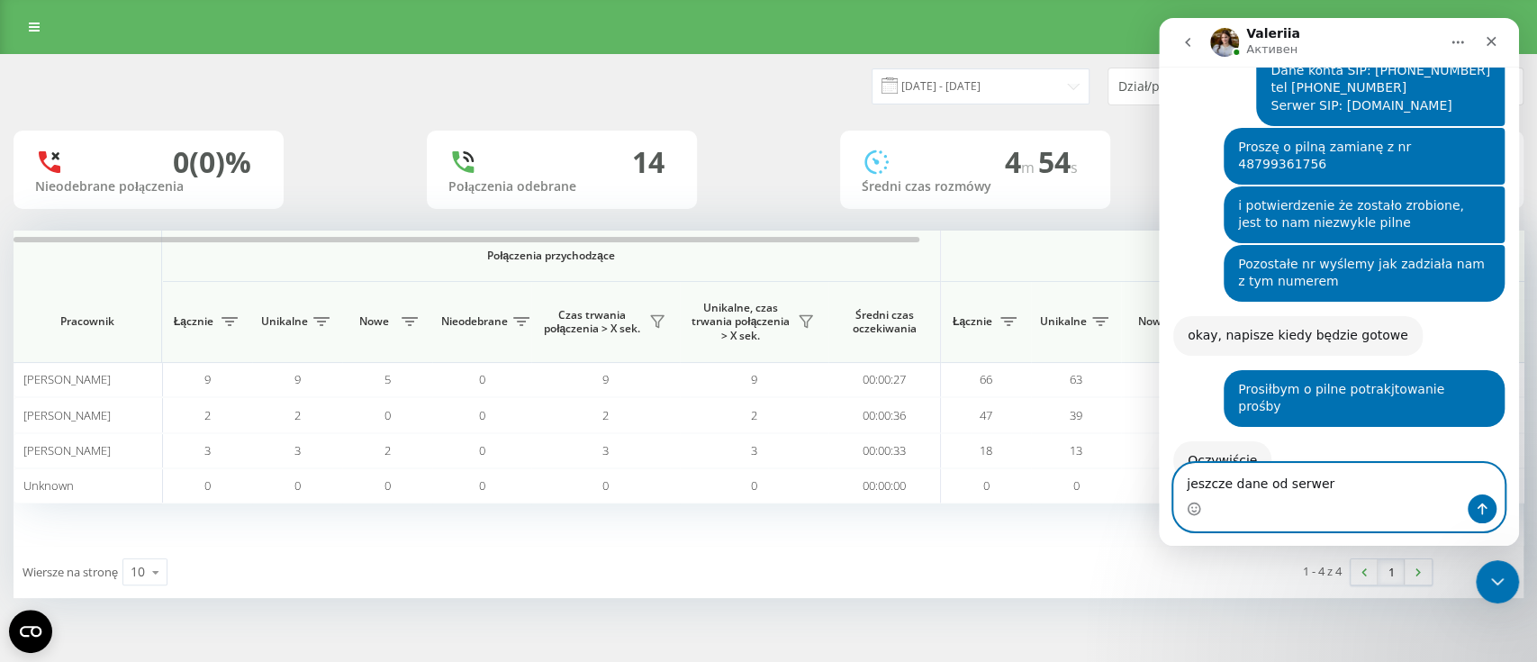
type textarea "jeszcze dane od serwera"
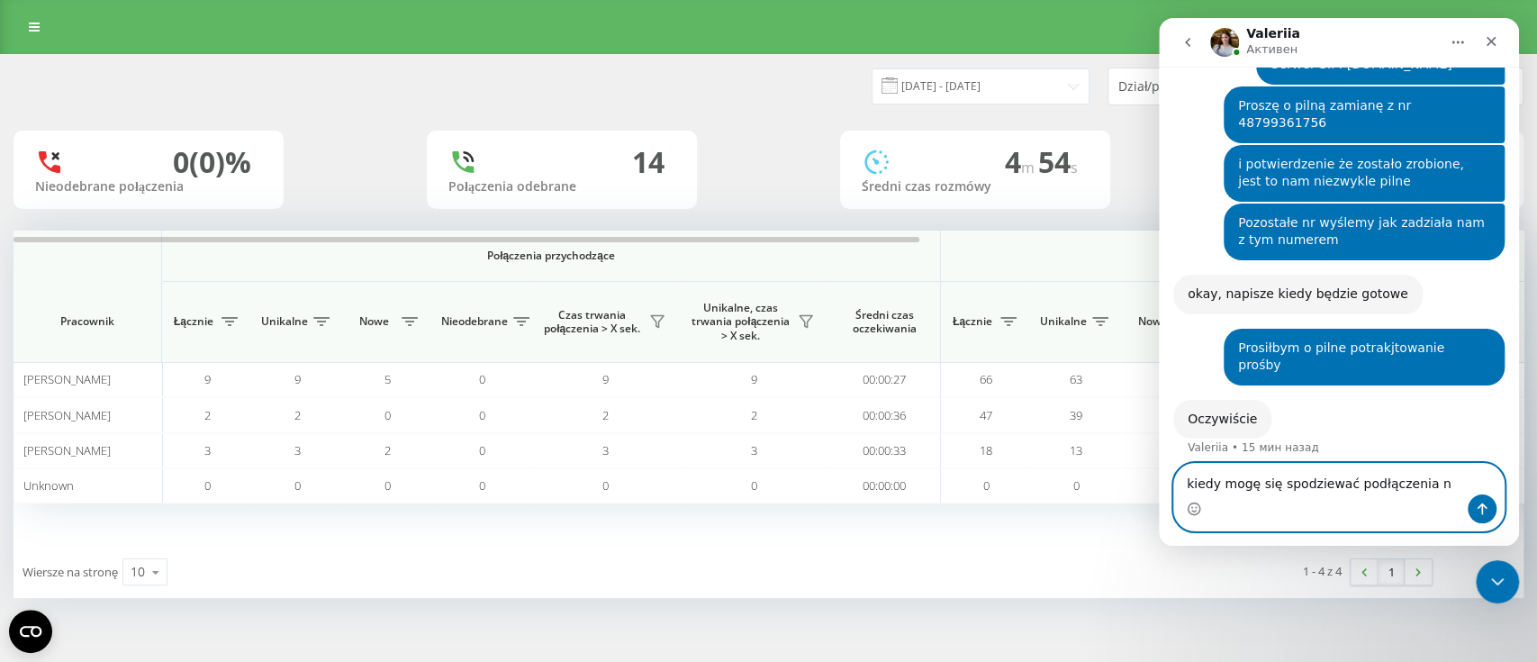
type textarea "kiedy mogę się spodziewać podłączenia nr"
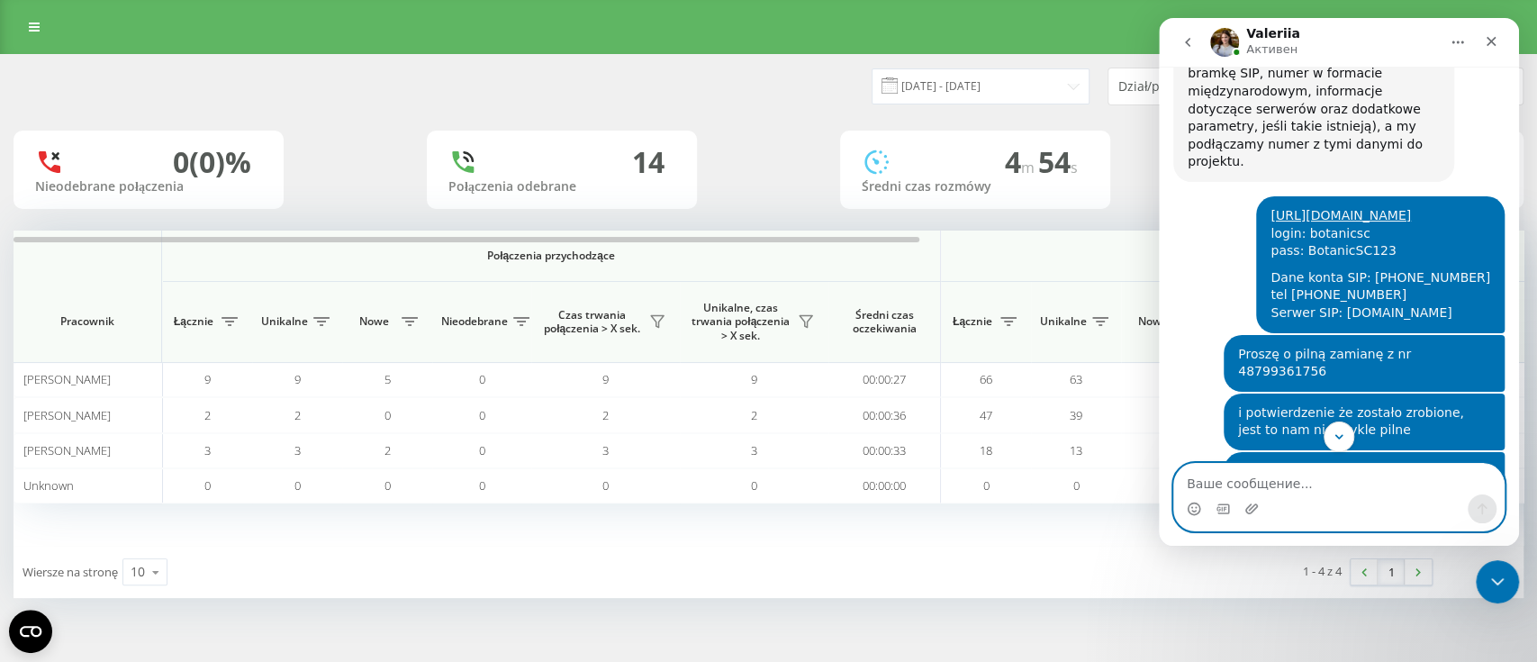
scroll to position [1740, 0]
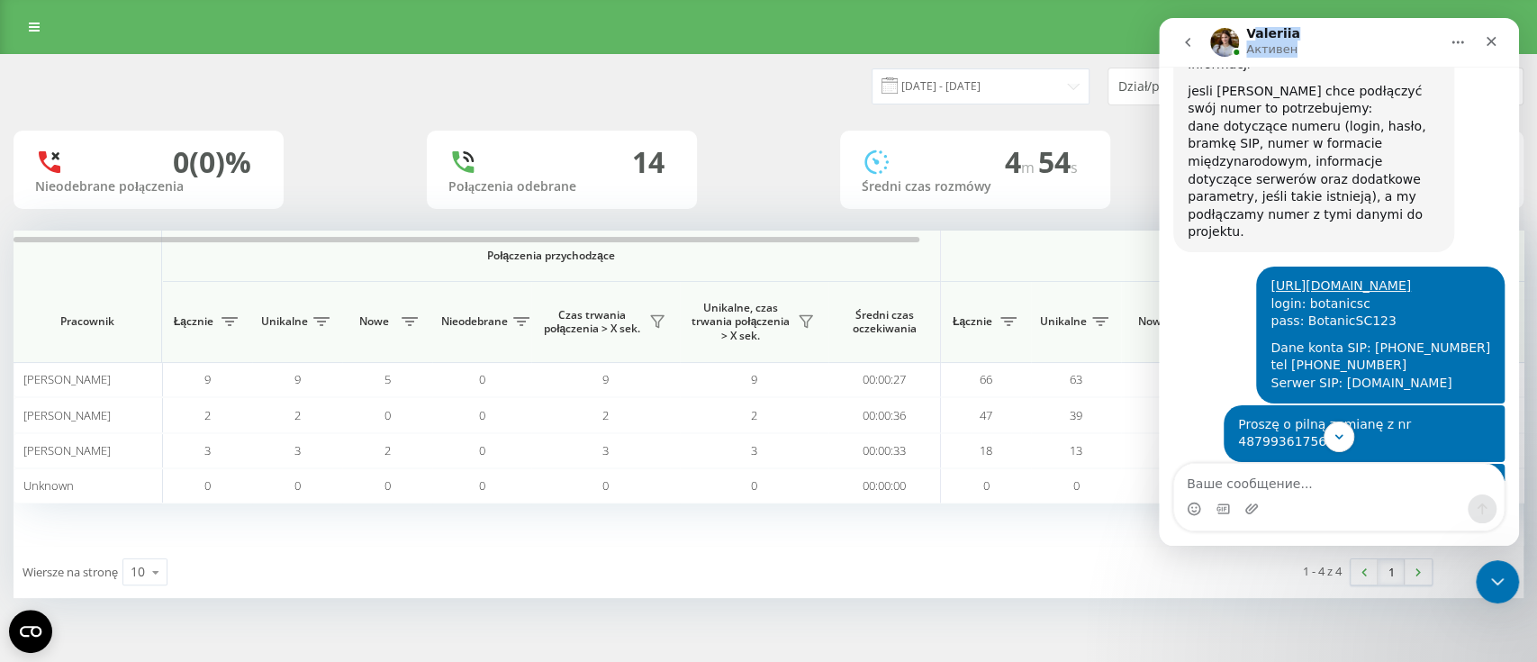
drag, startPoint x: 1308, startPoint y: 40, endPoint x: 1256, endPoint y: 31, distance: 53.0
click at [1256, 31] on div "Valeriia Активен" at bounding box center [1324, 43] width 229 height 32
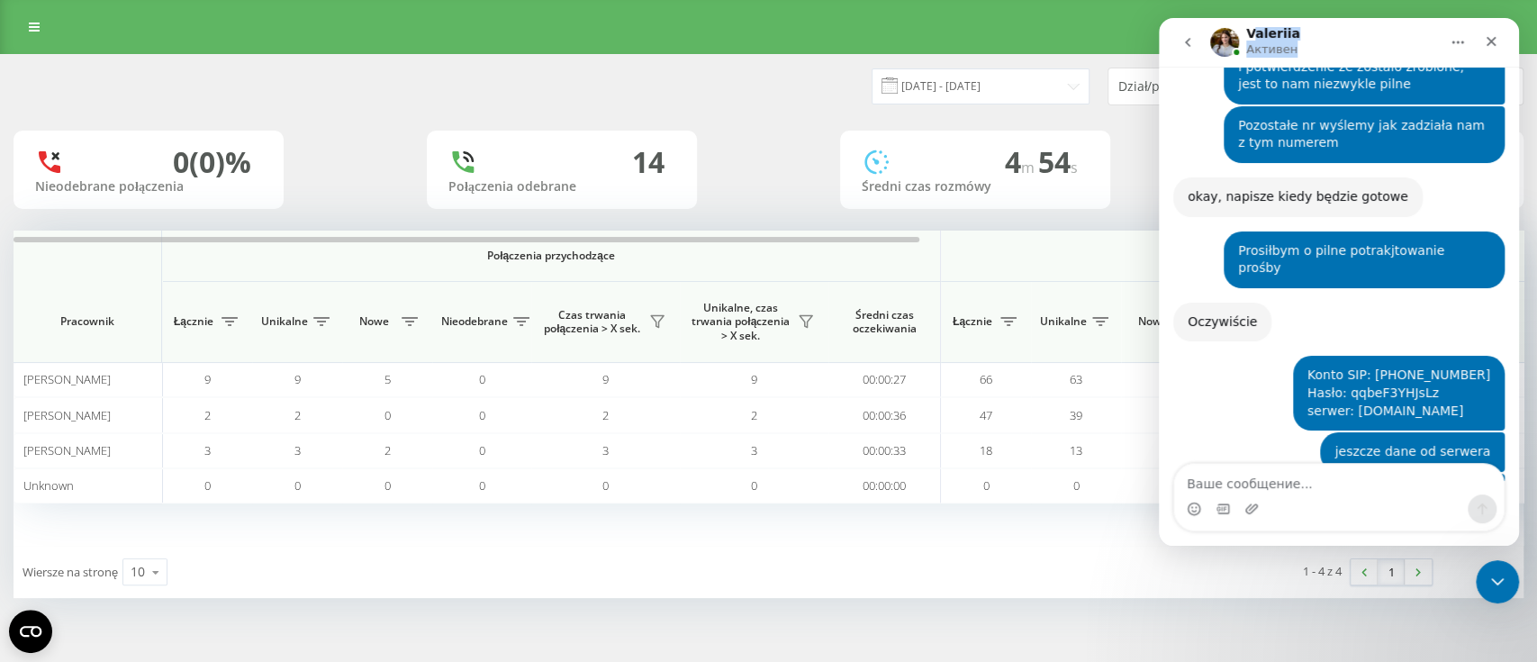
scroll to position [2154, 0]
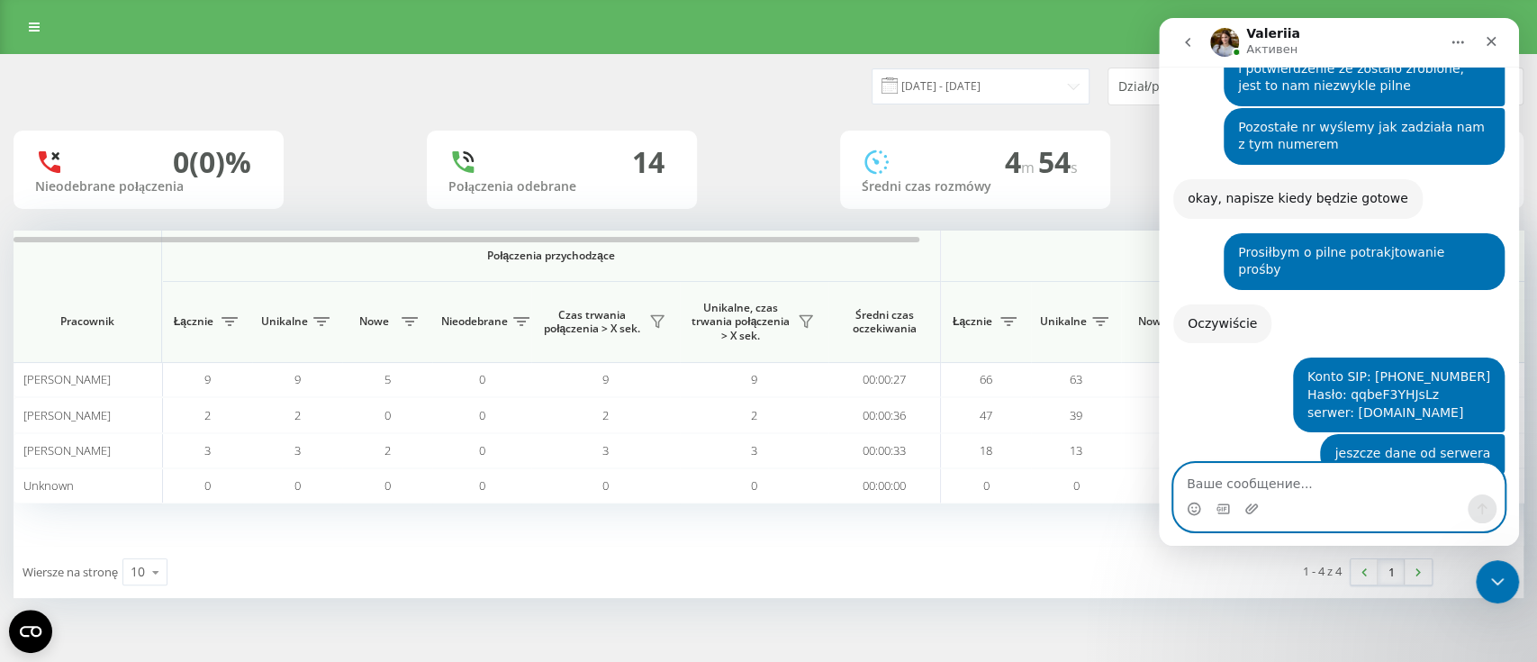
drag, startPoint x: 1248, startPoint y: 489, endPoint x: 1272, endPoint y: 472, distance: 29.7
click at [1249, 485] on textarea "Ваше сообщение..." at bounding box center [1339, 479] width 330 height 31
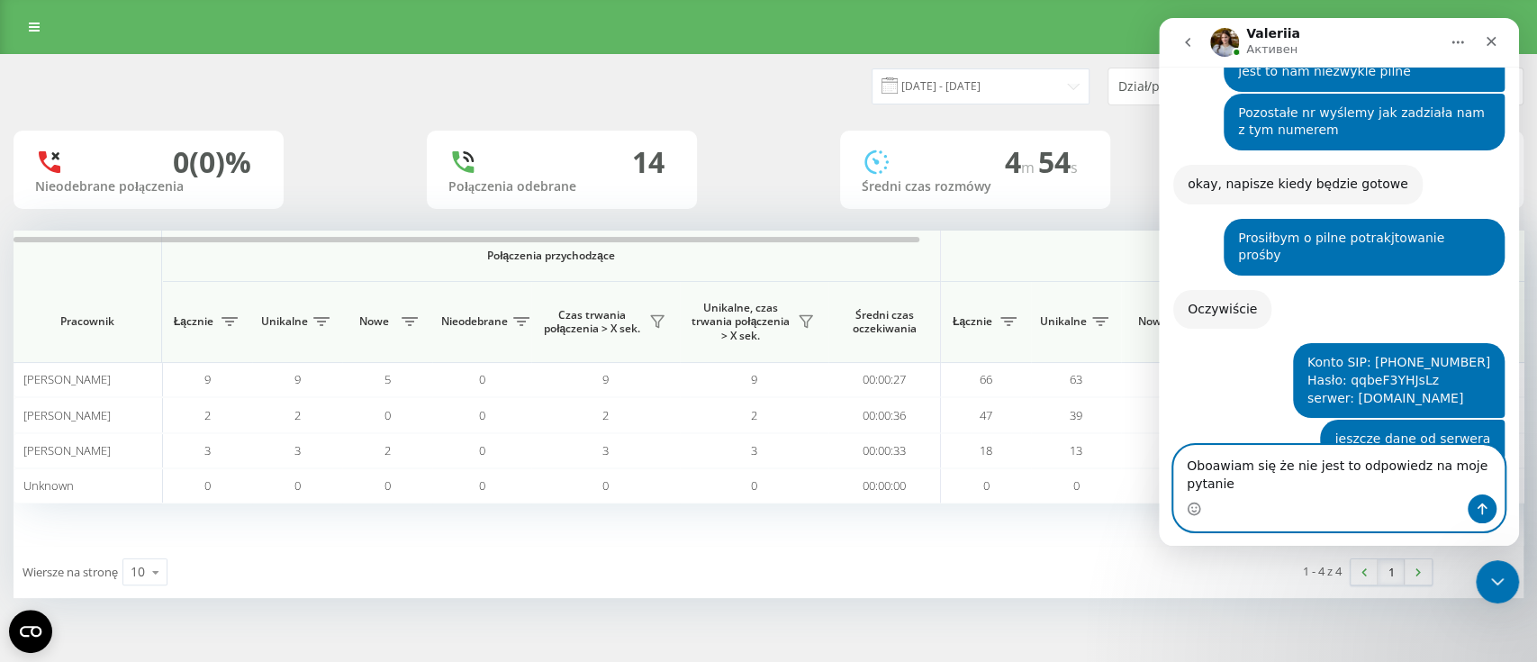
type textarea "Oboawiam się że nie jest to odpowiedz na moje pytanie"
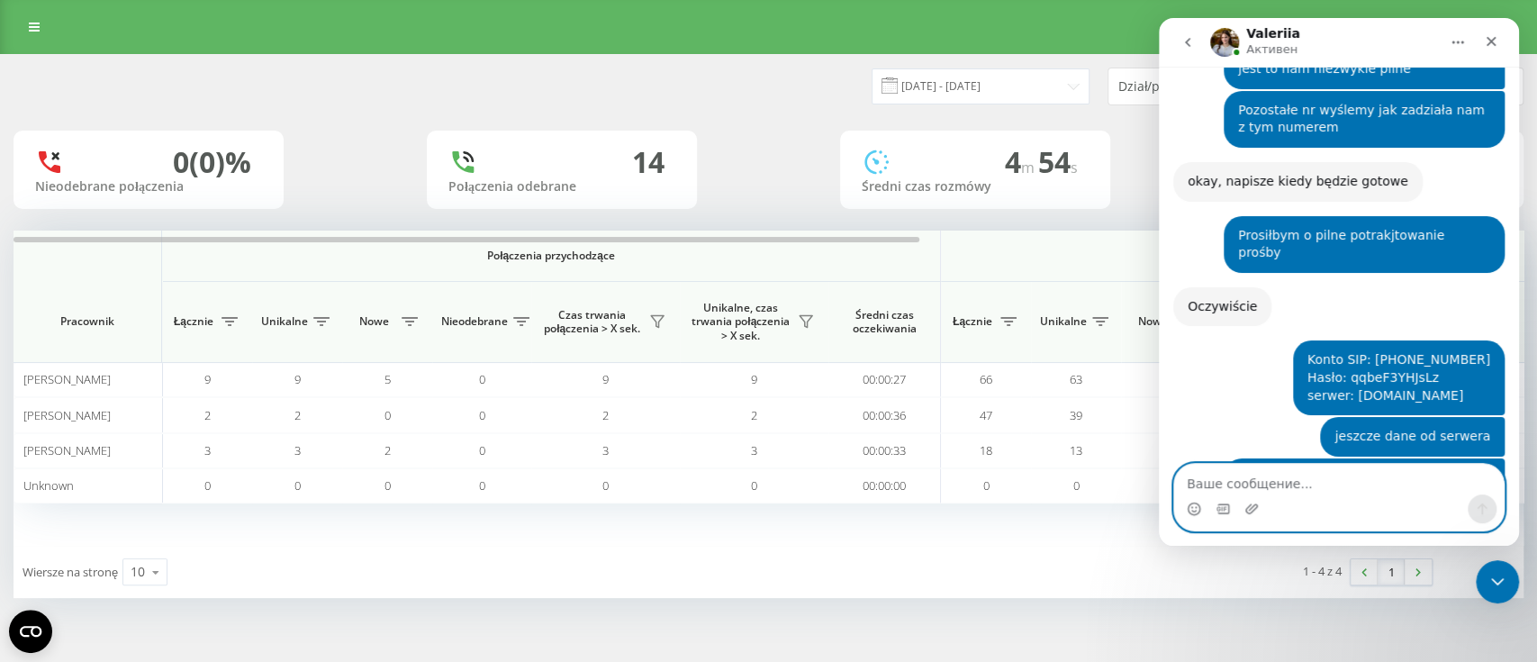
scroll to position [2225, 0]
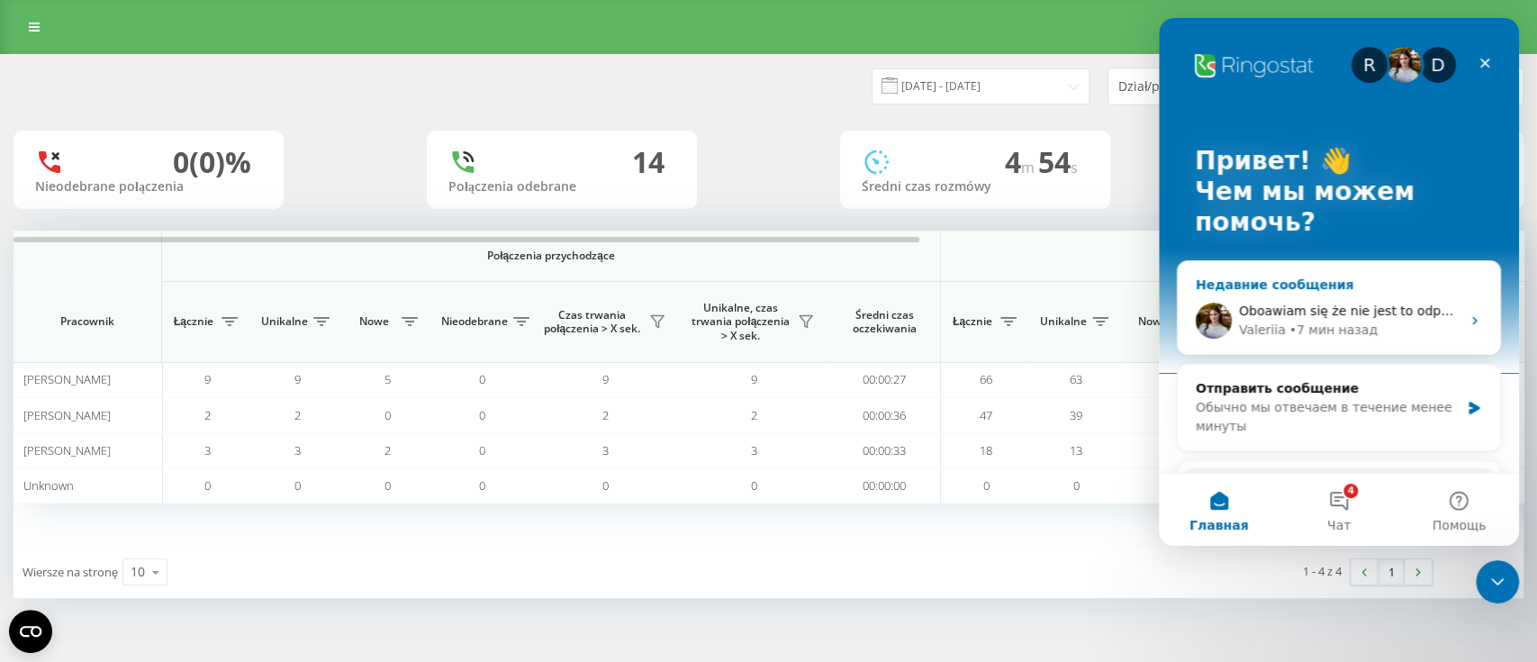
click at [1315, 310] on span "Oboawiam się że nie jest to odpowiedz na moje pytanie" at bounding box center [1415, 310] width 352 height 14
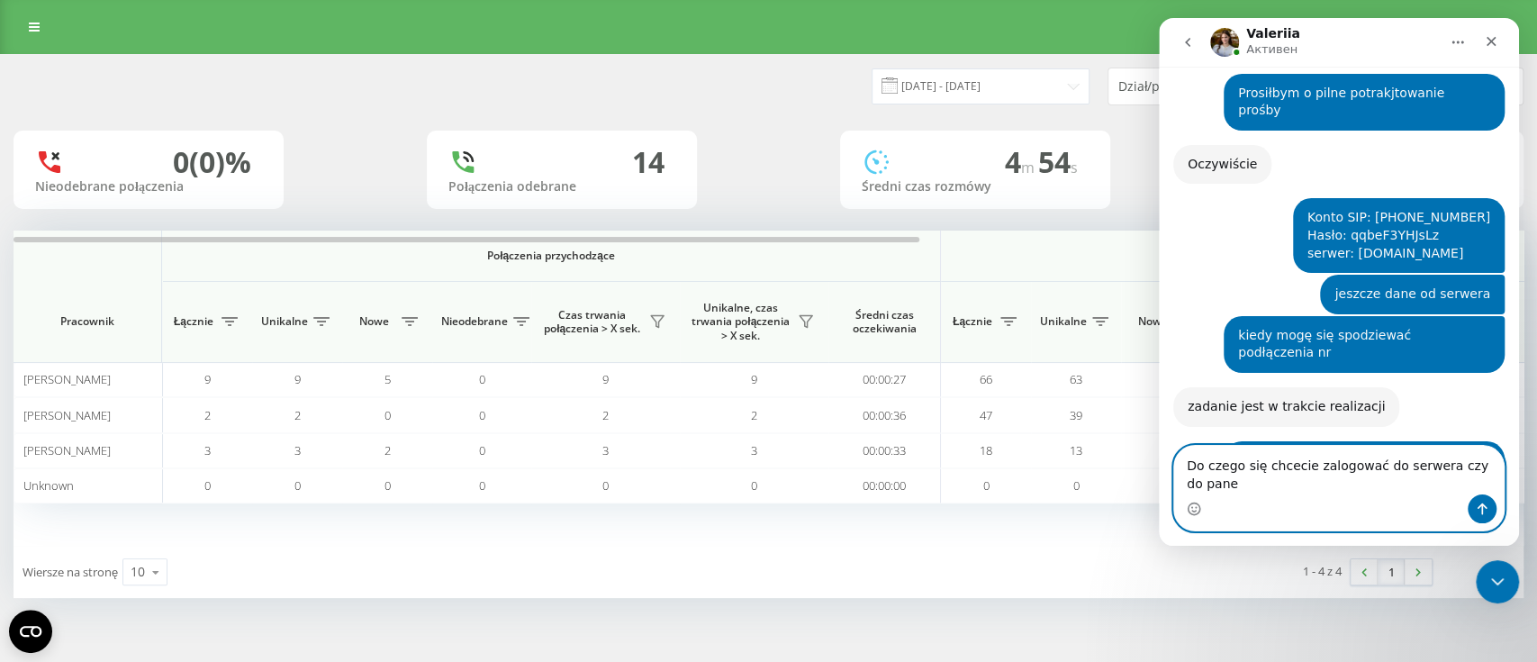
scroll to position [2332, 0]
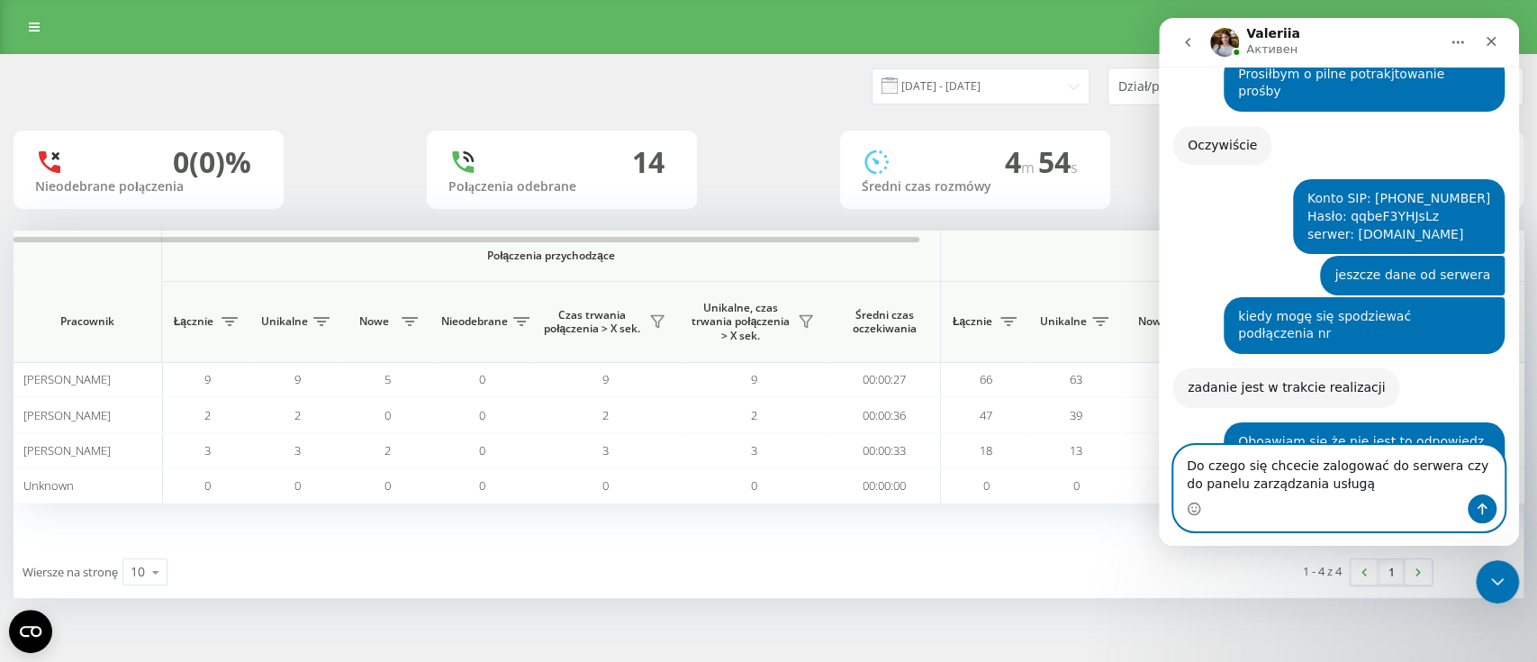
type textarea "Do czego się chcecie zalogować do serwera czy do panelu zarządzania usługą?"
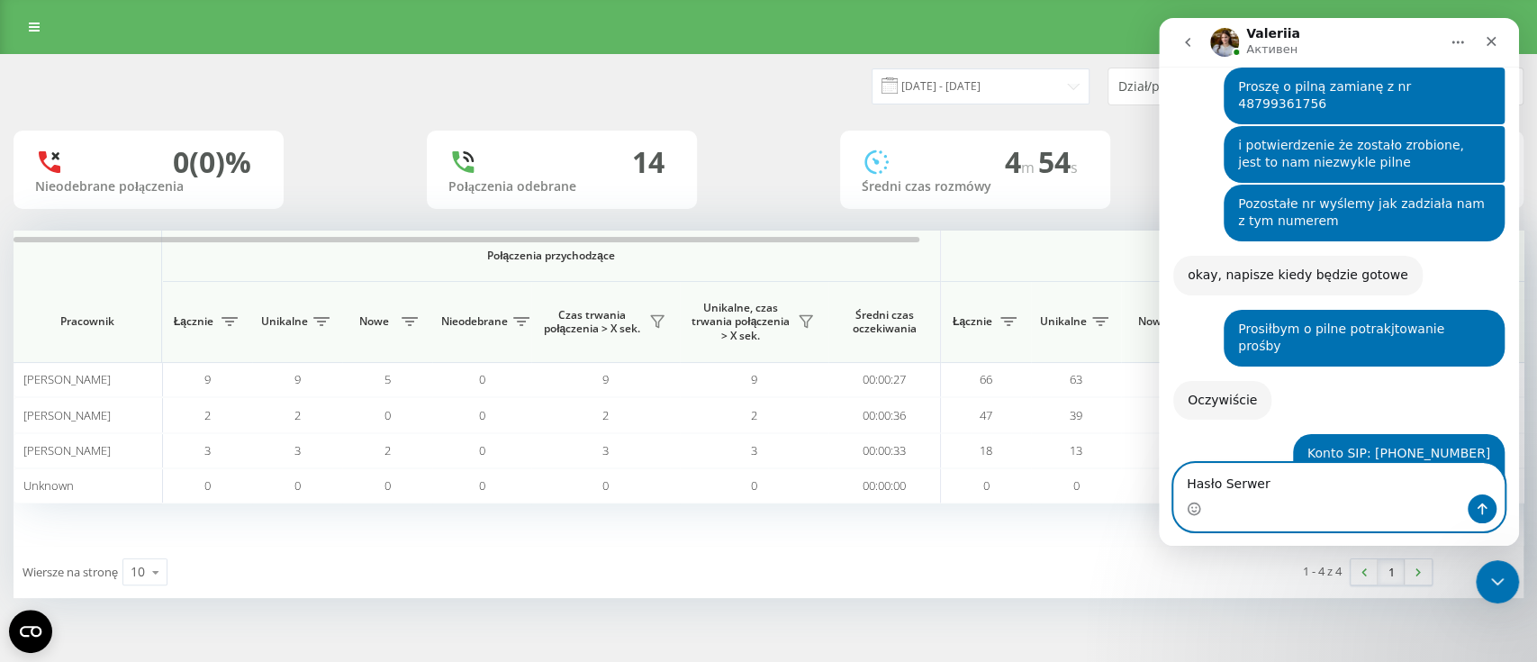
scroll to position [2024, 0]
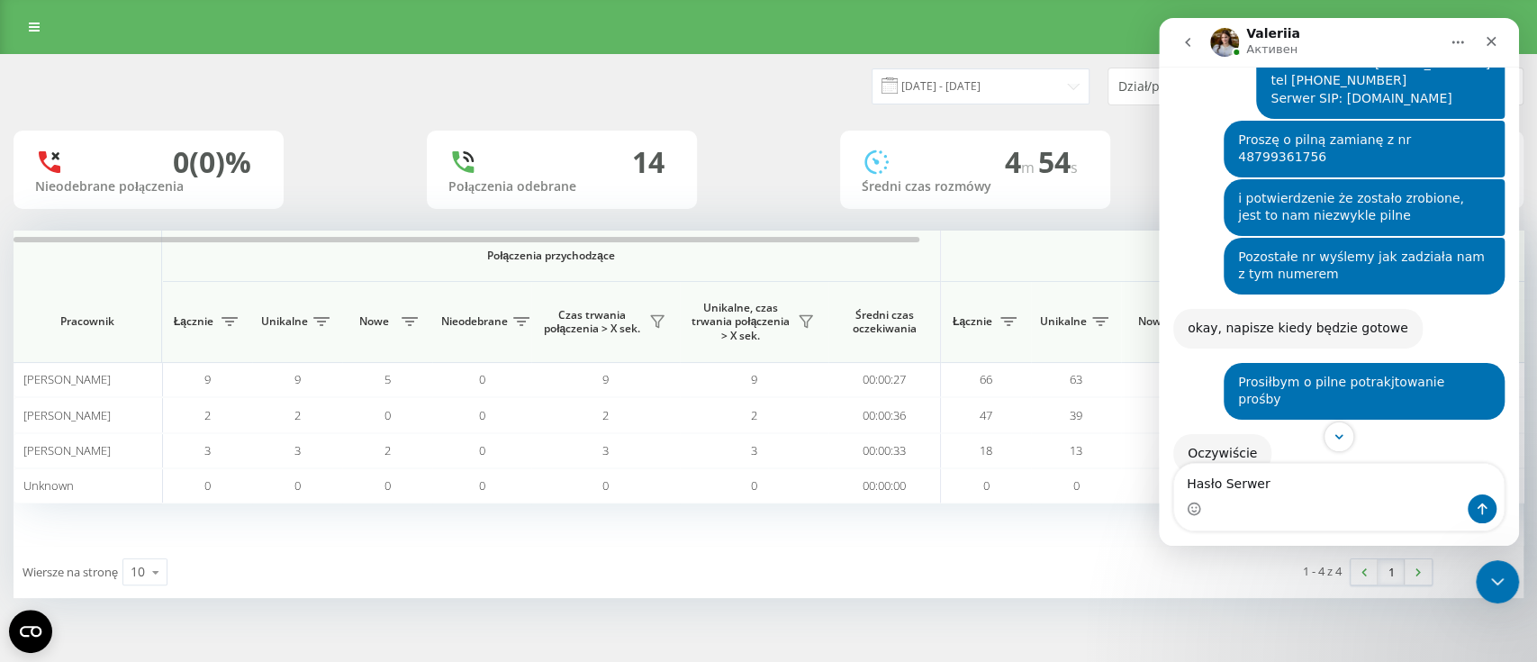
drag, startPoint x: 1469, startPoint y: 381, endPoint x: 1350, endPoint y: 386, distance: 119.0
click at [1350, 498] on div "Konto SIP: 1288876 Hasło: qqbeF3YHJsLz serwer: sip.supervoip.pl" at bounding box center [1398, 524] width 183 height 53
copy div "Hasło: qqbeF3YHJsLz"
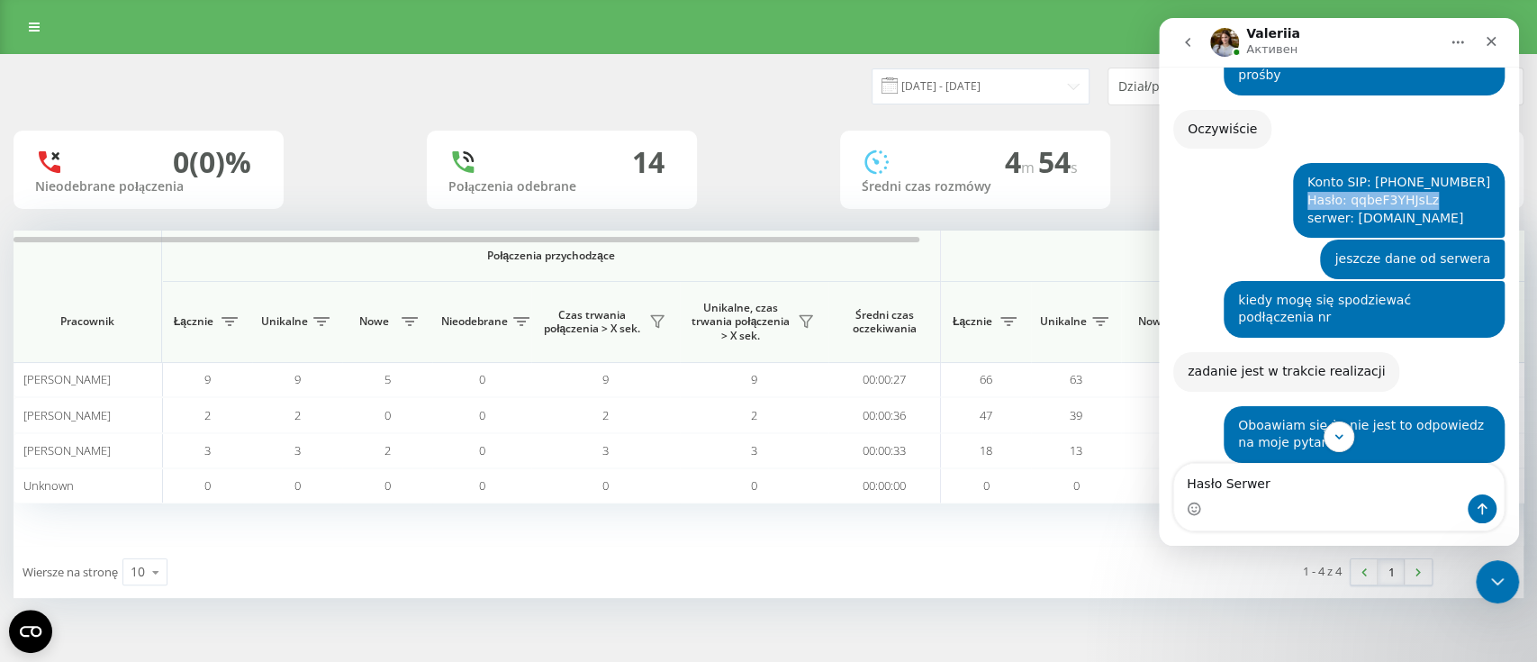
scroll to position [2384, 0]
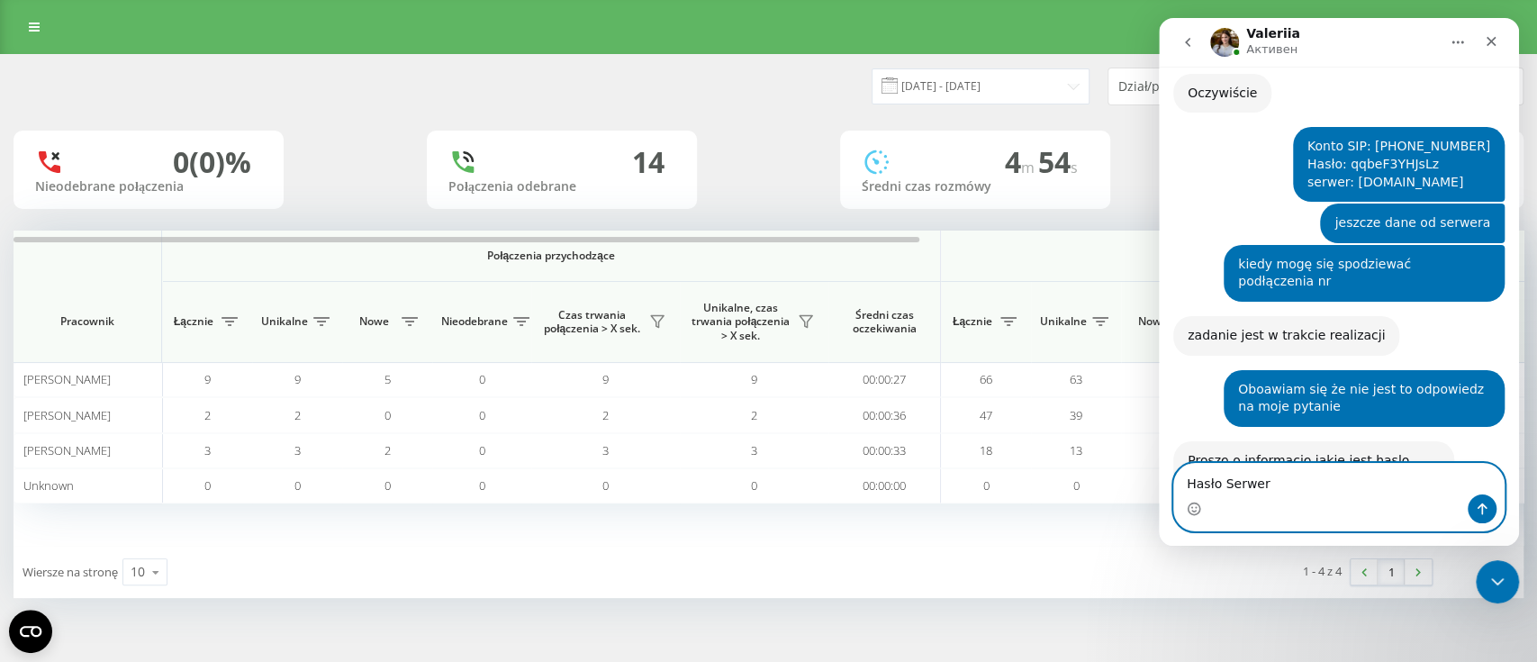
click at [1291, 492] on textarea "Hasło Serwer" at bounding box center [1339, 479] width 330 height 31
paste textarea "Hasło: qqbeF3YHJsLz"
click at [1292, 484] on textarea "Hasło Serwer Hasło: qqbeF3YHJsLz" at bounding box center [1339, 479] width 330 height 31
type textarea "Hasło Serwer : qqbeF3YHJsLz"
click at [1391, 491] on textarea "Hasło Serwer : qqbeF3YHJsLz" at bounding box center [1339, 479] width 330 height 31
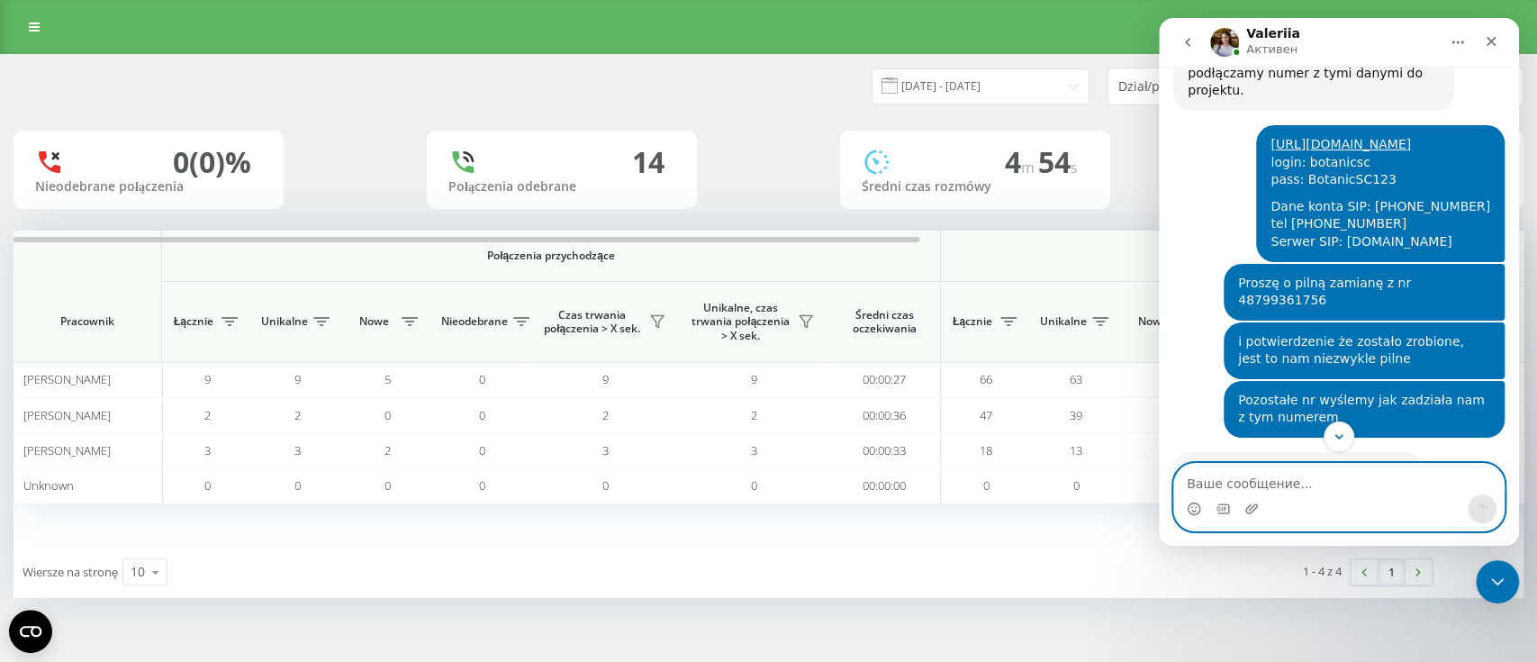
scroll to position [1705, 0]
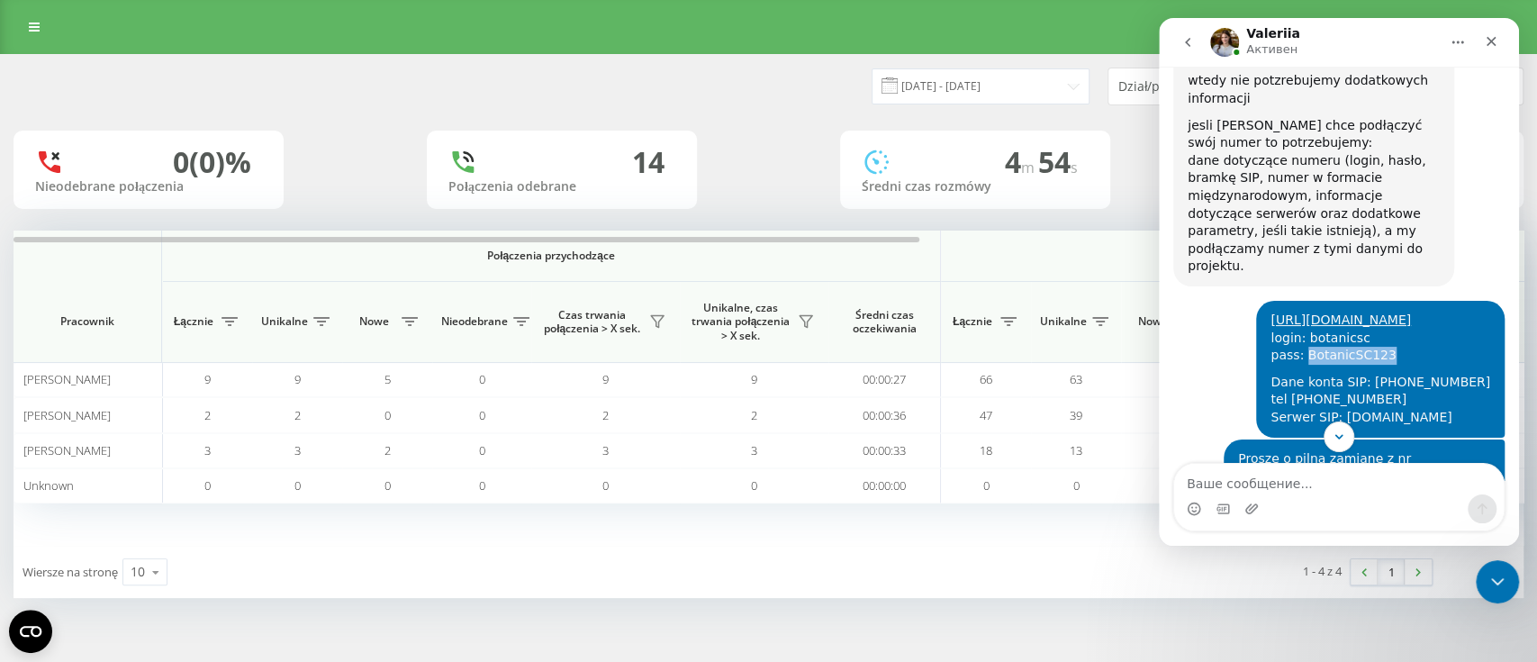
drag, startPoint x: 1437, startPoint y: 248, endPoint x: 1358, endPoint y: 251, distance: 79.3
click at [1358, 312] on div "https://panel.supervoip.pl/ login: botanicsc pass: BotanicSC123" at bounding box center [1380, 338] width 220 height 53
copy div "BotanicSC123"
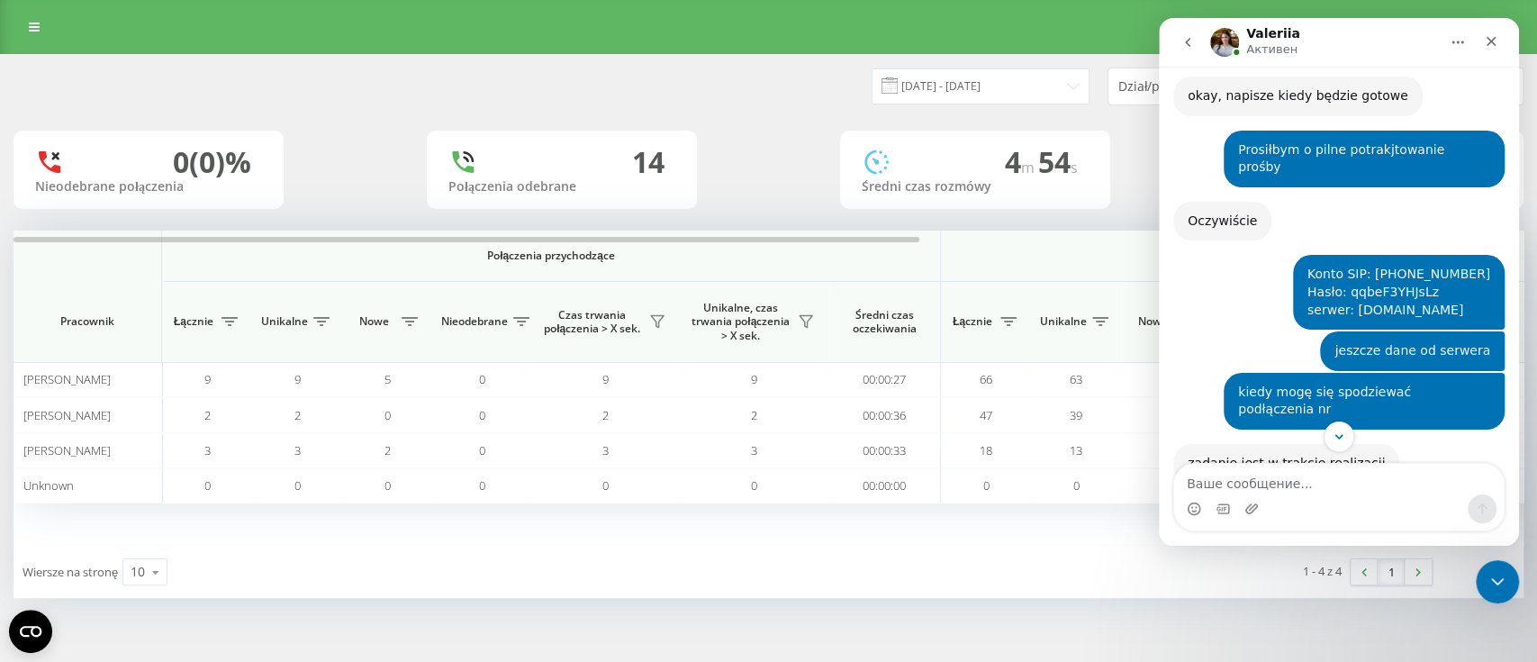
scroll to position [2426, 0]
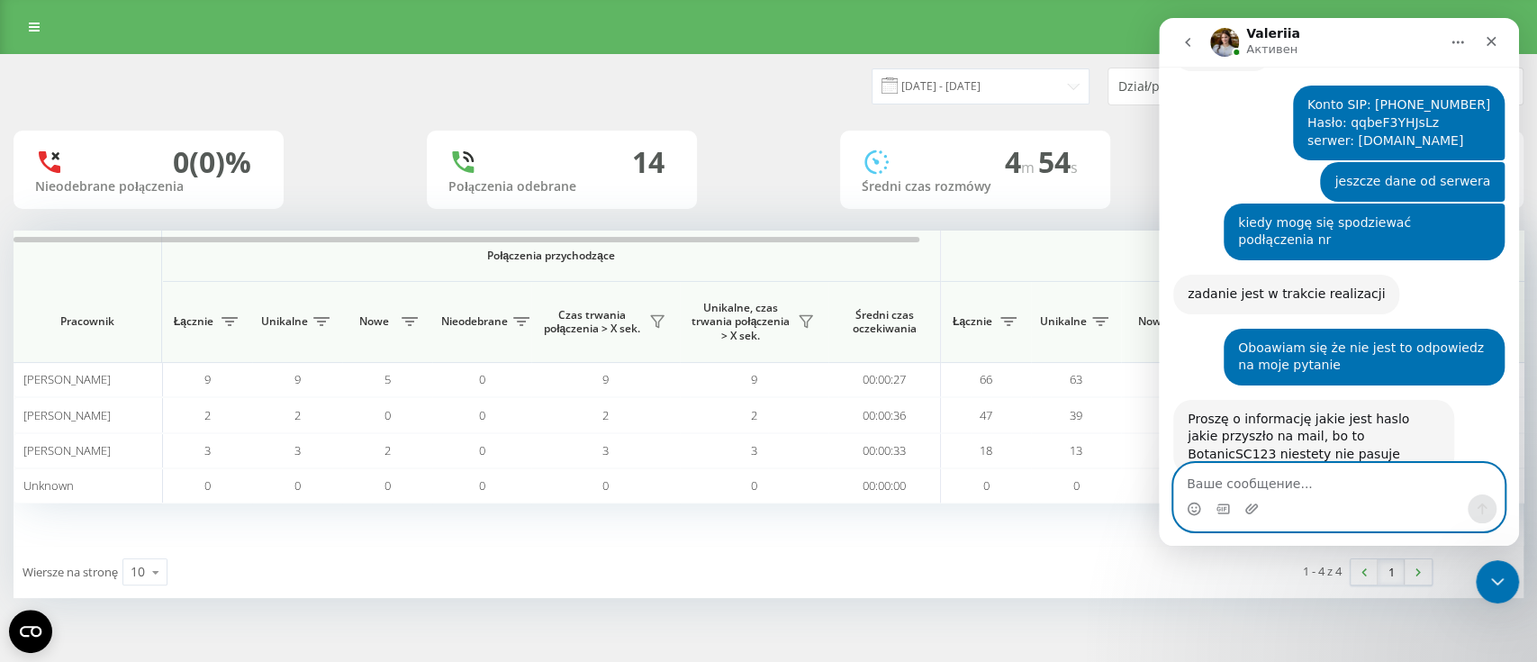
click at [1272, 484] on textarea "Ваше сообщение..." at bounding box center [1339, 479] width 330 height 31
paste textarea "BotanicSC123"
type textarea "Hasło panel: BotanicSC123"
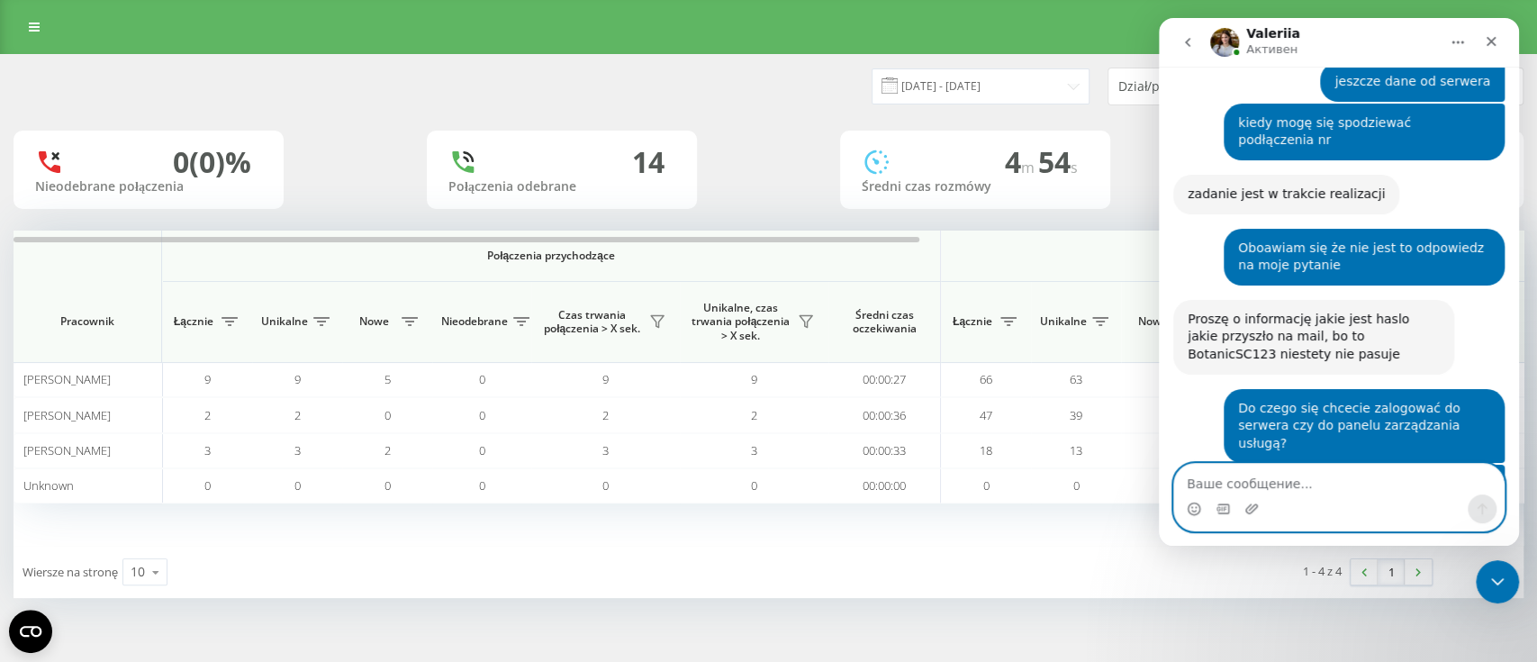
scroll to position [2521, 0]
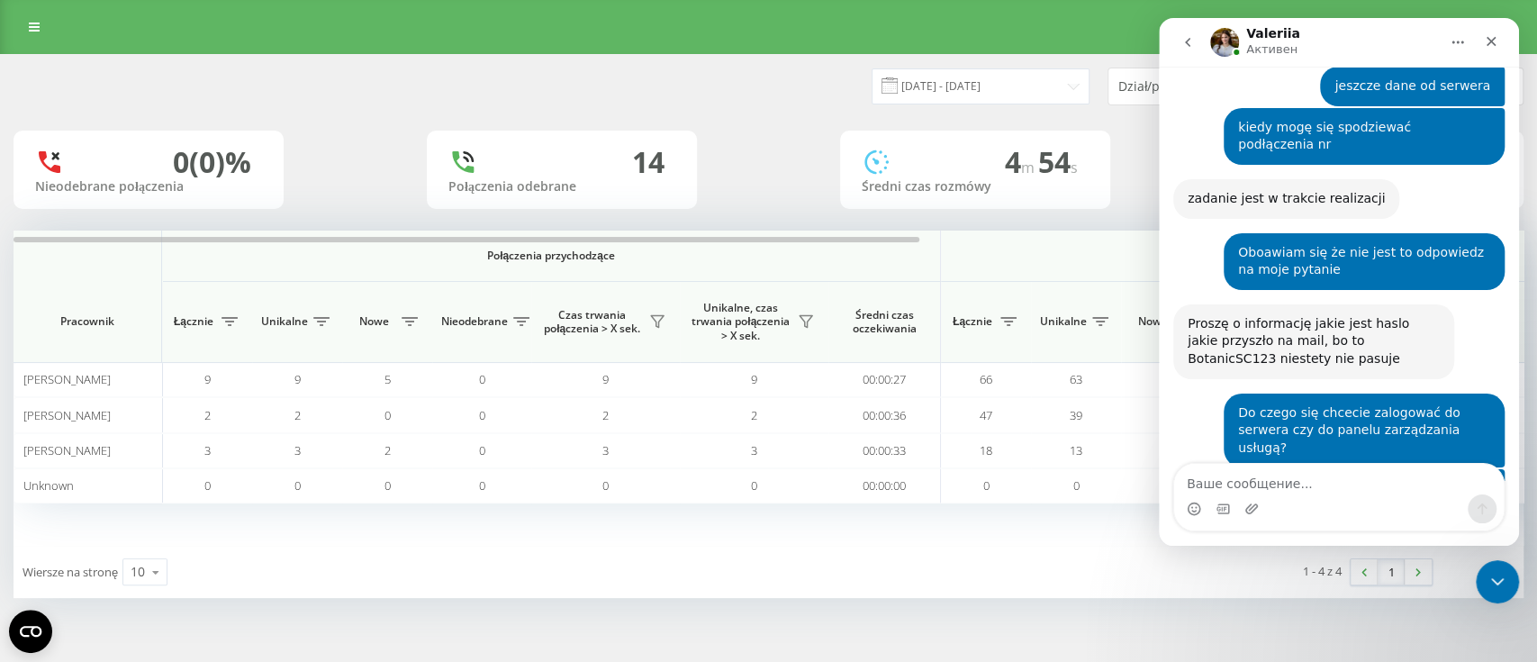
drag, startPoint x: 1477, startPoint y: 312, endPoint x: 1397, endPoint y: 310, distance: 79.3
click at [1397, 480] on div "Hasło Serwer : qqbeF3YHJsLz" at bounding box center [1399, 489] width 184 height 18
copy div "qqbeF3YHJsLz"
click at [1291, 486] on textarea "Ваше сообщение..." at bounding box center [1339, 479] width 330 height 31
paste textarea "qqbeF3YHJsLz"
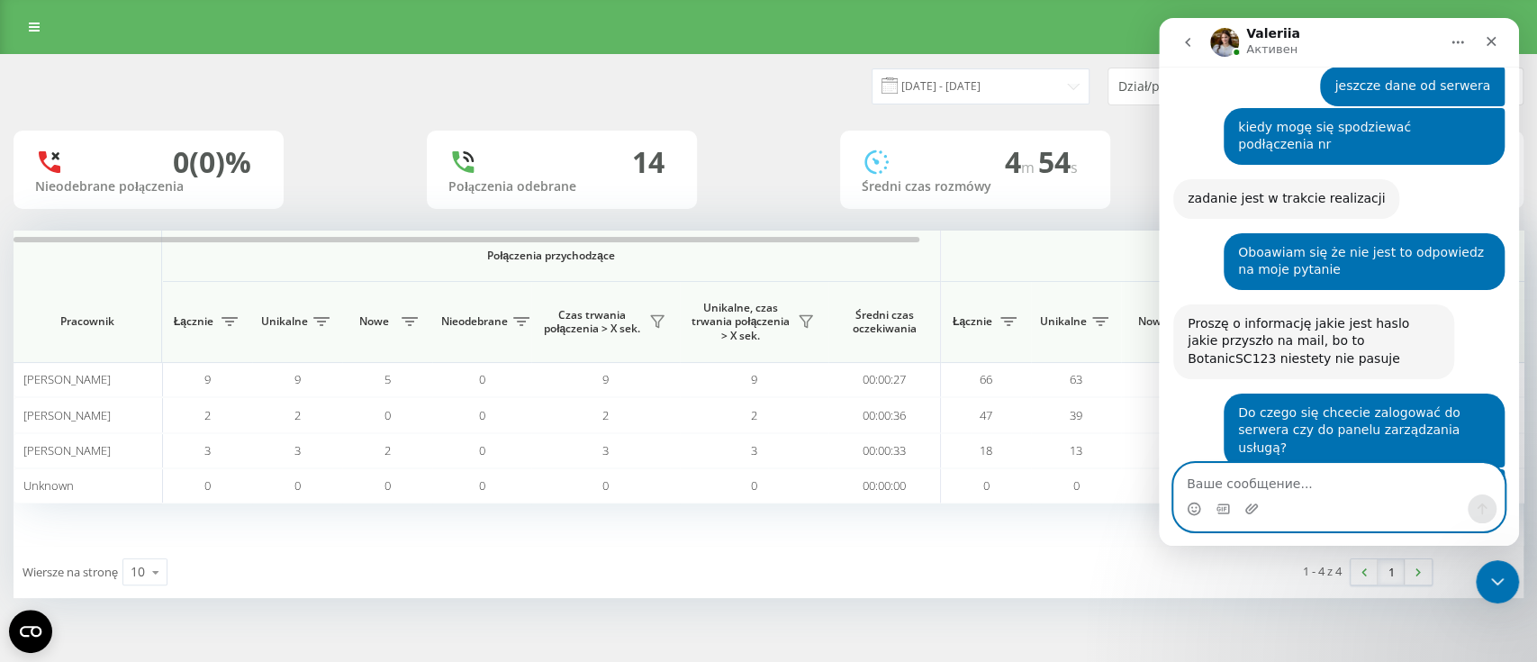
type textarea "qqbeF3YHJsLz"
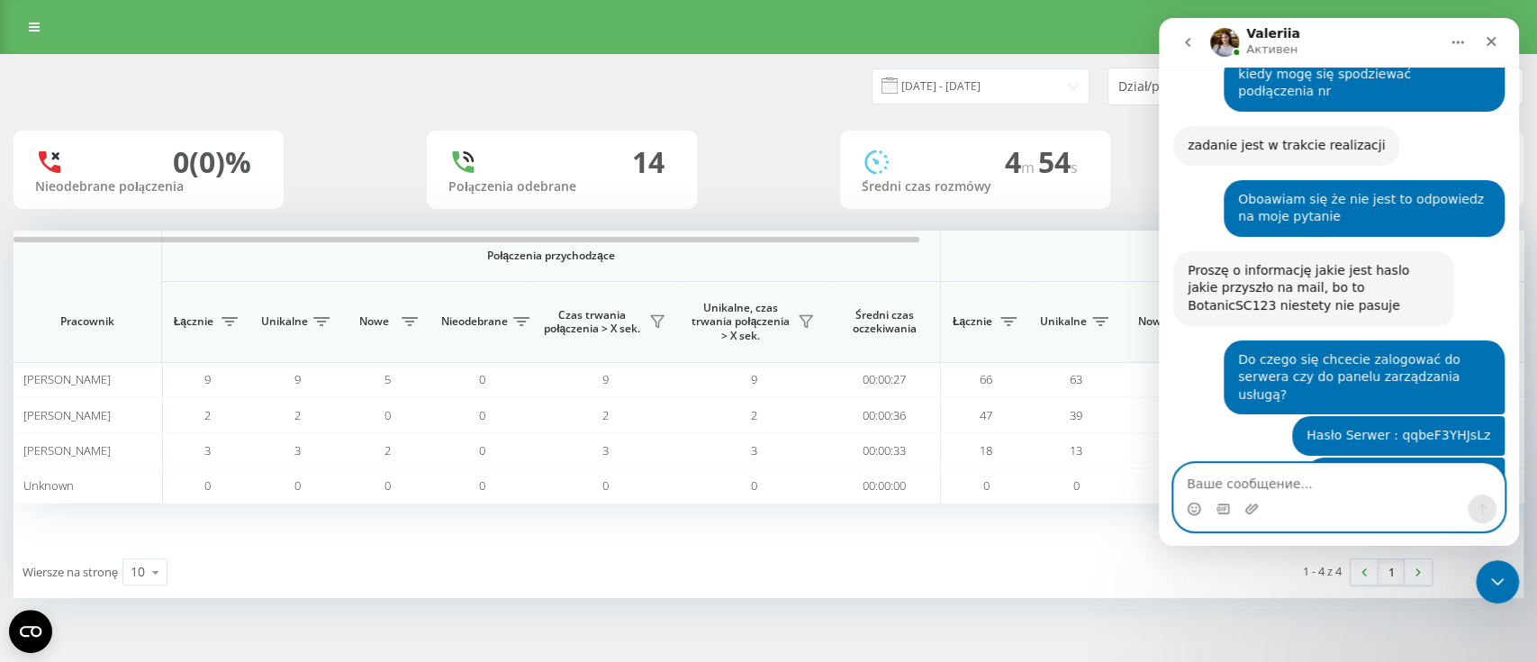
scroll to position [2628, 0]
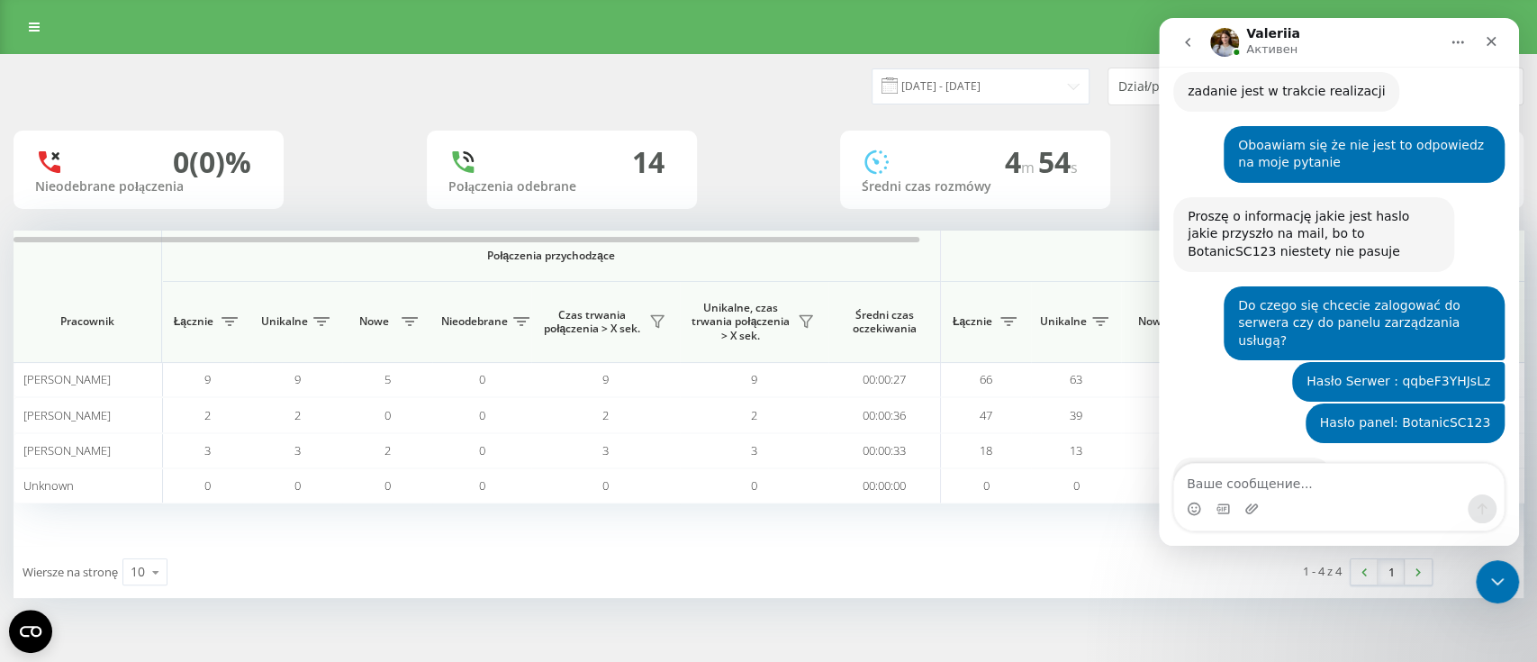
click at [1347, 519] on div "Мессенджер Intercom" at bounding box center [1339, 508] width 330 height 29
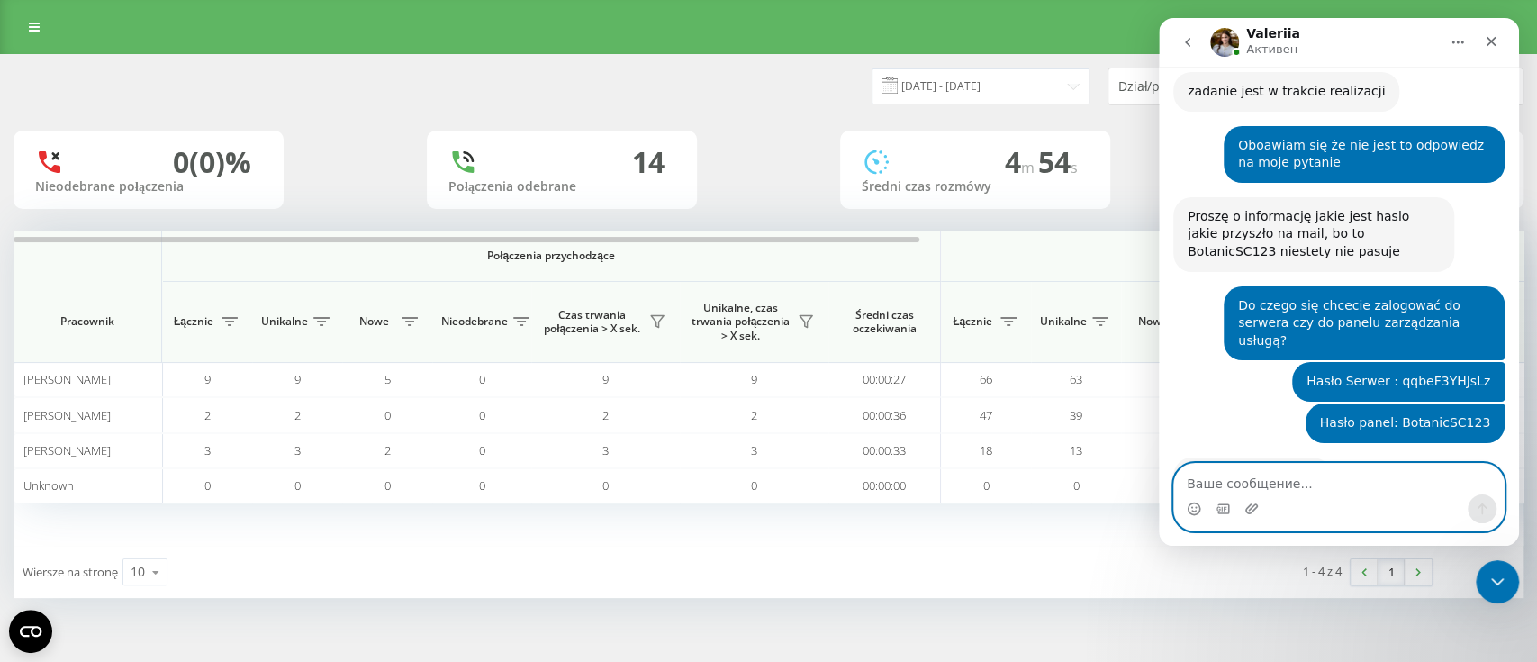
click at [1292, 479] on textarea "Ваше сообщение..." at bounding box center [1339, 479] width 330 height 31
type textarea "jak wygląda sprawa z dodaniem nr"
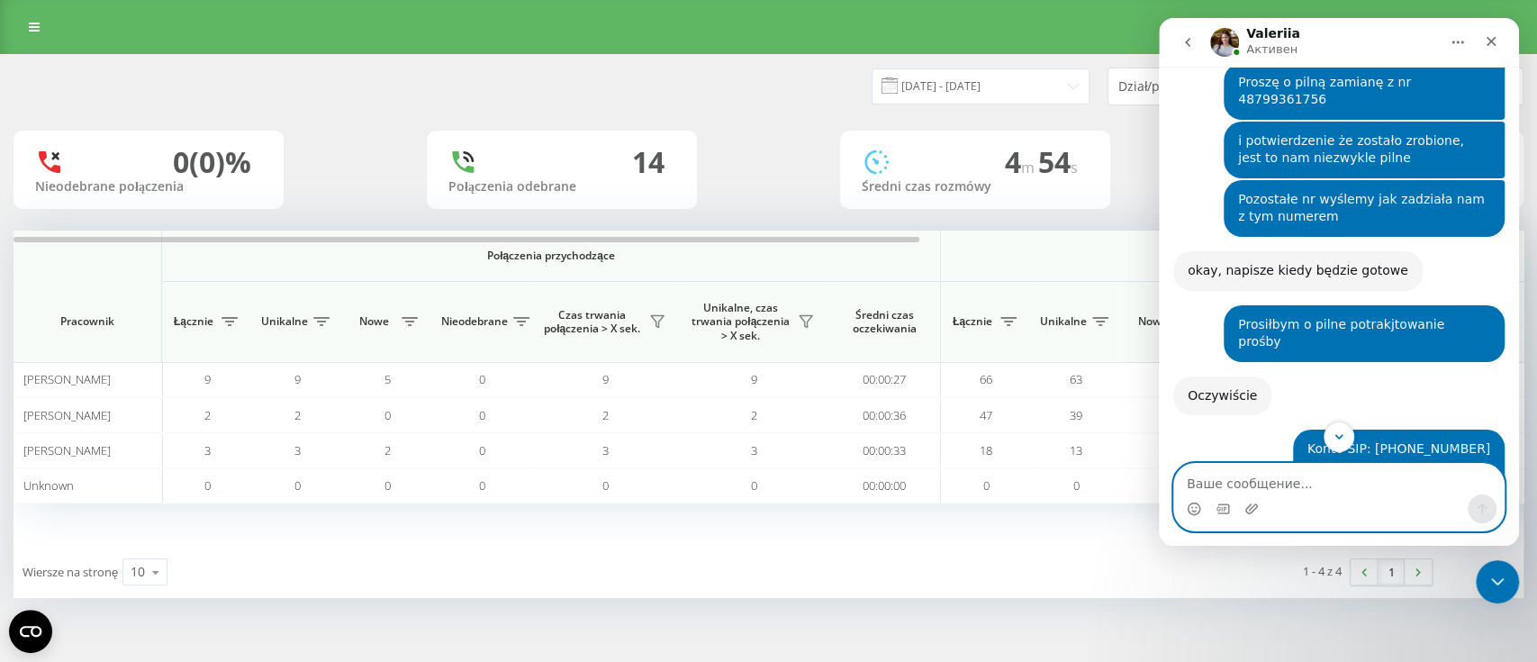
scroll to position [2082, 0]
drag, startPoint x: 1343, startPoint y: 443, endPoint x: 1415, endPoint y: 511, distance: 99.4
click at [1342, 443] on icon "Scroll to bottom" at bounding box center [1339, 437] width 16 height 16
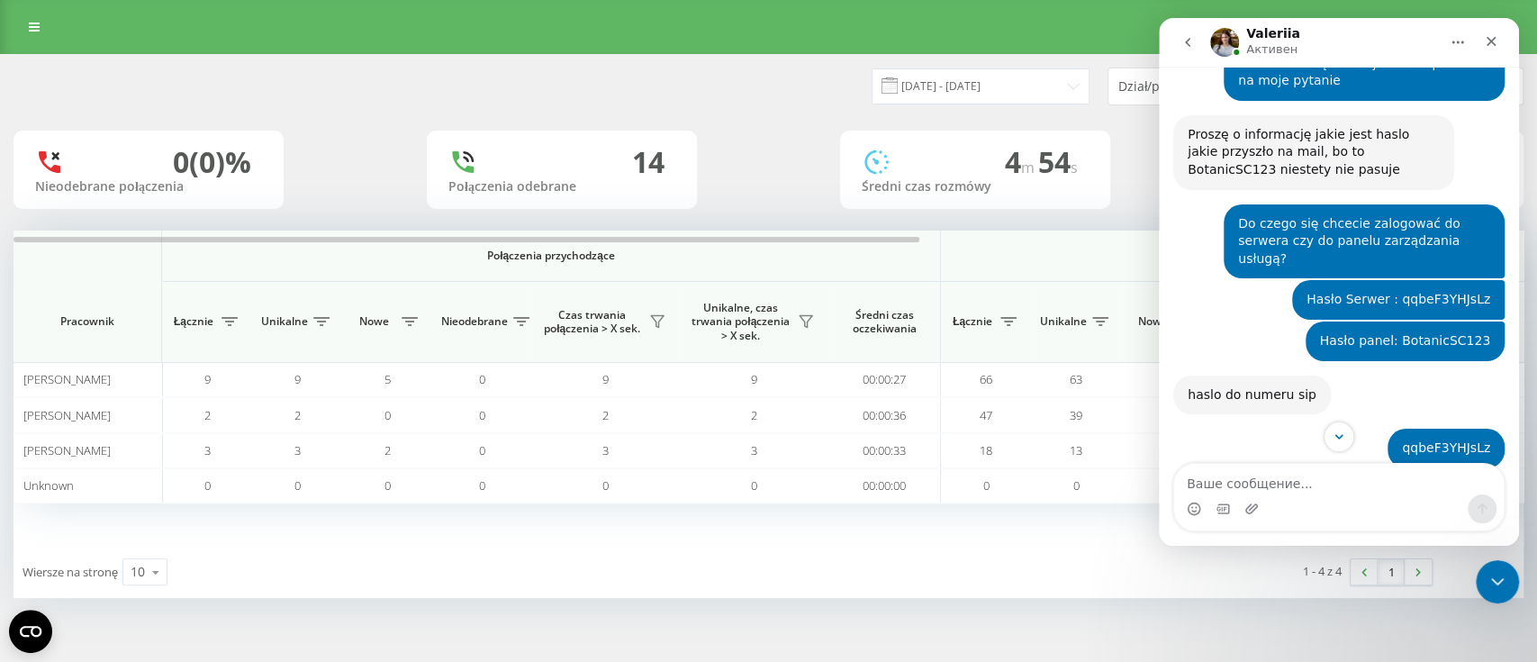
scroll to position [2765, 0]
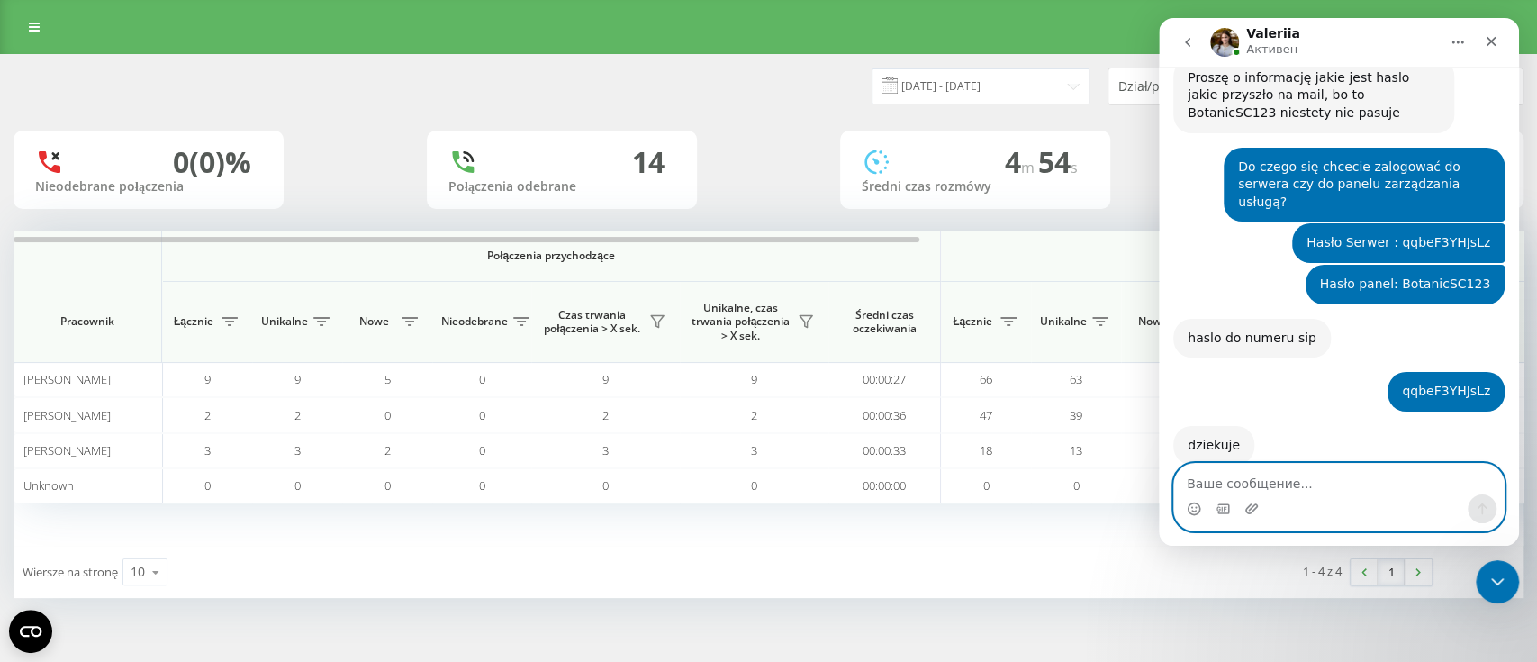
click at [1270, 483] on textarea "Ваше сообщение..." at bounding box center [1339, 479] width 330 height 31
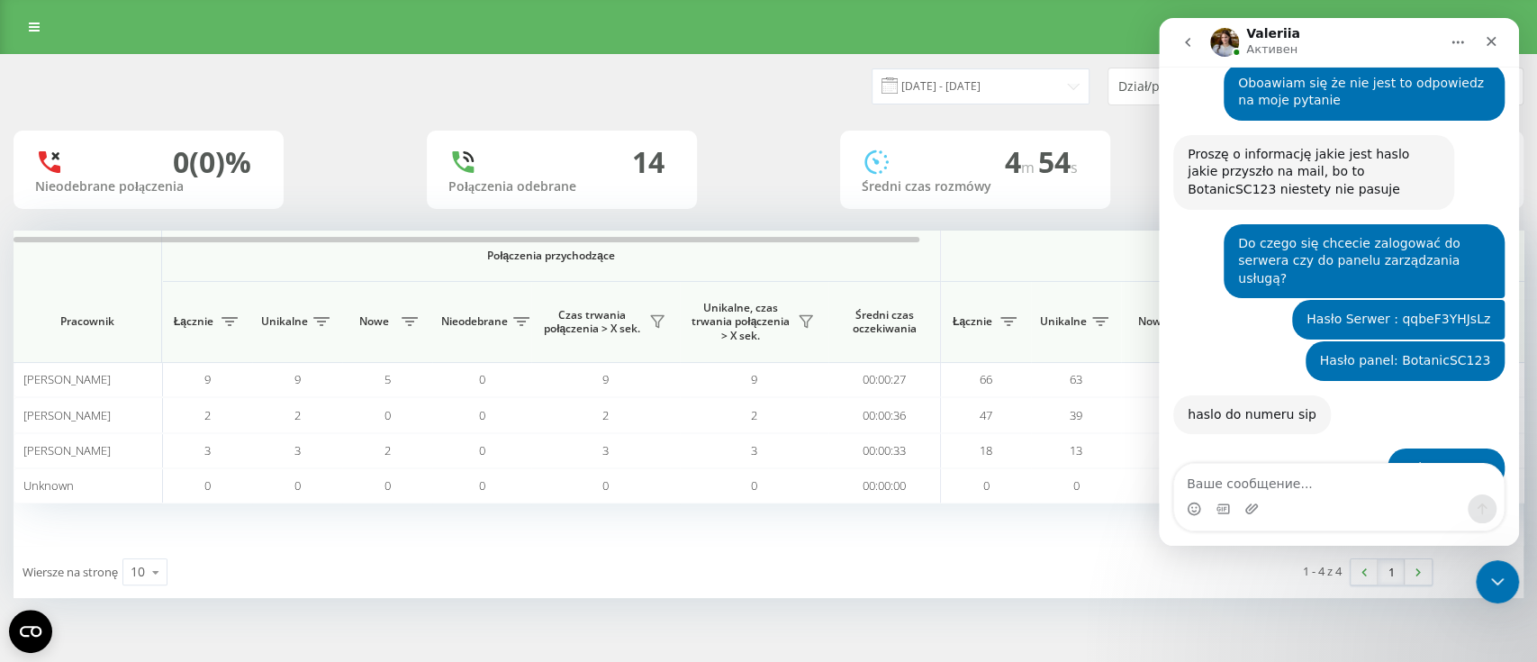
scroll to position [2735, 0]
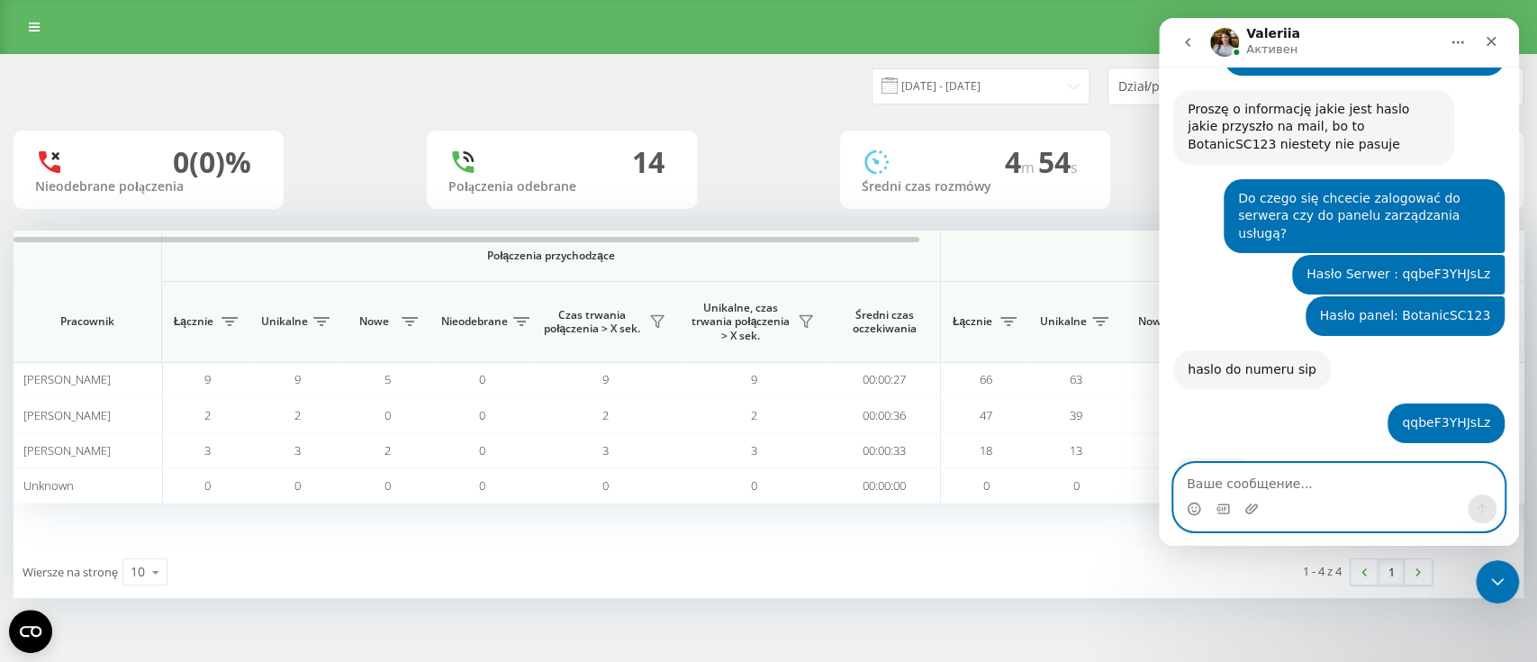
click at [1246, 482] on textarea "Ваше сообщение..." at bounding box center [1339, 479] width 330 height 31
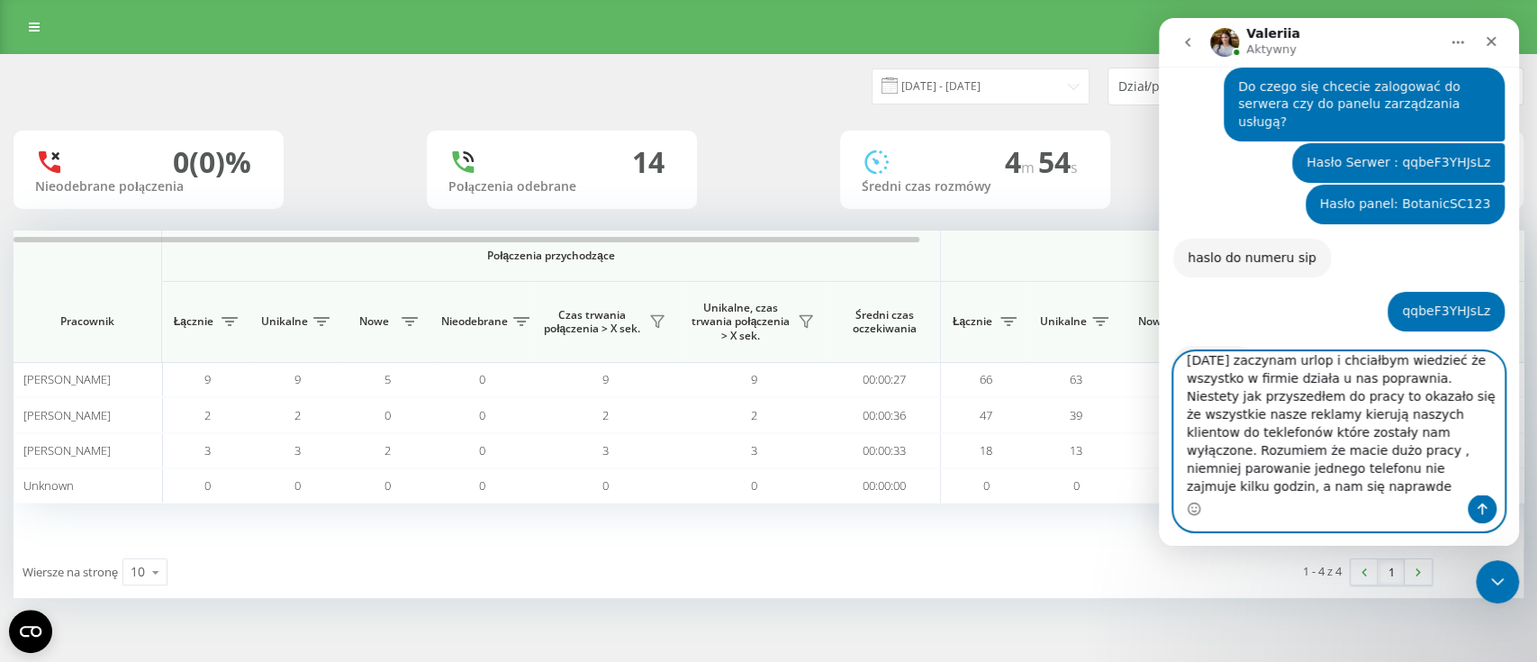
scroll to position [29, 0]
type textarea "Dzisiaj zaczynam urlop i chciałbym wiedzieć że wszystko w firmie działa u nas p…"
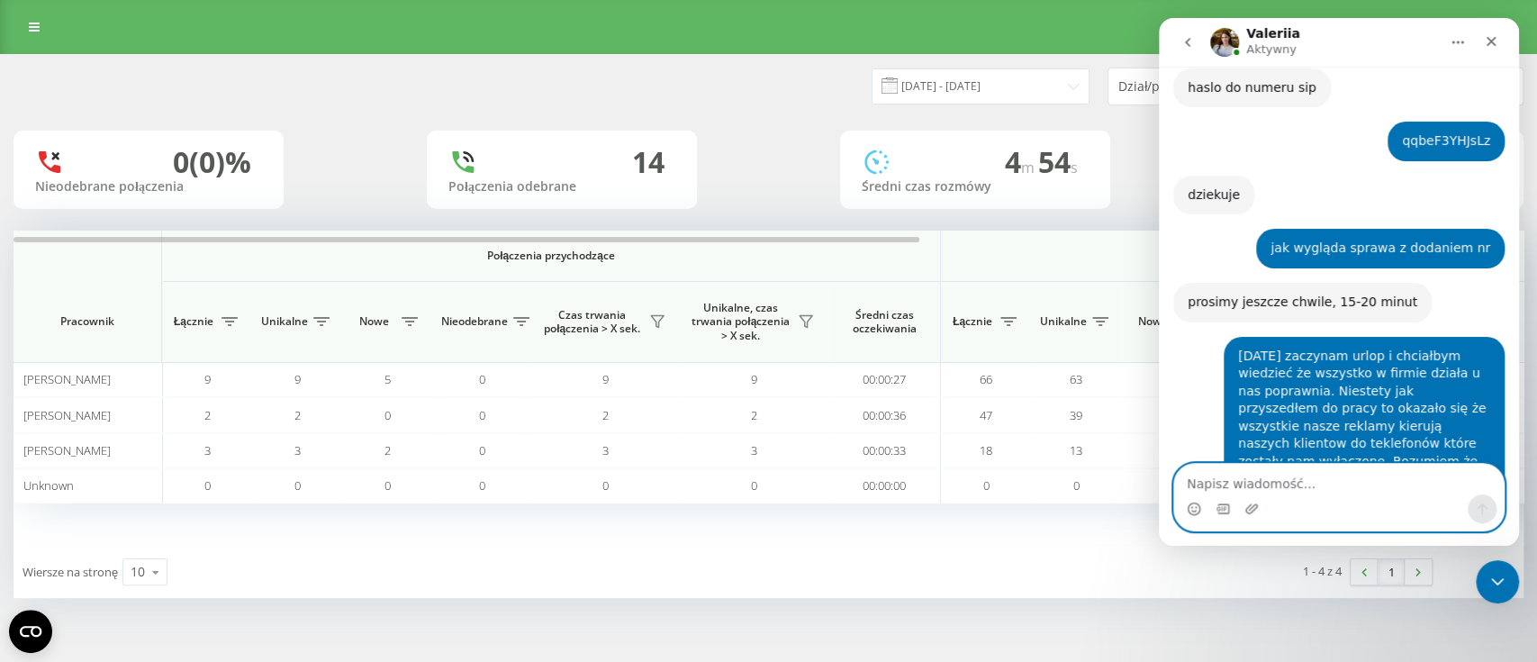
scroll to position [3018, 0]
type textarea "dziękuję, już działa"
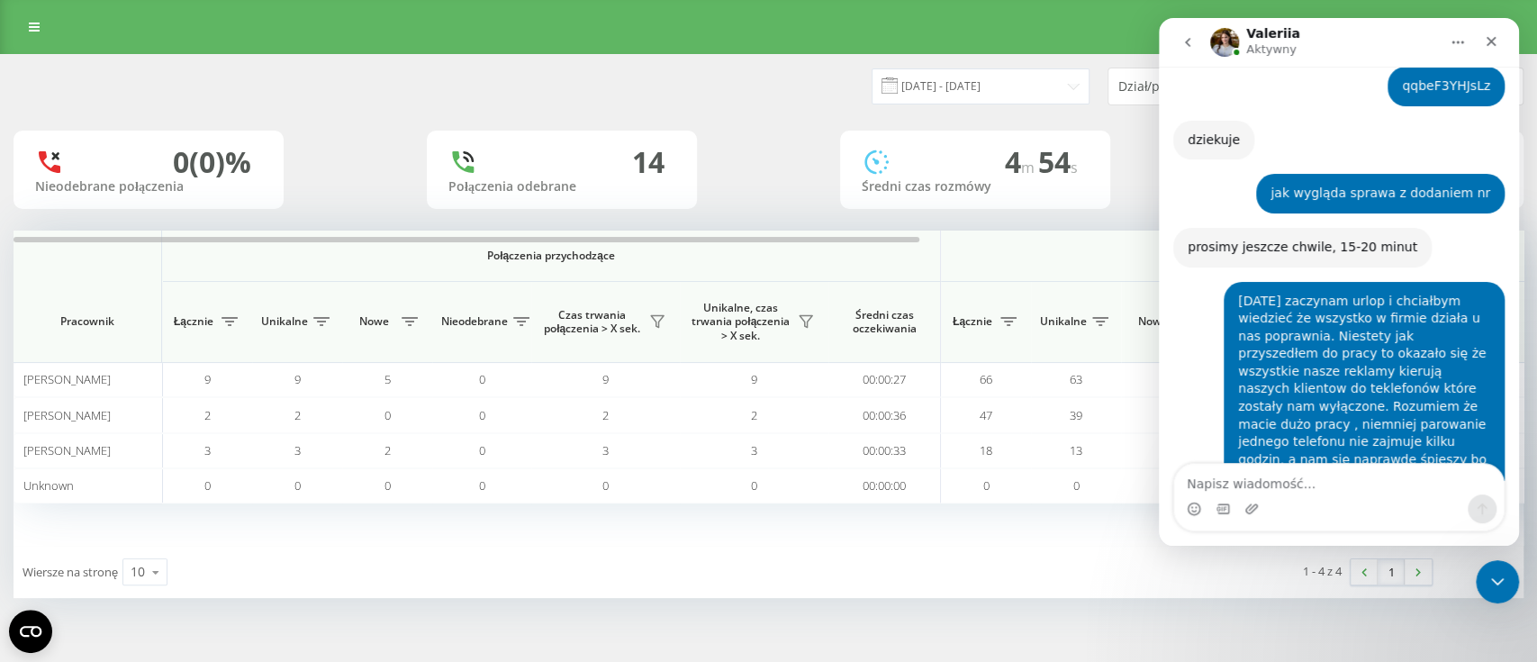
scroll to position [3126, 0]
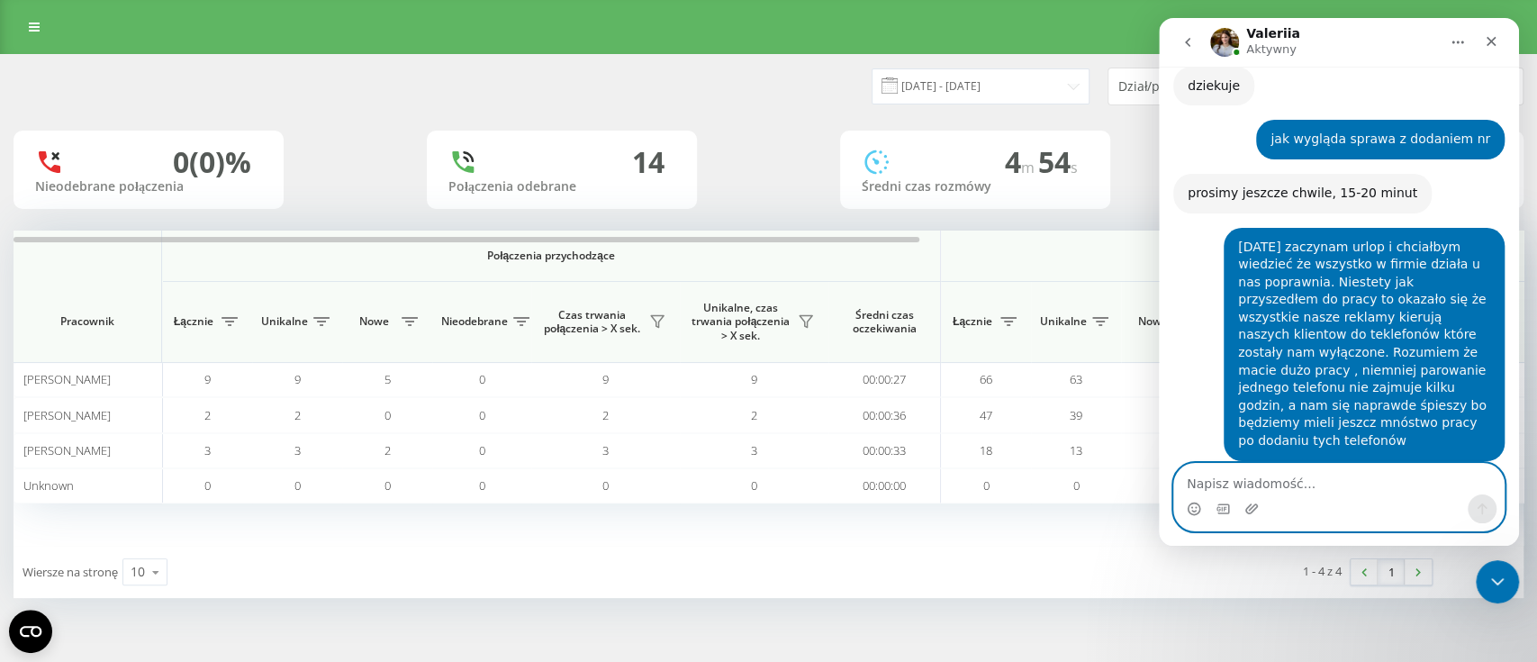
click at [1257, 486] on textarea "Napisz wiadomość..." at bounding box center [1339, 479] width 330 height 31
paste textarea "Wizyatówka google 48799362923 858119018 Instagram 48799359758 858119019 Faceboo…"
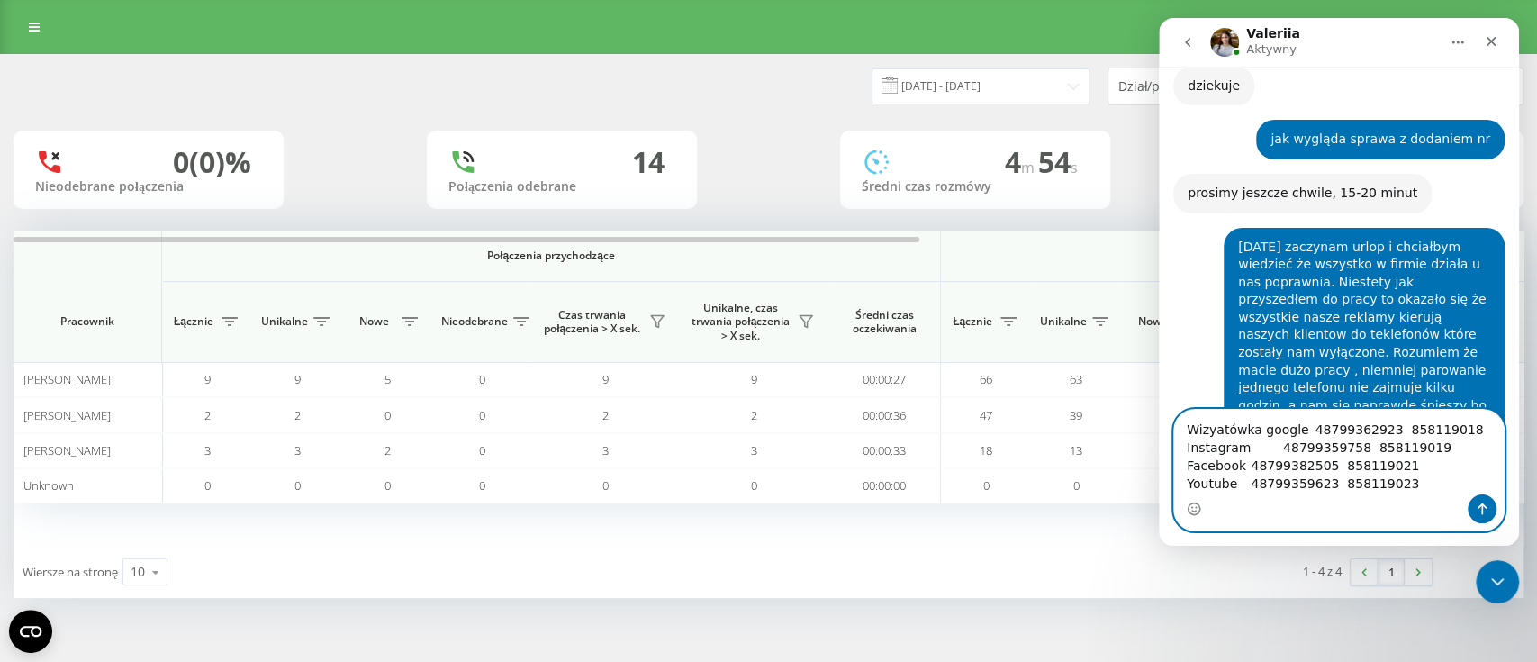
scroll to position [3180, 0]
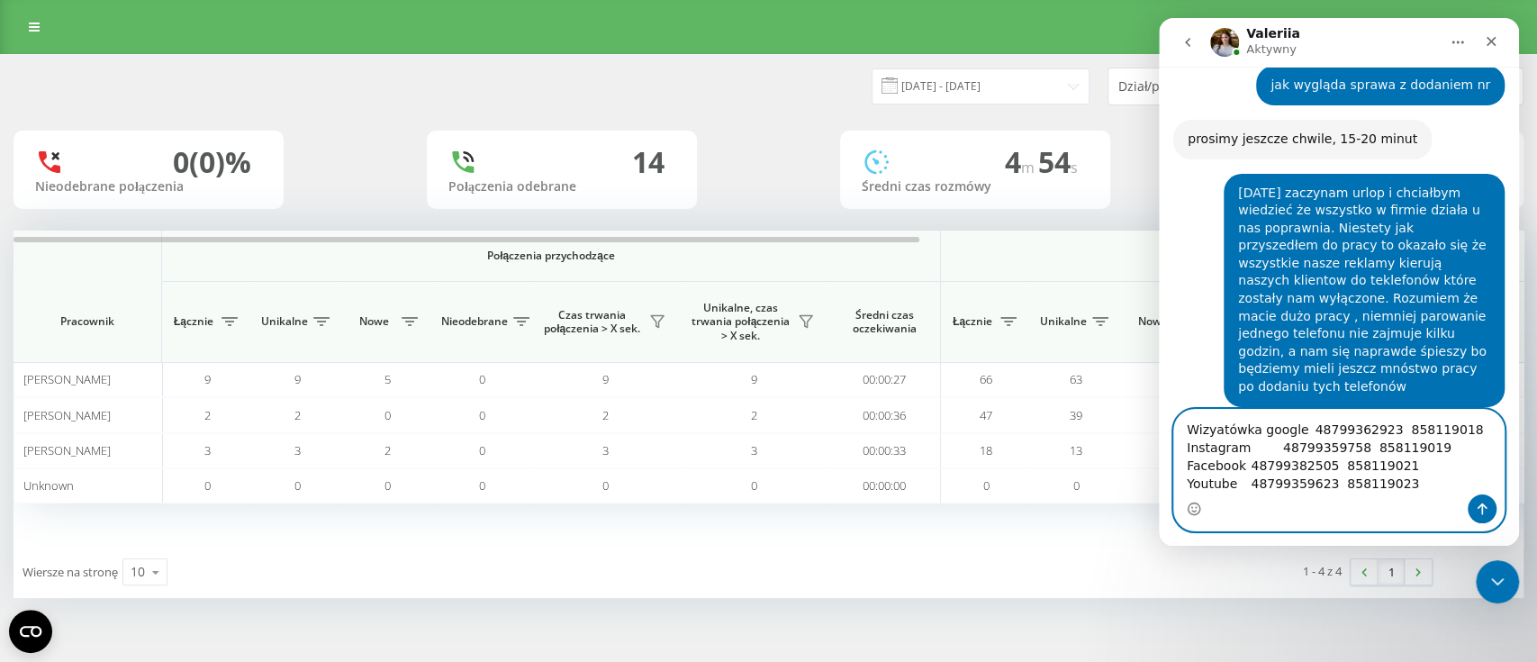
drag, startPoint x: 1470, startPoint y: 431, endPoint x: 1191, endPoint y: 423, distance: 279.2
click at [1191, 423] on textarea "Wizyatówka google 48799362923 858119018 Instagram 48799359758 858119019 Faceboo…" at bounding box center [1339, 452] width 330 height 85
type textarea "Instagram 48799359758 858119019 Facebook 48799382505 858119021 Youtube 48799359…"
click at [1484, 508] on icon "Отправить сообщение…" at bounding box center [1482, 509] width 14 height 14
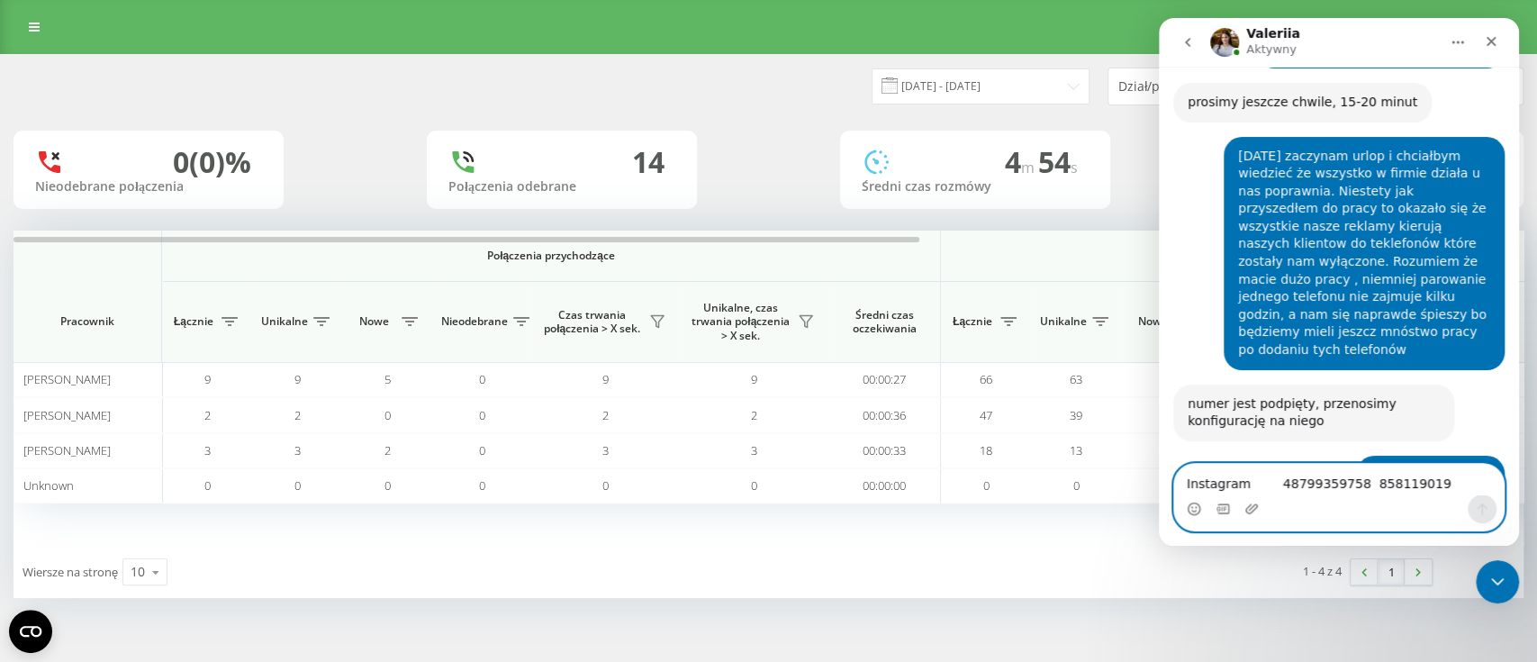
scroll to position [3233, 0]
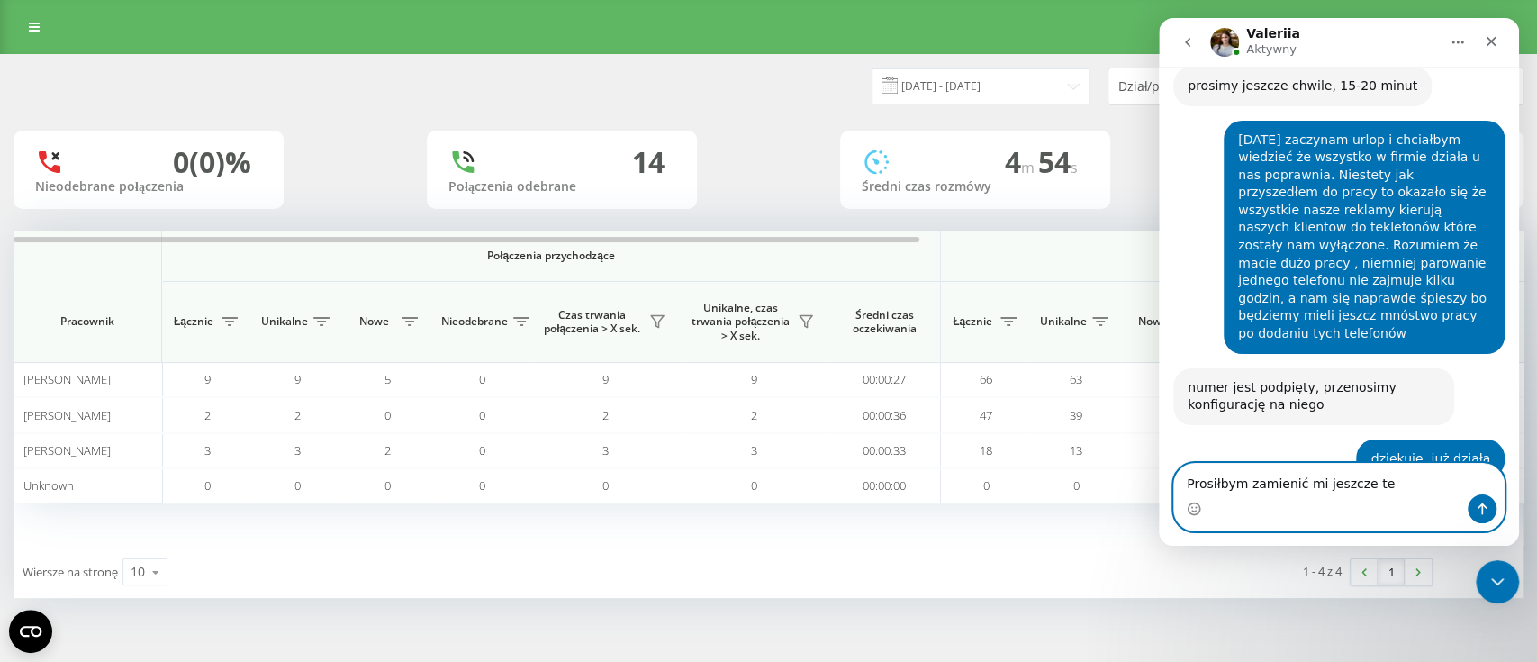
type textarea "Prosiłbym zamienić mi jeszcze te"
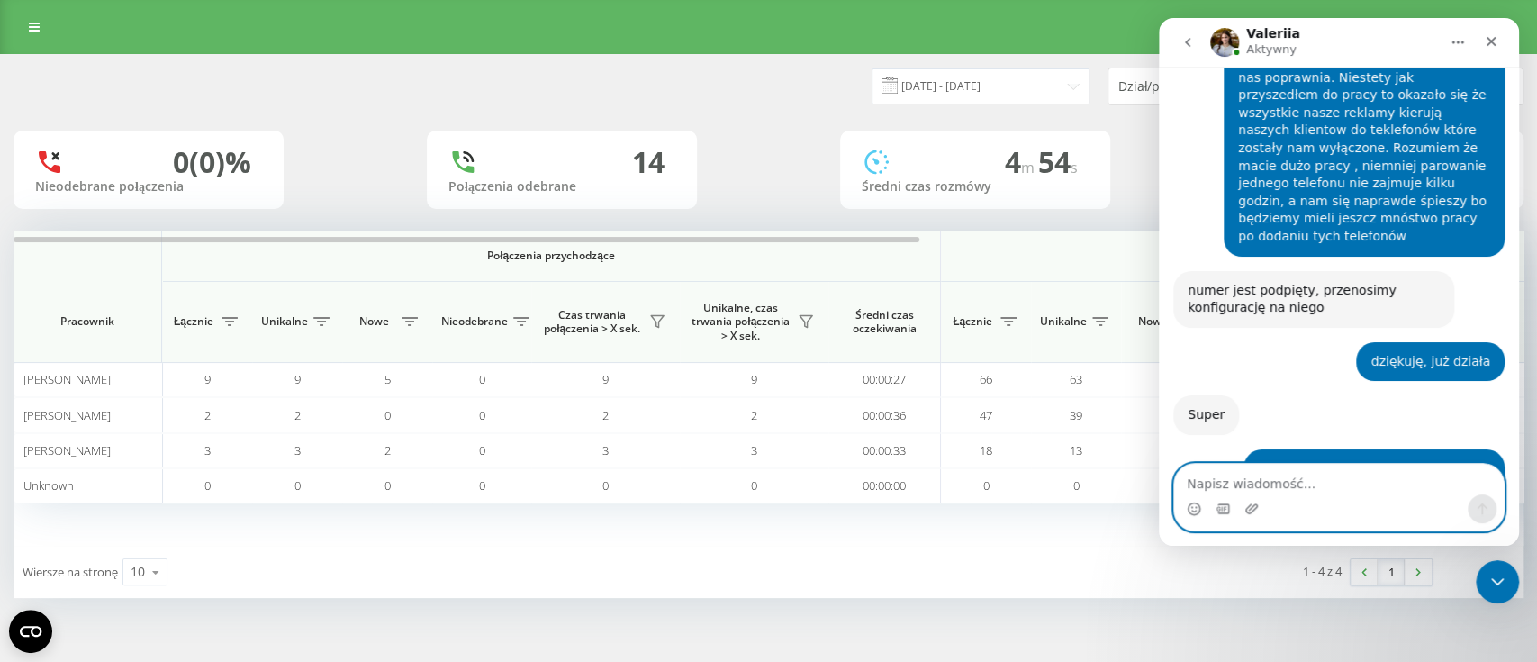
scroll to position [3328, 0]
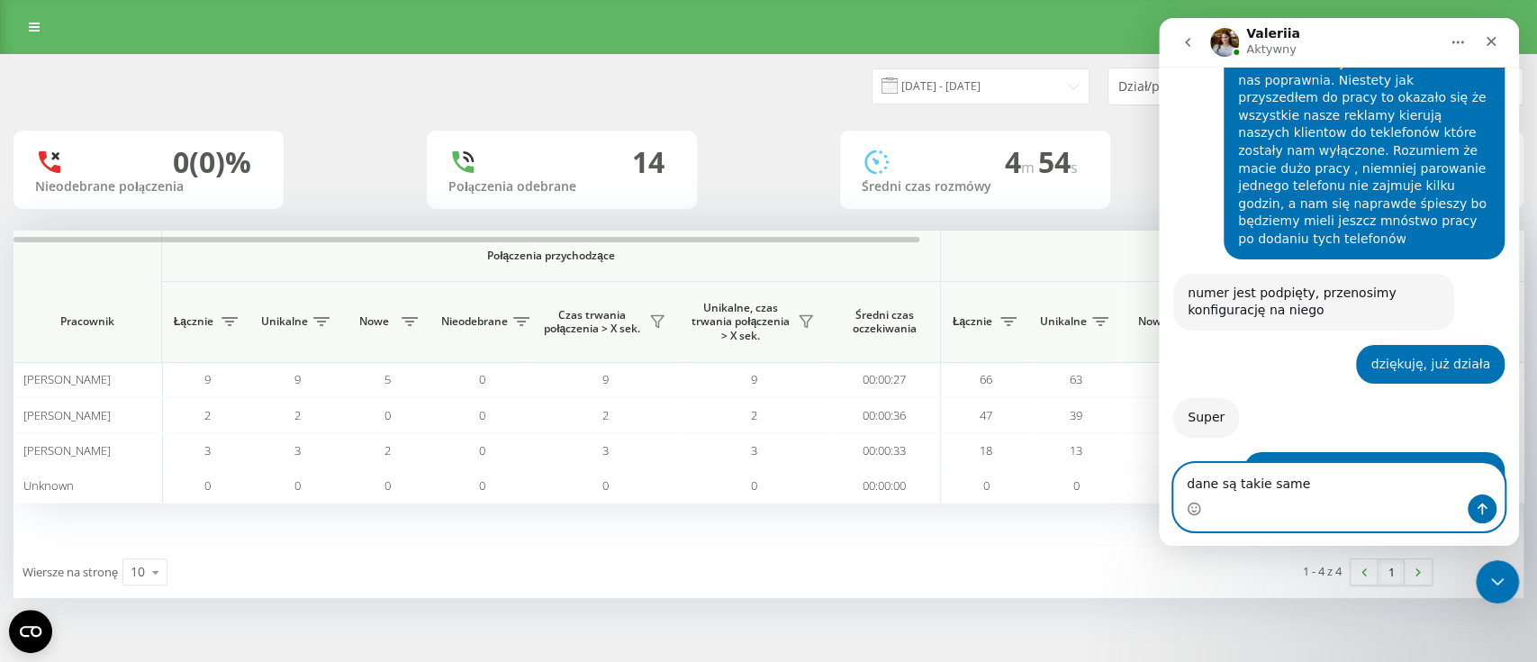
type textarea "dane są takie same"
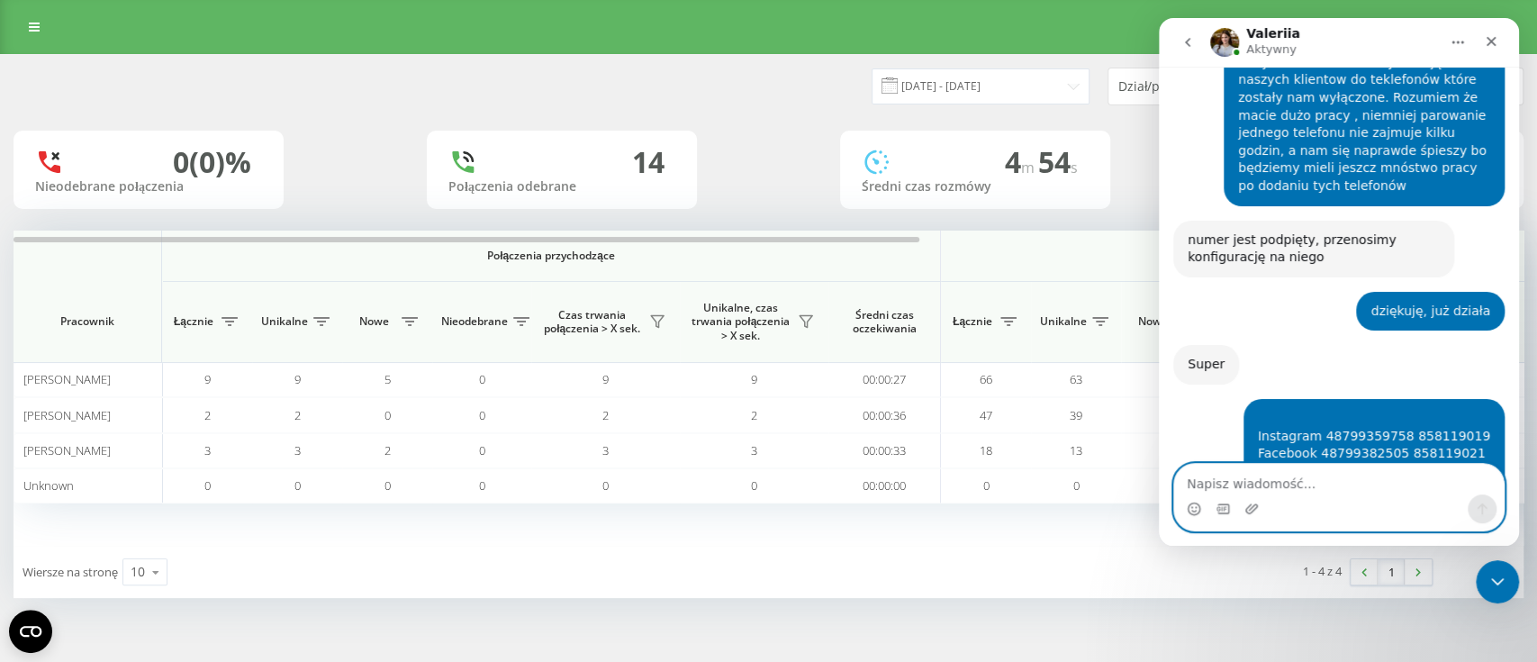
scroll to position [3435, 0]
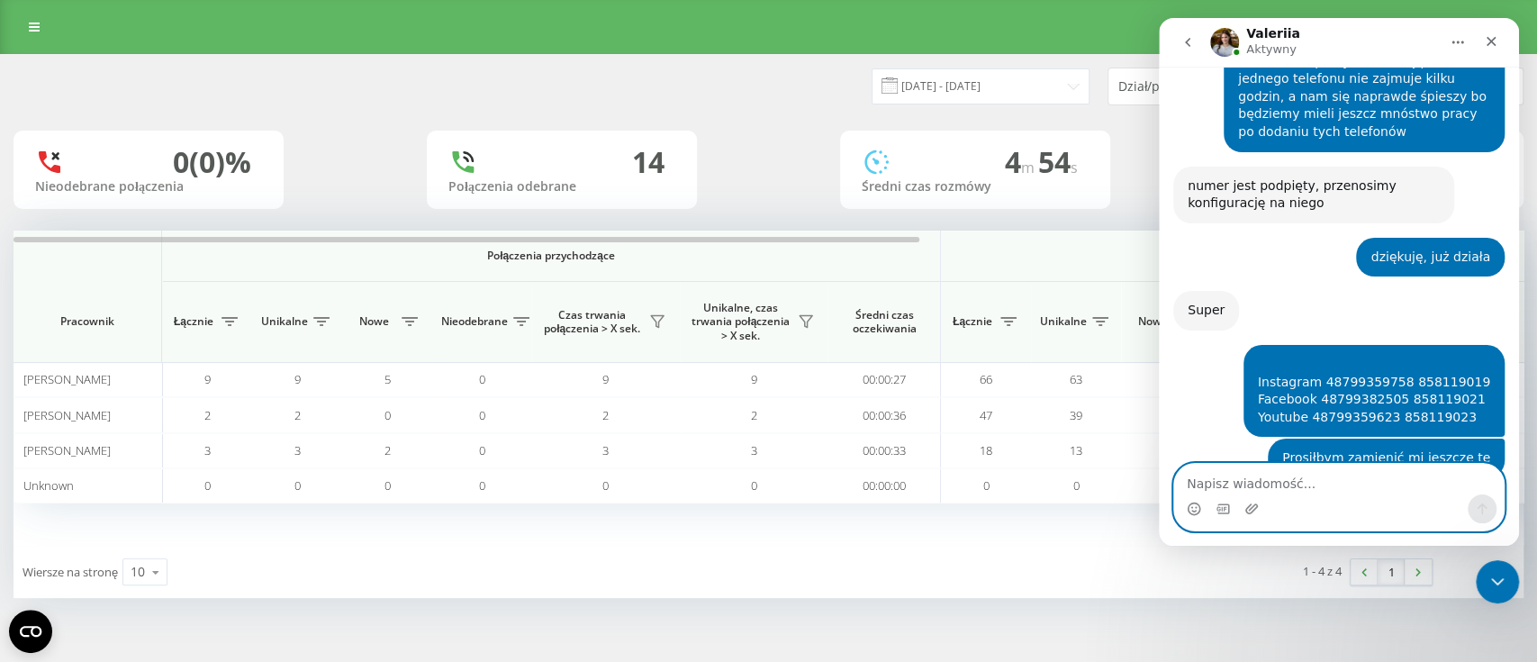
paste textarea "Instagram 48799359758 48858119019 Facebook 48799382505 48858119021 Youtube 4879…"
type textarea "Instagram 48799359758 48858119019 Facebook 48799382505 48858119021 Youtube 4879…"
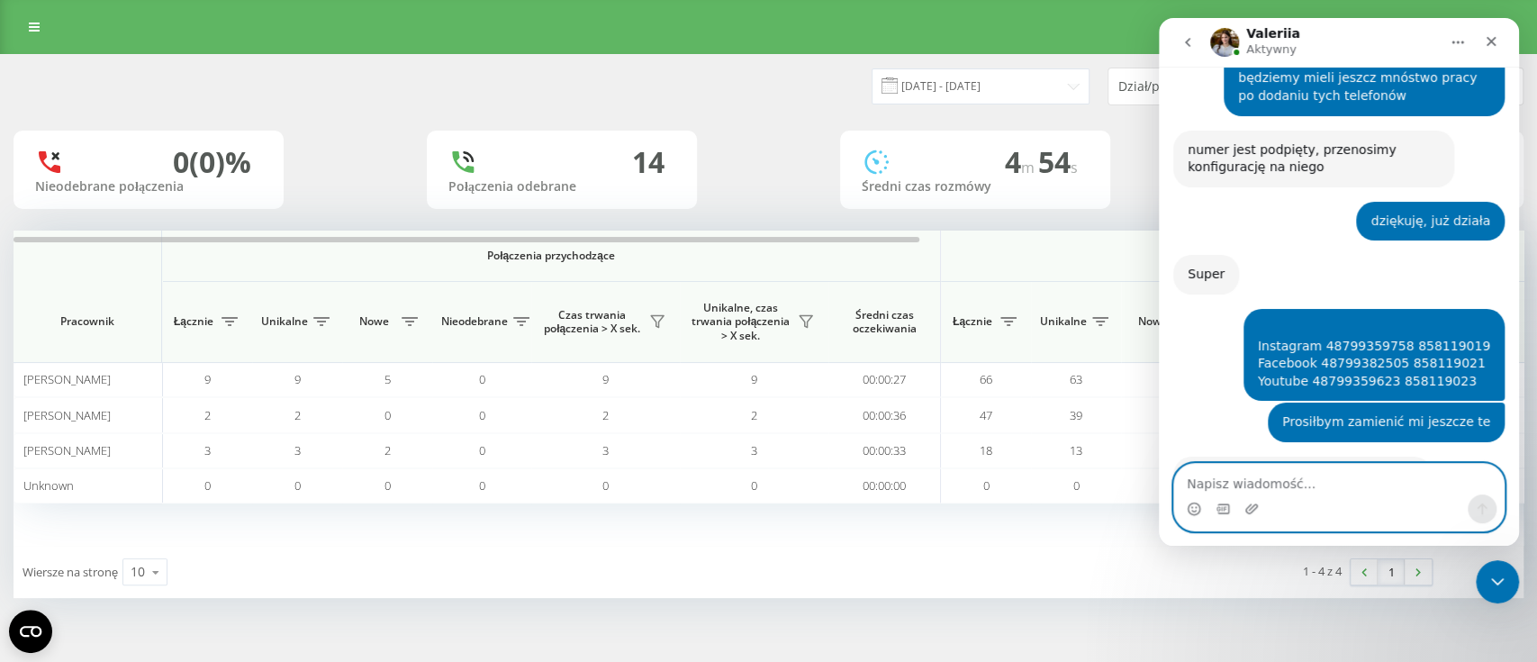
scroll to position [3523, 0]
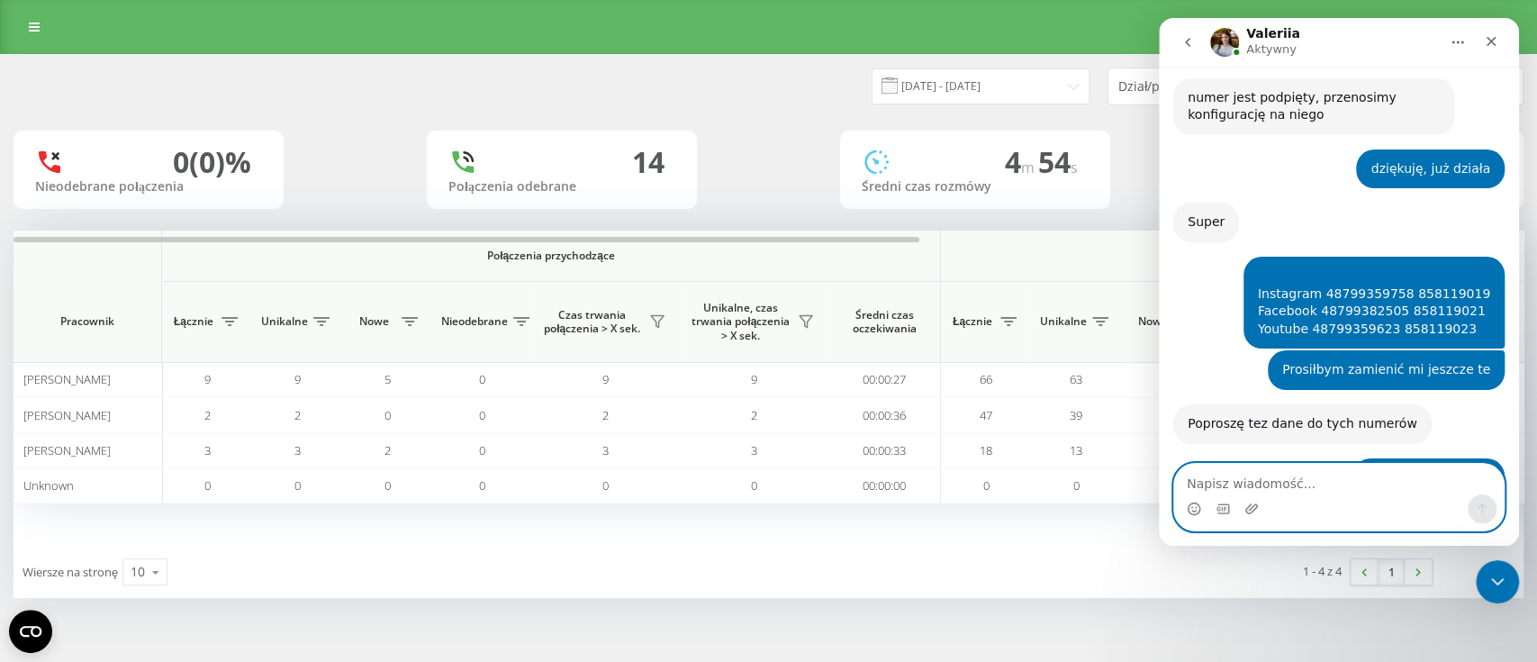
type textarea "n"
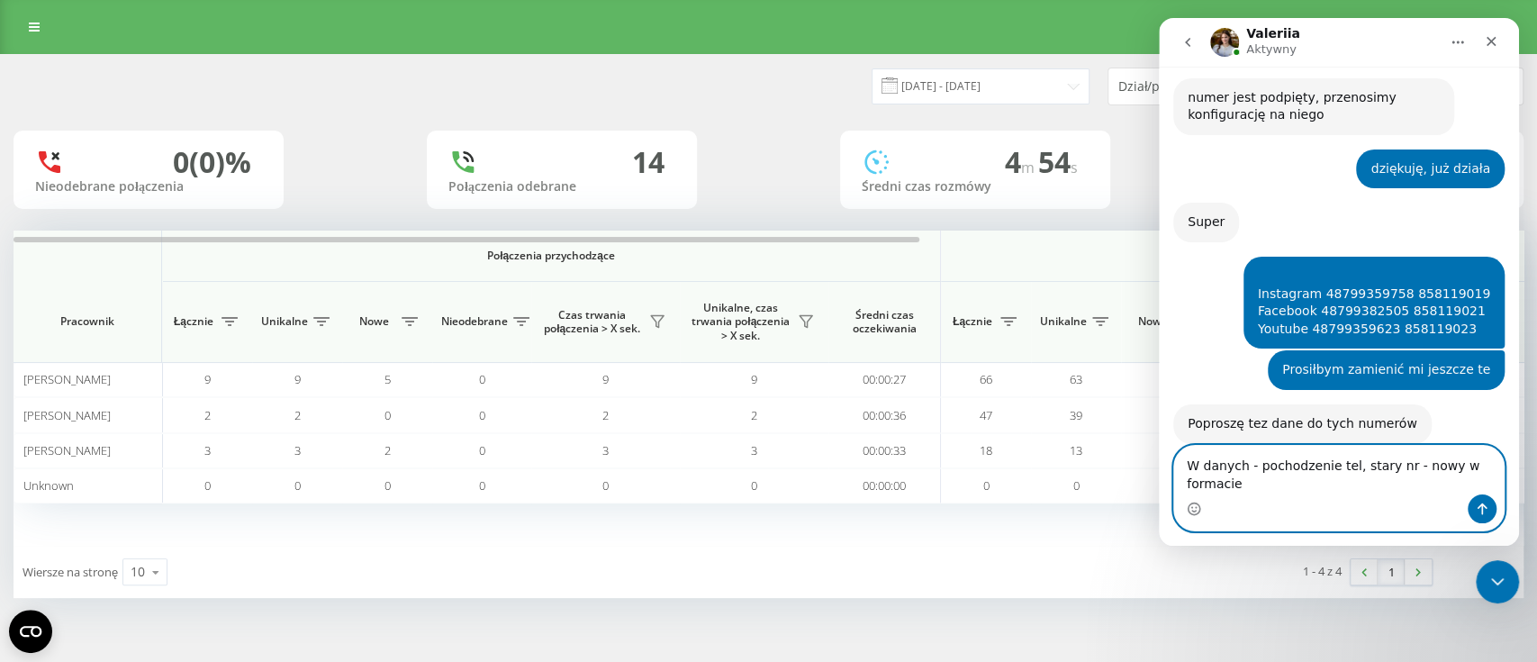
scroll to position [3542, 0]
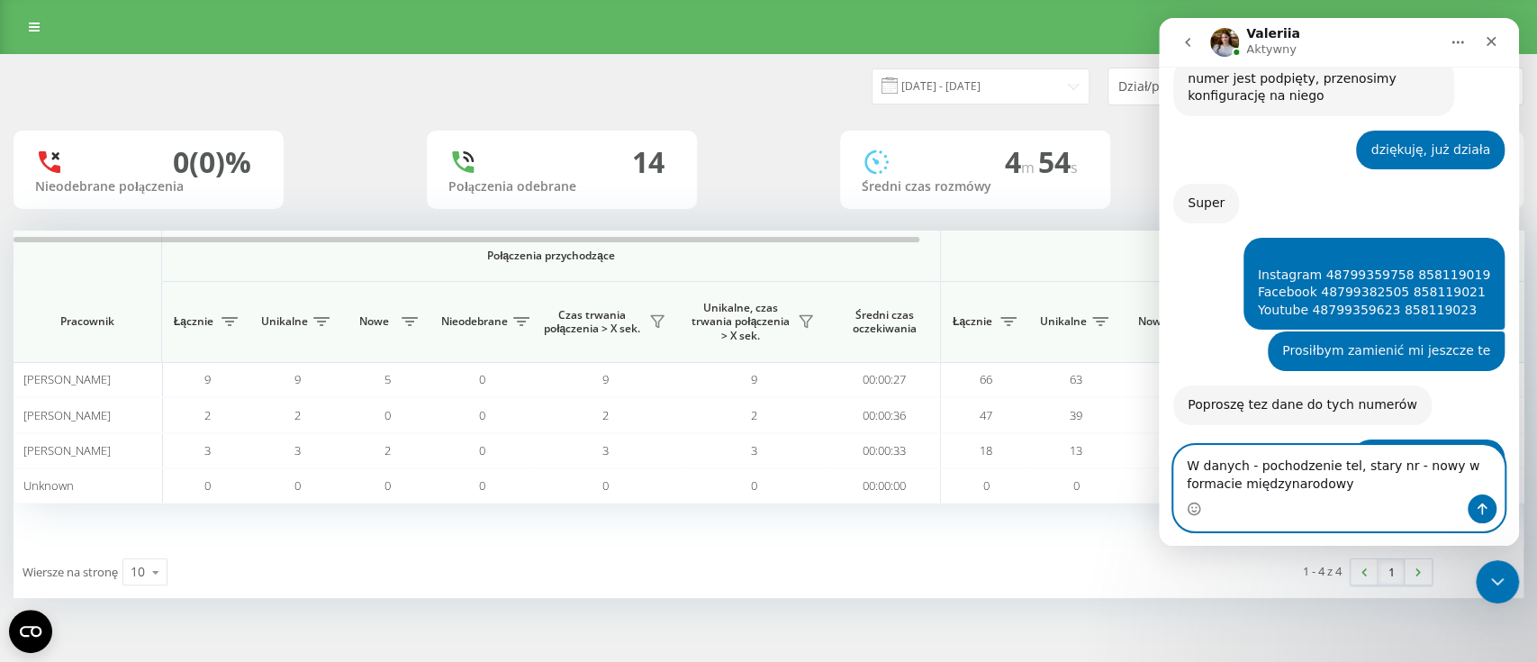
type textarea "W danych - pochodzenie tel, stary nr - nowy w formacie międzynarodowym"
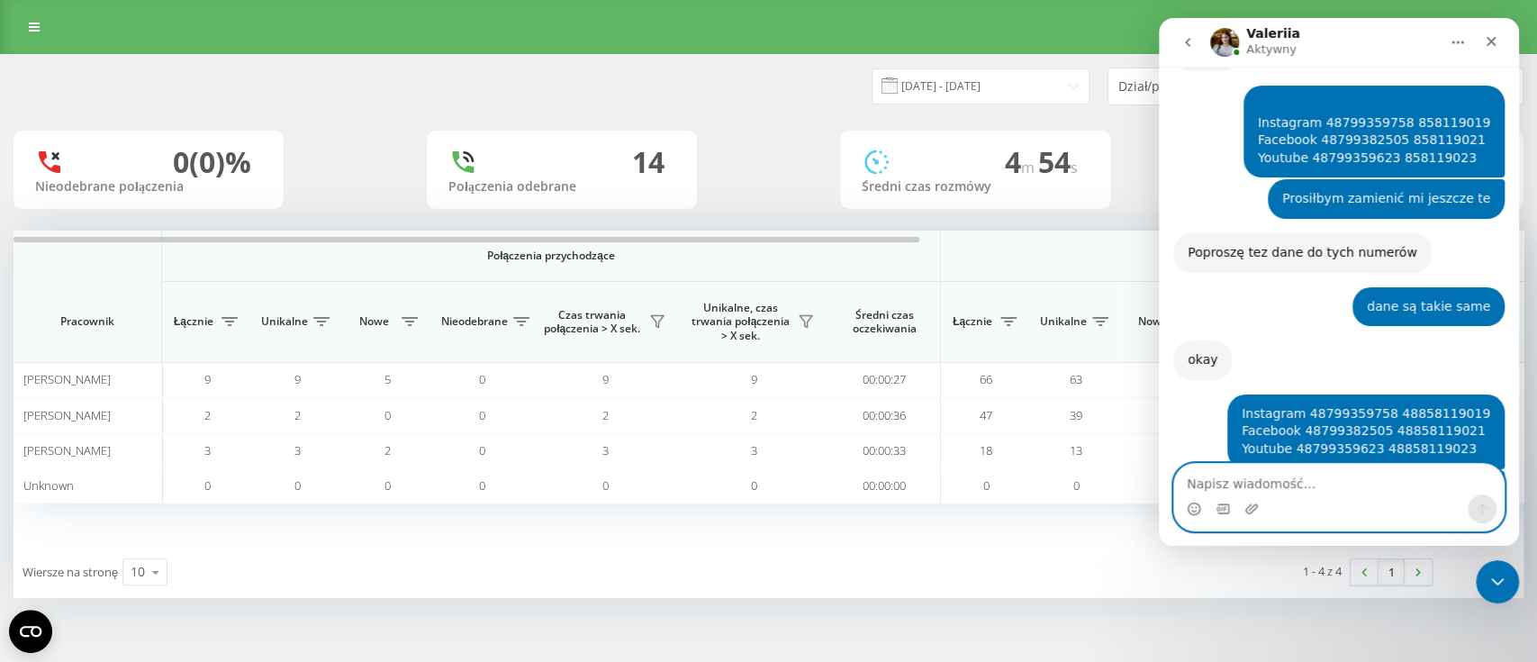
scroll to position [3712, 0]
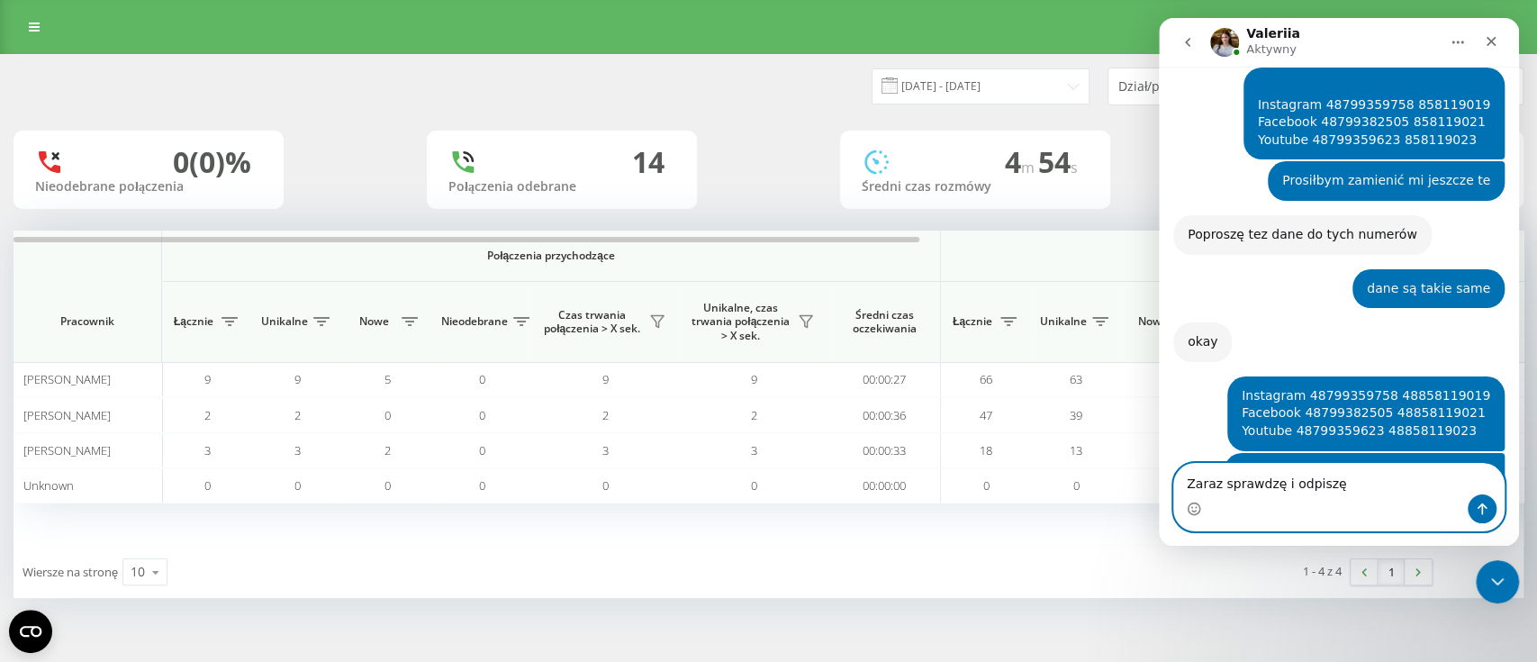
type textarea "Zaraz sprawdzę i odpiszę"
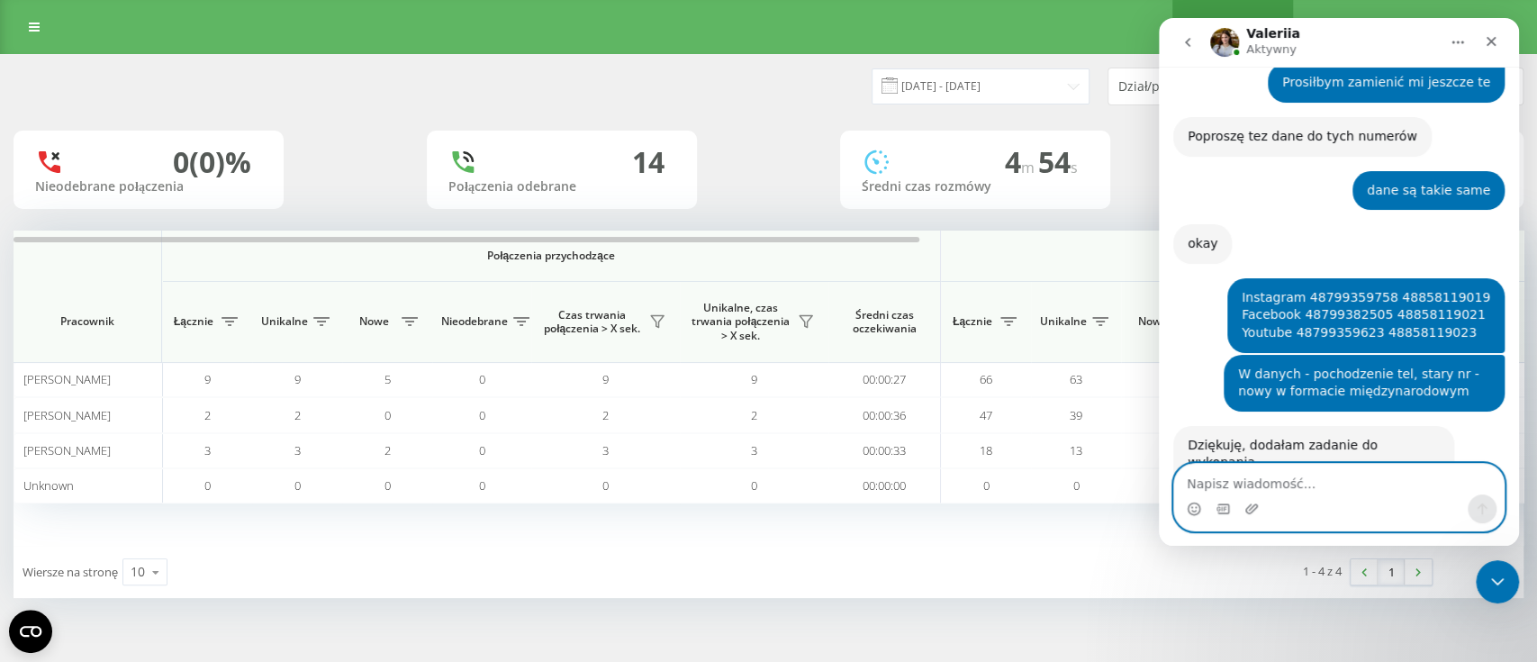
scroll to position [3820, 0]
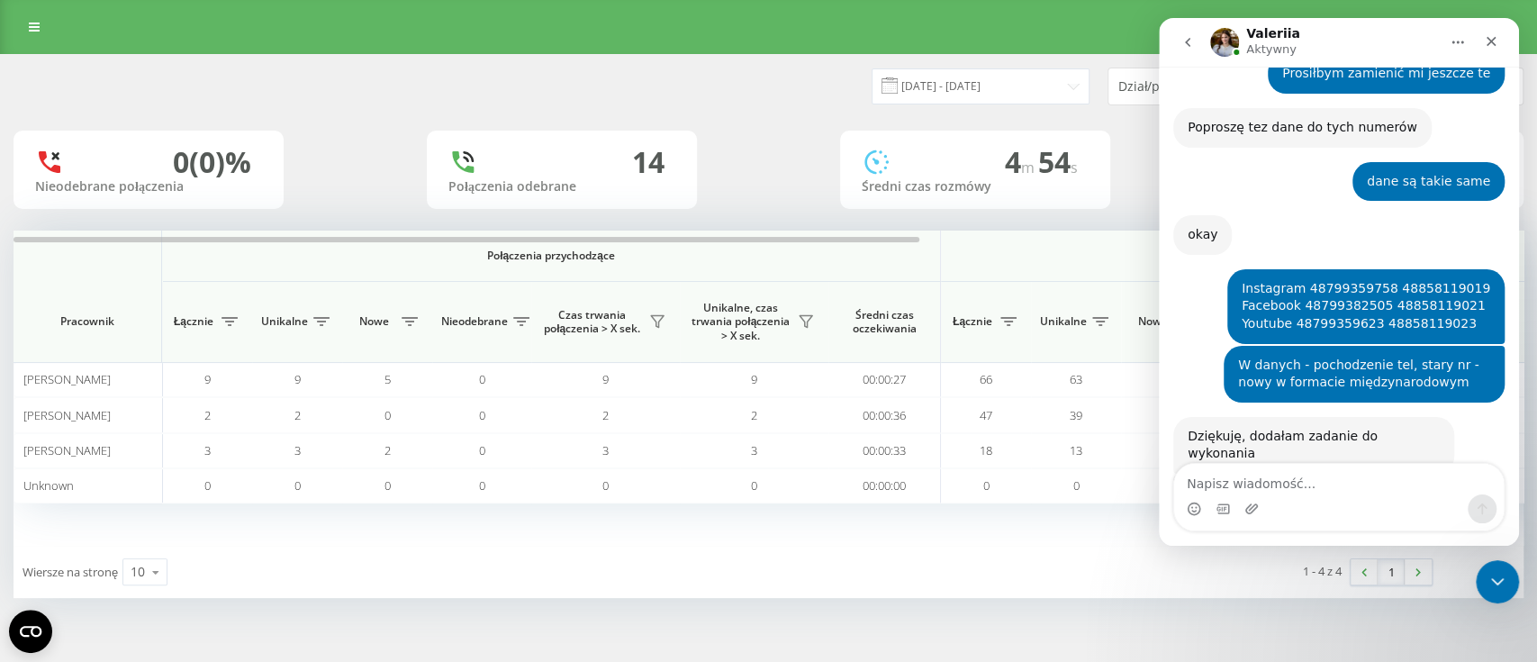
click at [712, 85] on div "19.08.2025 - 19.08.2025 Dział/pracownik" at bounding box center [769, 87] width 1510 height 38
click at [641, 76] on div "19.08.2025 - 19.08.2025 Dział/pracownik" at bounding box center [769, 87] width 1510 height 38
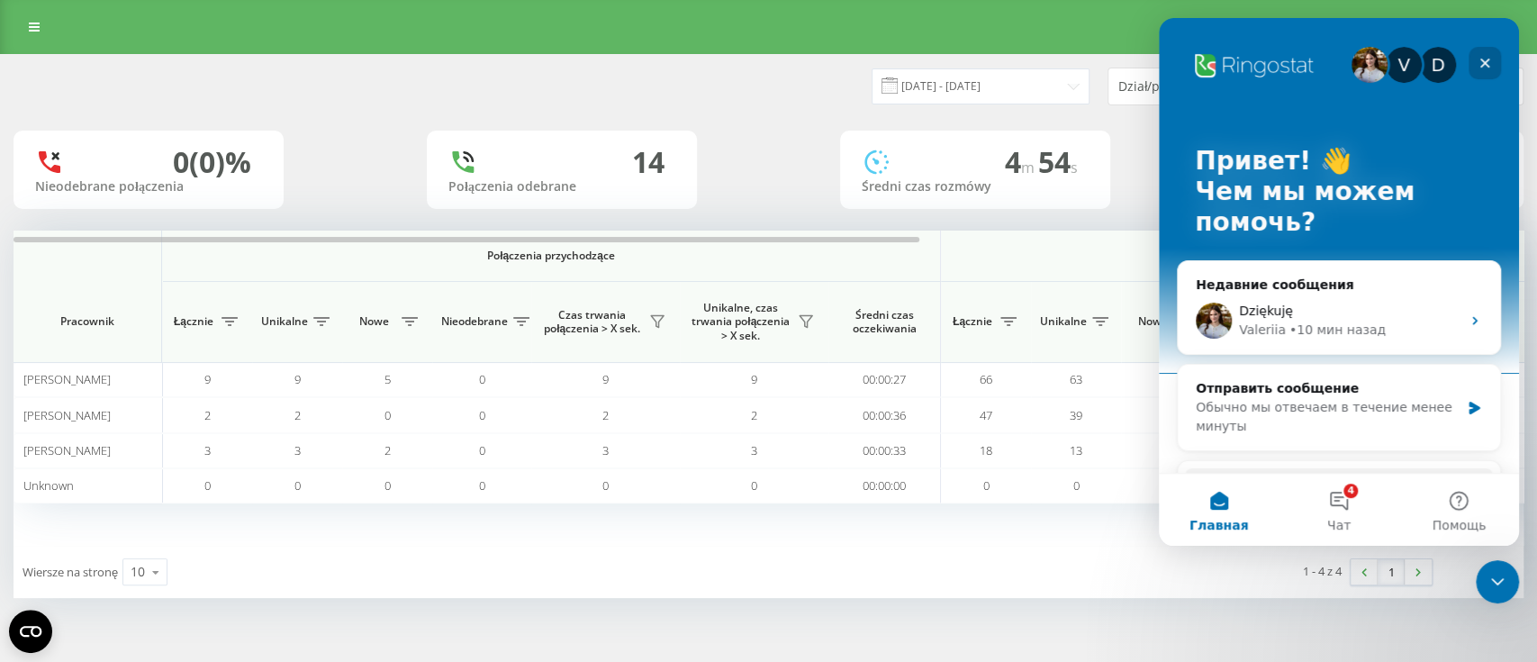
click at [1489, 60] on icon "Закрыть" at bounding box center [1485, 63] width 14 height 14
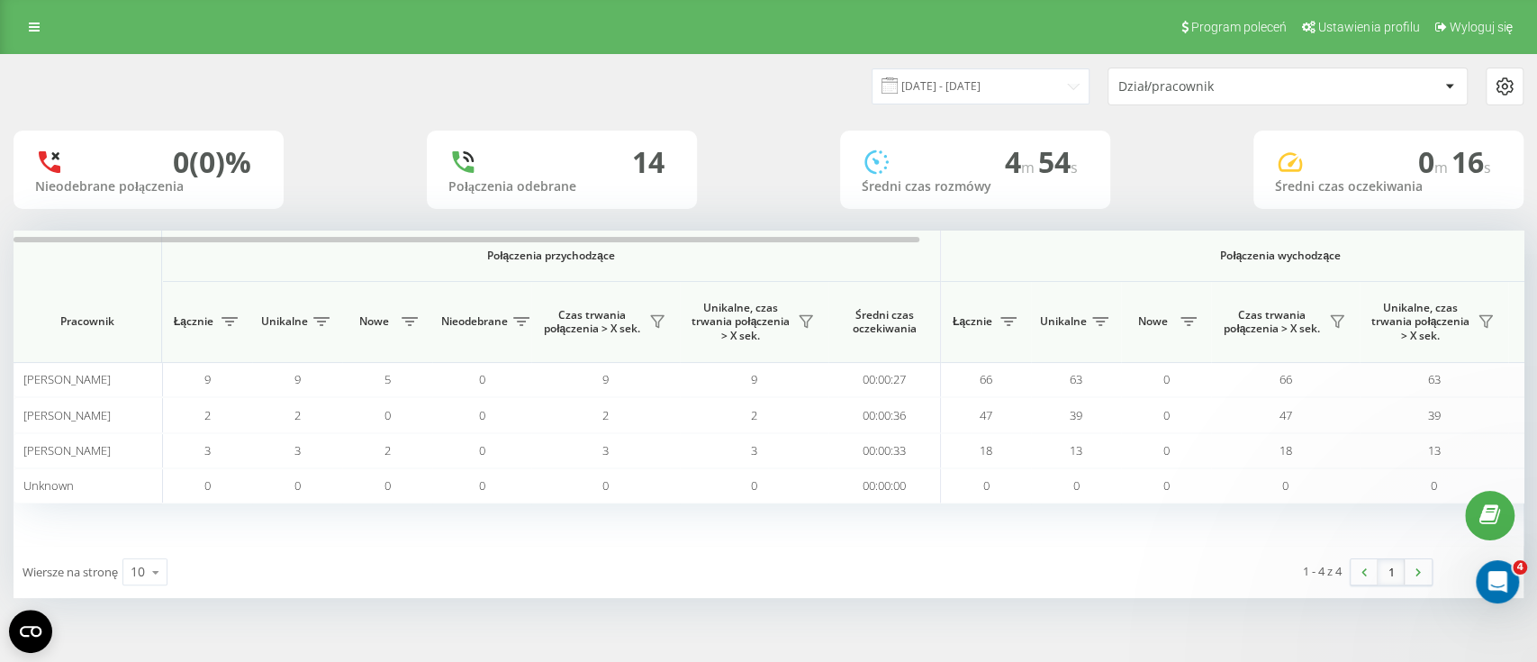
scroll to position [0, 0]
